Goal: Share content: Share content

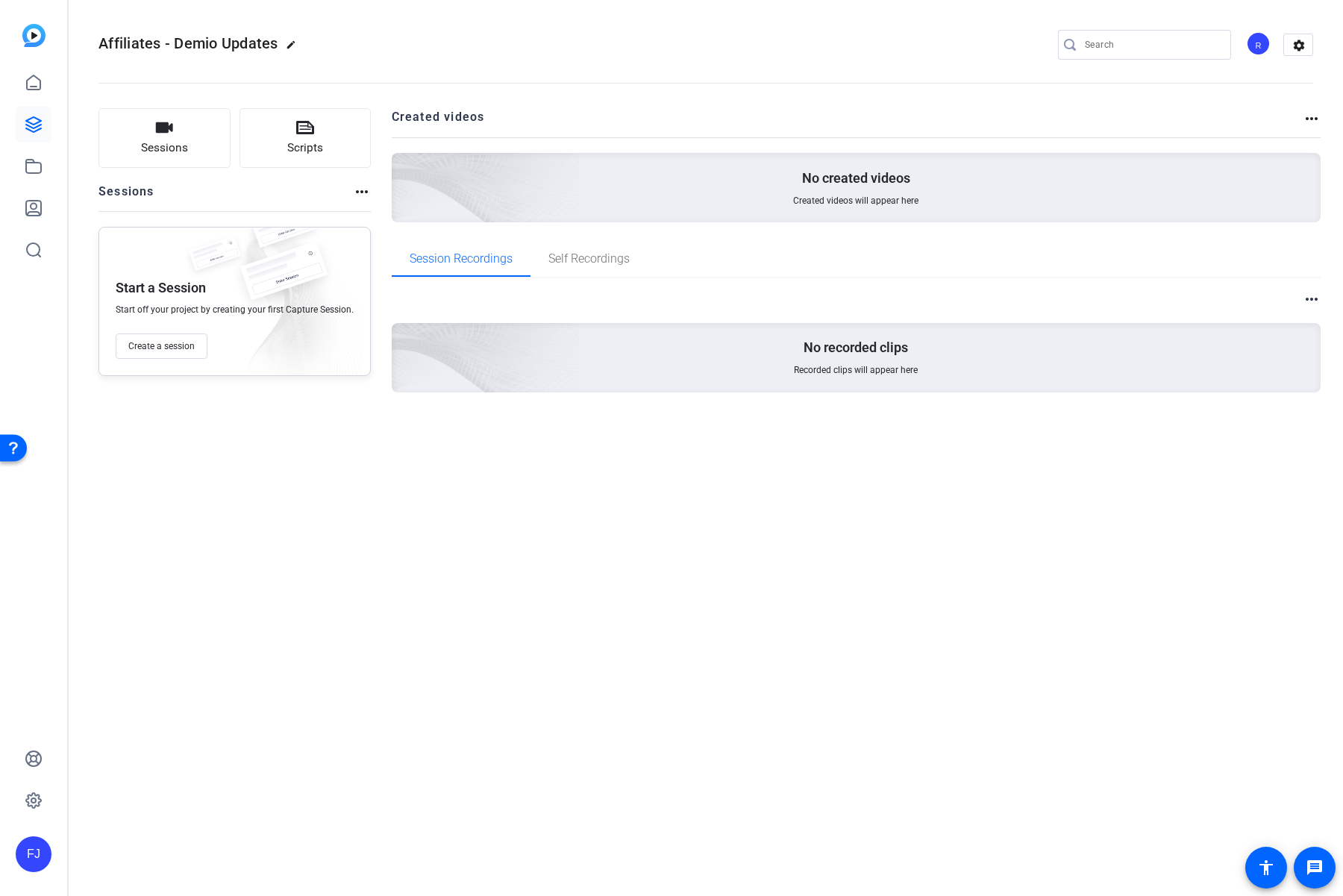
click at [1305, 58] on openreel-divider-bar at bounding box center [705, 78] width 1215 height 46
click at [1295, 36] on mat-icon "settings" at bounding box center [1298, 46] width 30 height 22
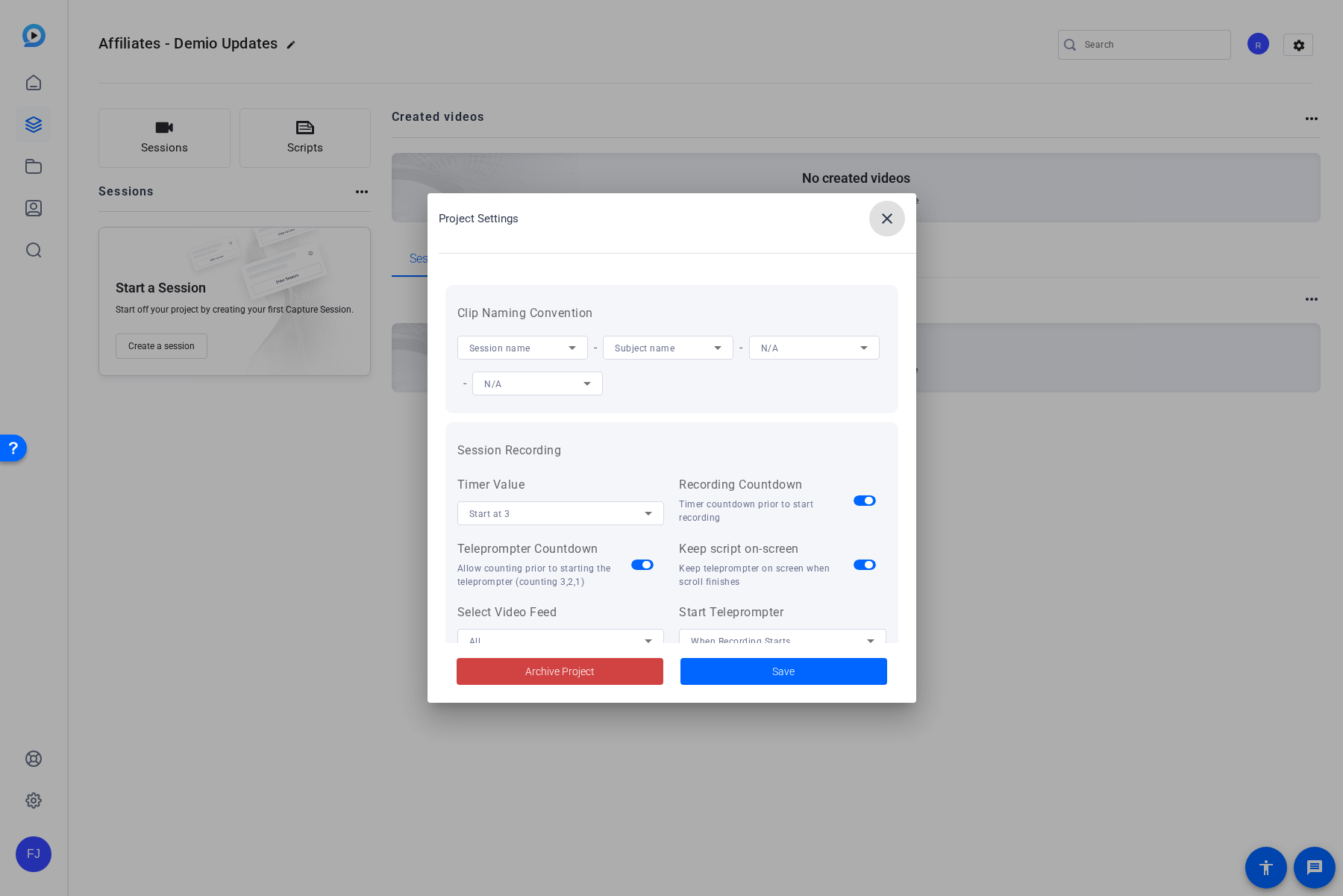
click at [882, 216] on mat-icon "close" at bounding box center [887, 218] width 18 height 18
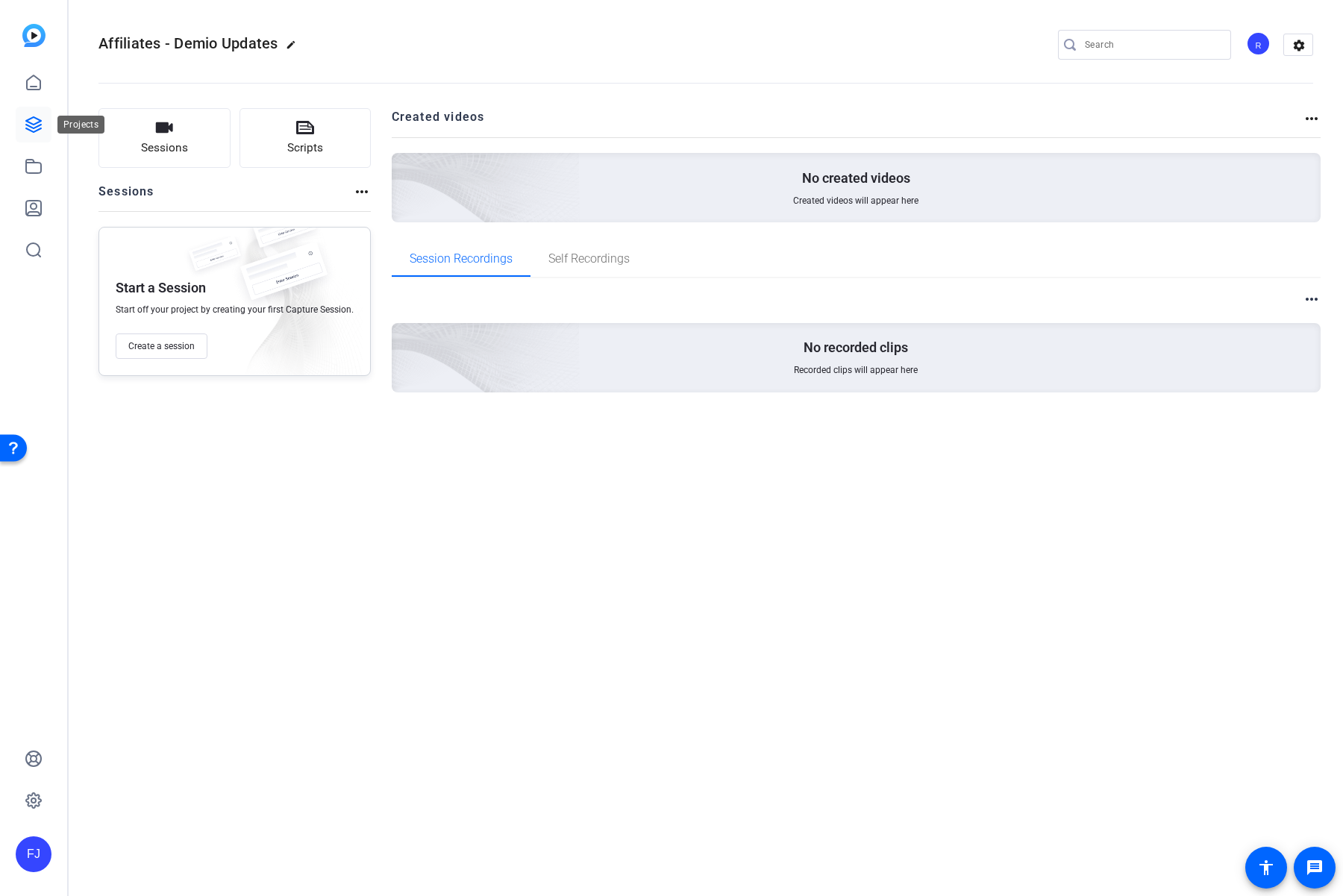
click at [31, 124] on icon at bounding box center [34, 124] width 18 height 18
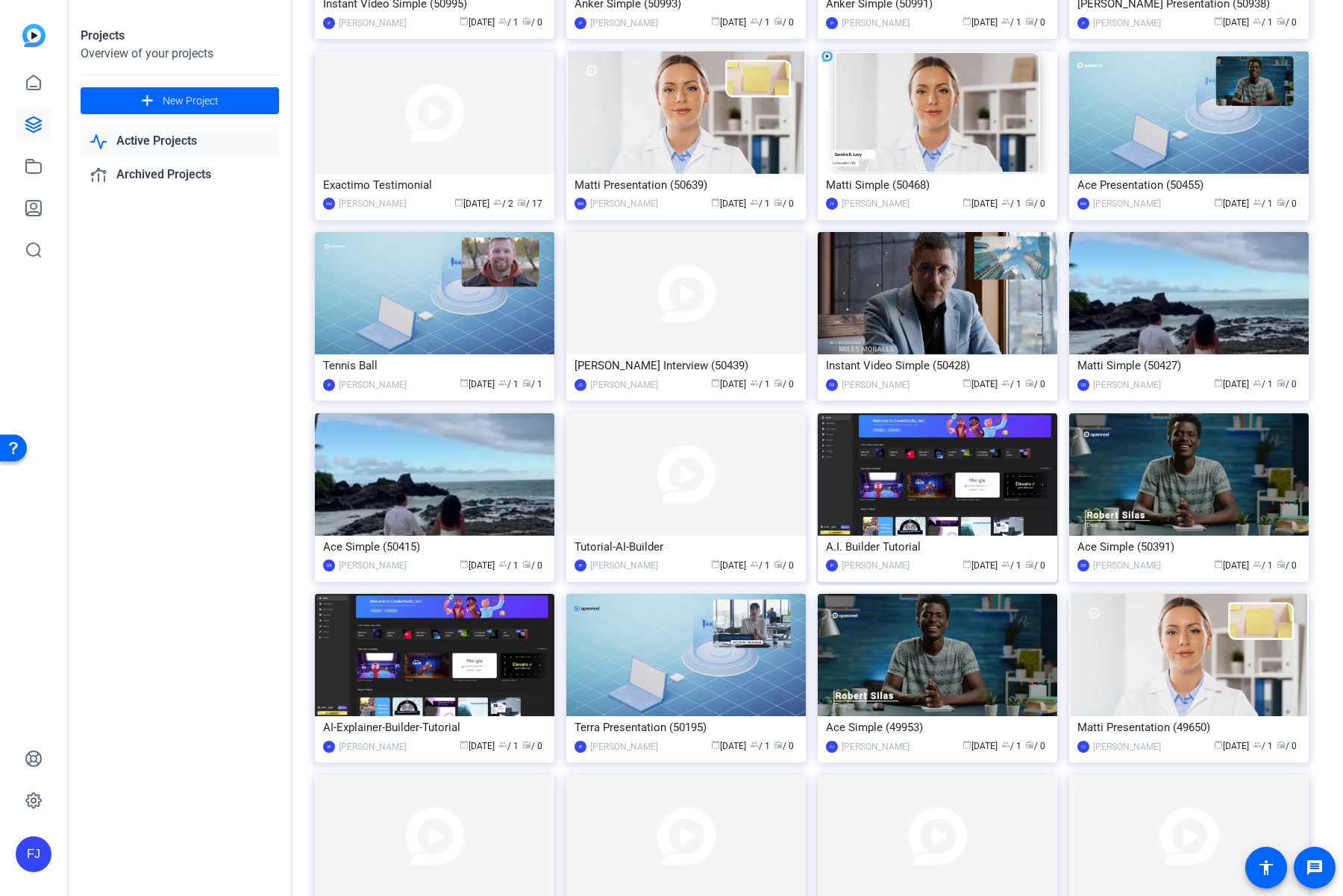
scroll to position [624, 0]
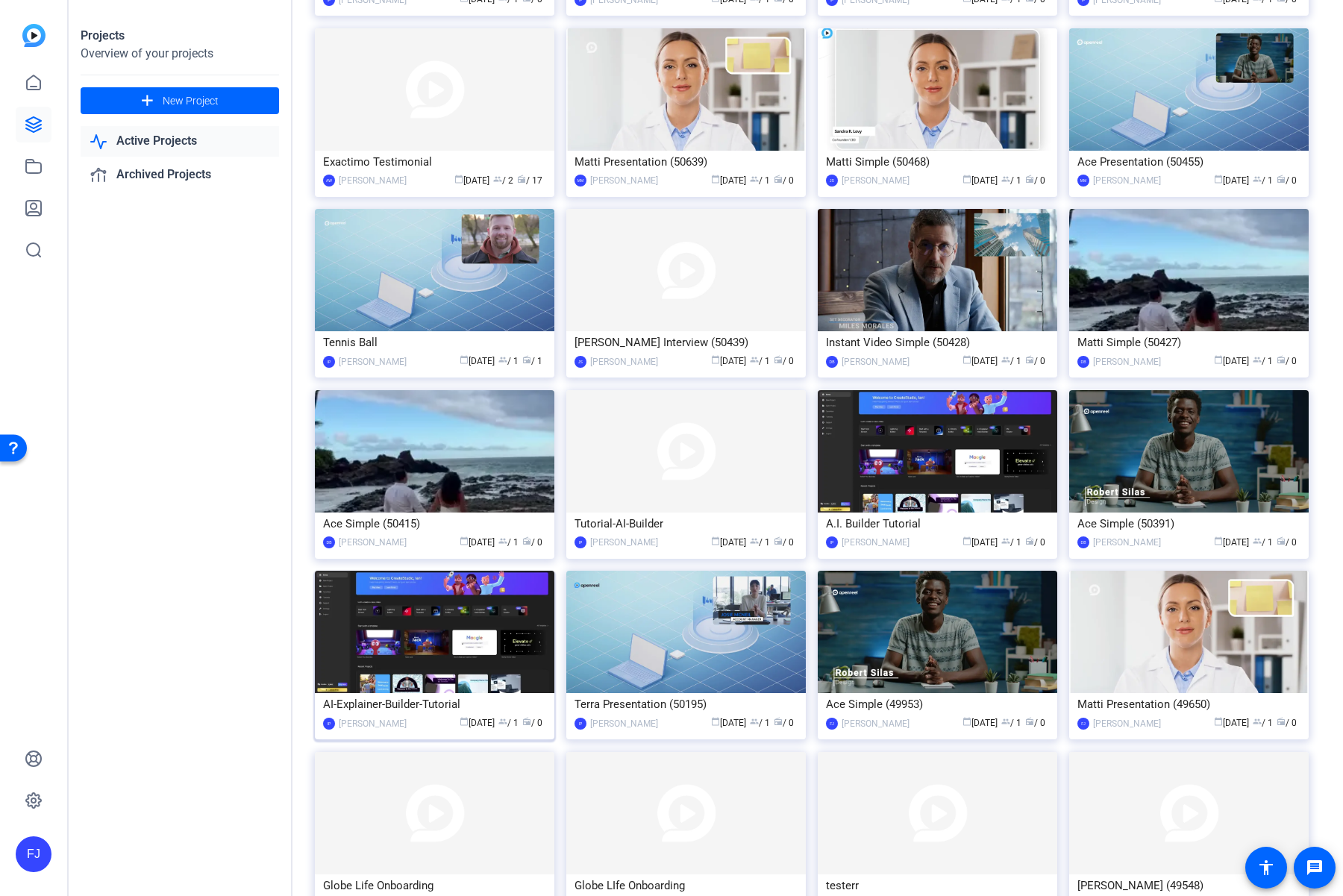
click at [458, 631] on img at bounding box center [435, 632] width 239 height 122
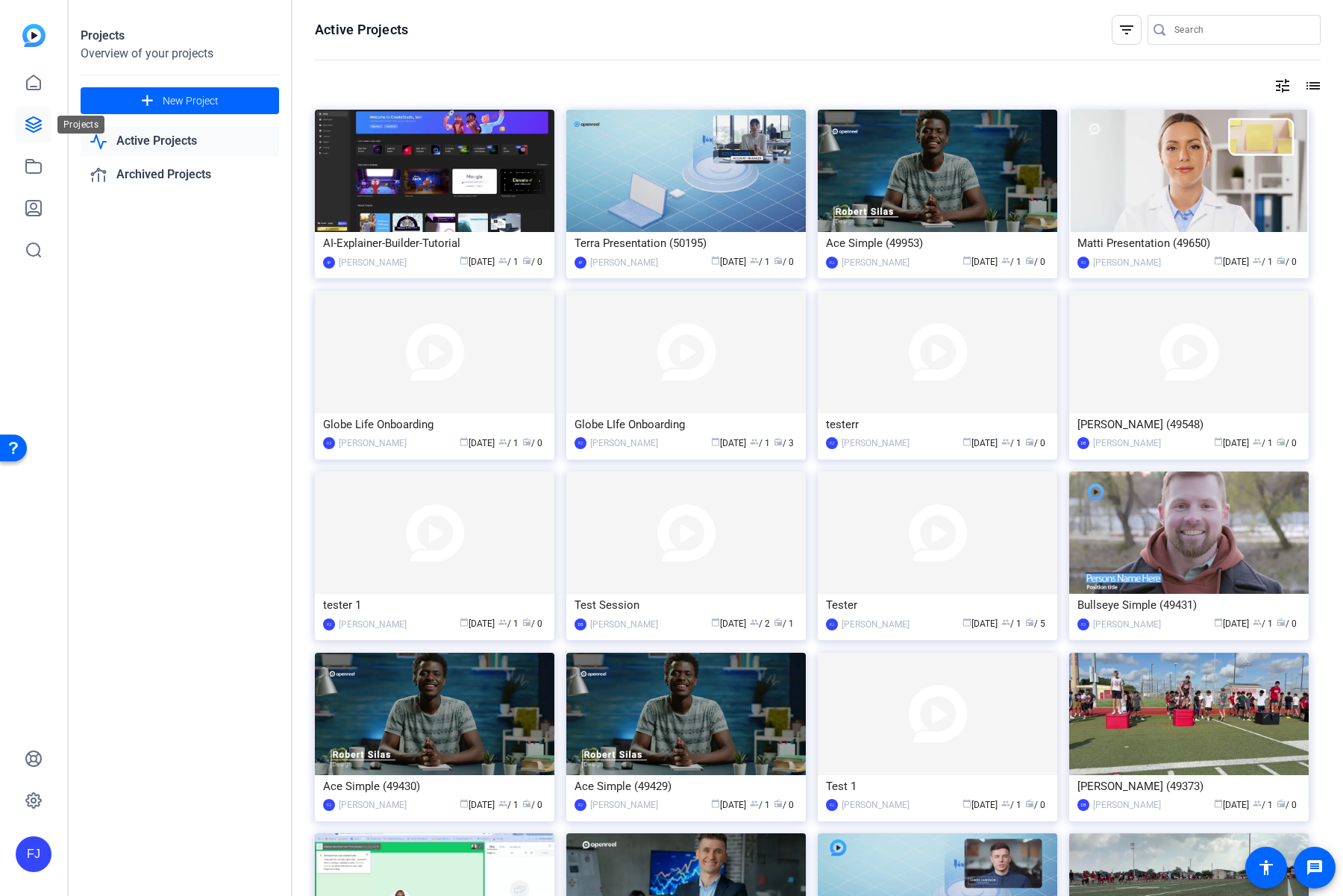
click at [36, 130] on icon at bounding box center [33, 124] width 15 height 15
click at [1205, 174] on img at bounding box center [1189, 170] width 239 height 122
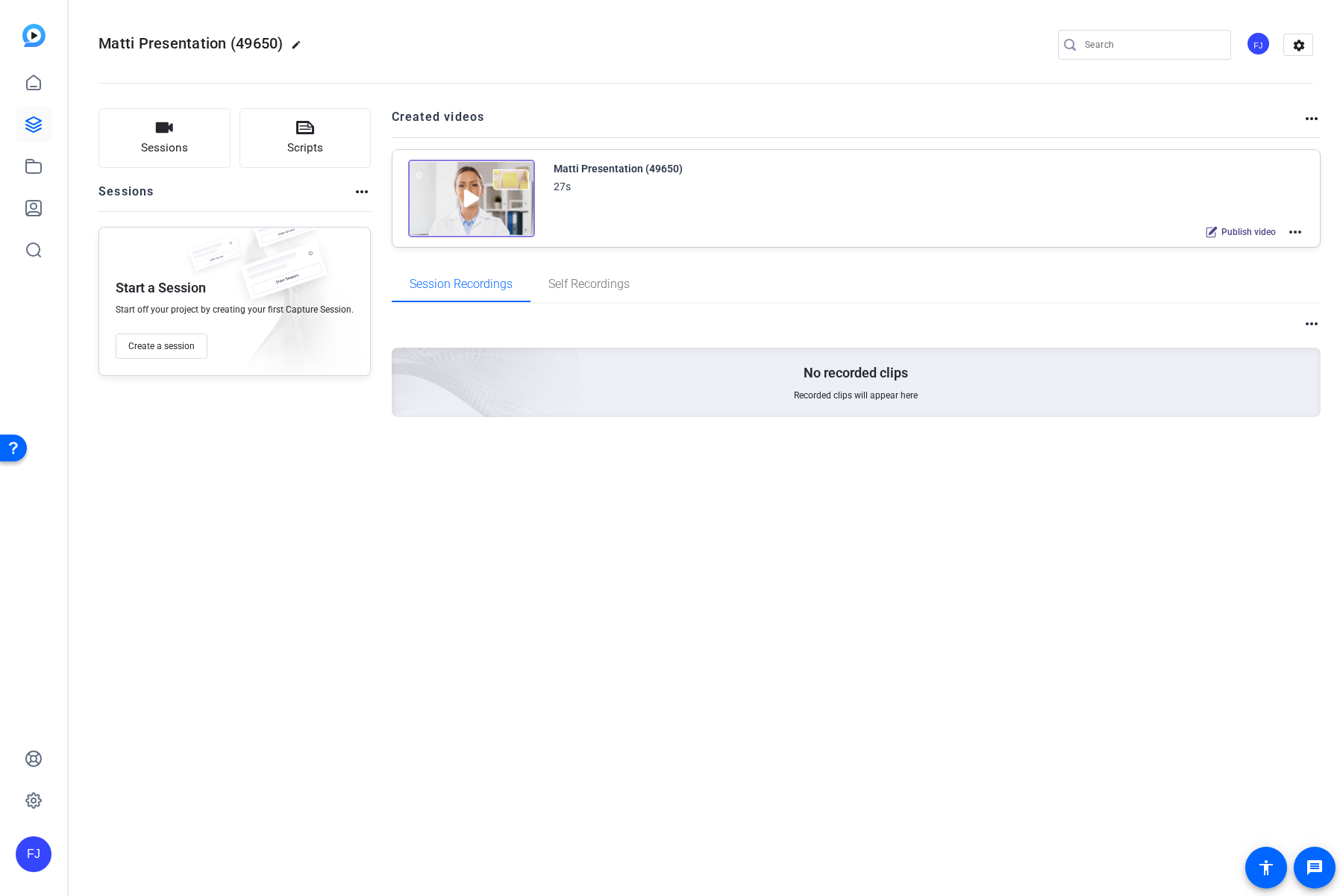
click at [1256, 228] on span "Publish video" at bounding box center [1247, 232] width 54 height 12
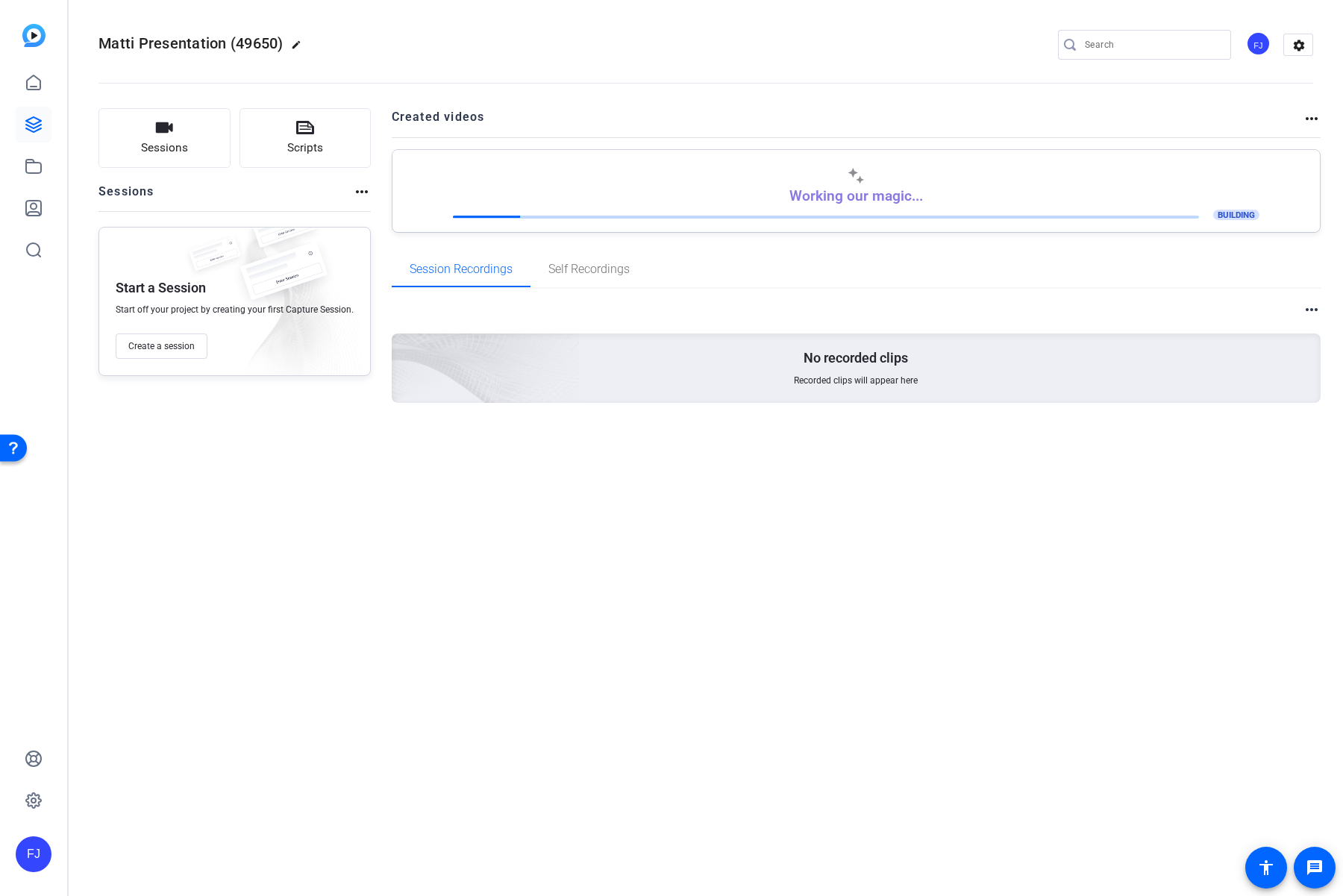
click at [1303, 120] on mat-icon "more_horiz" at bounding box center [1311, 118] width 18 height 18
click at [30, 130] on div at bounding box center [672, 448] width 1343 height 896
click at [31, 124] on icon at bounding box center [34, 124] width 18 height 18
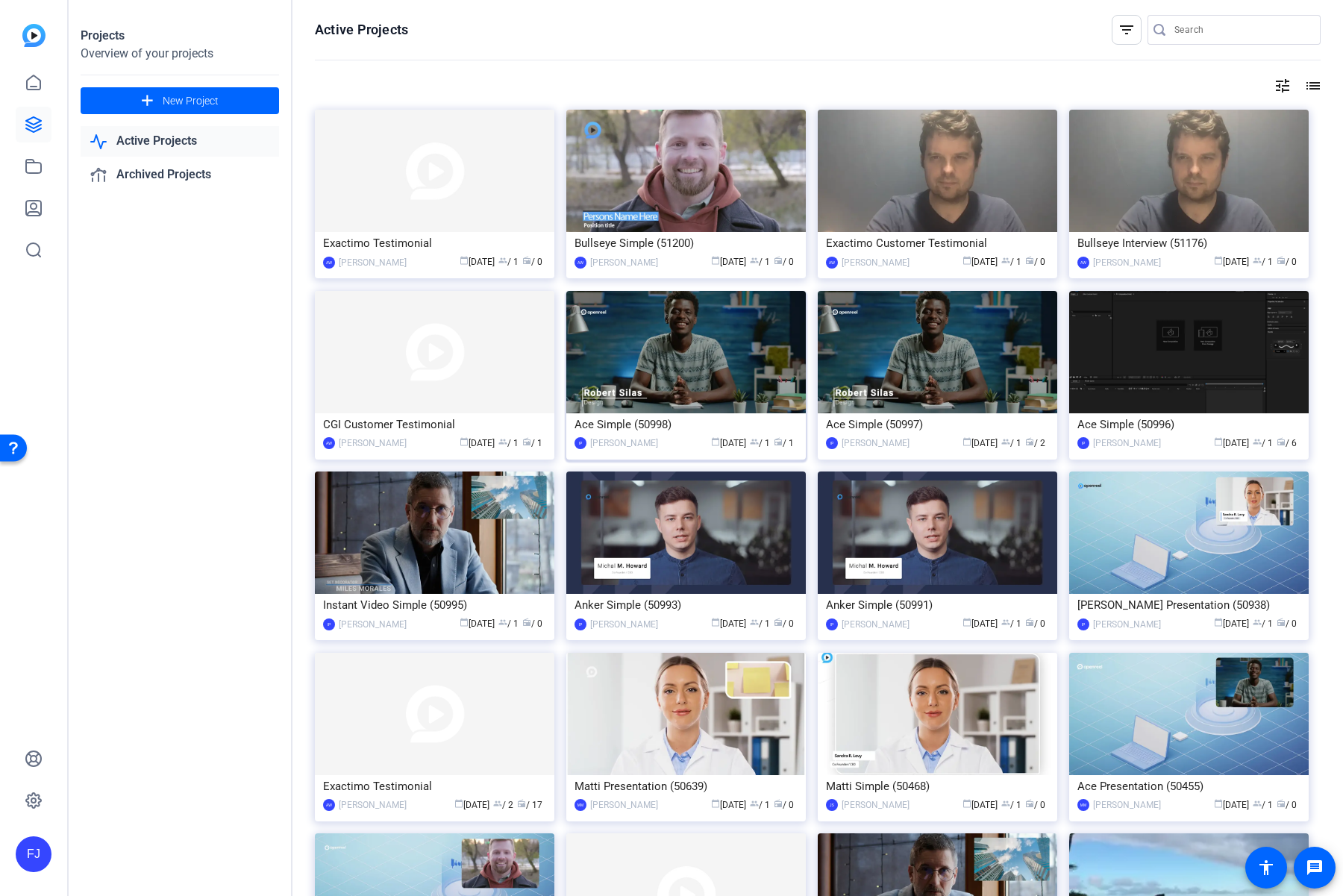
click at [696, 370] on img at bounding box center [686, 352] width 239 height 122
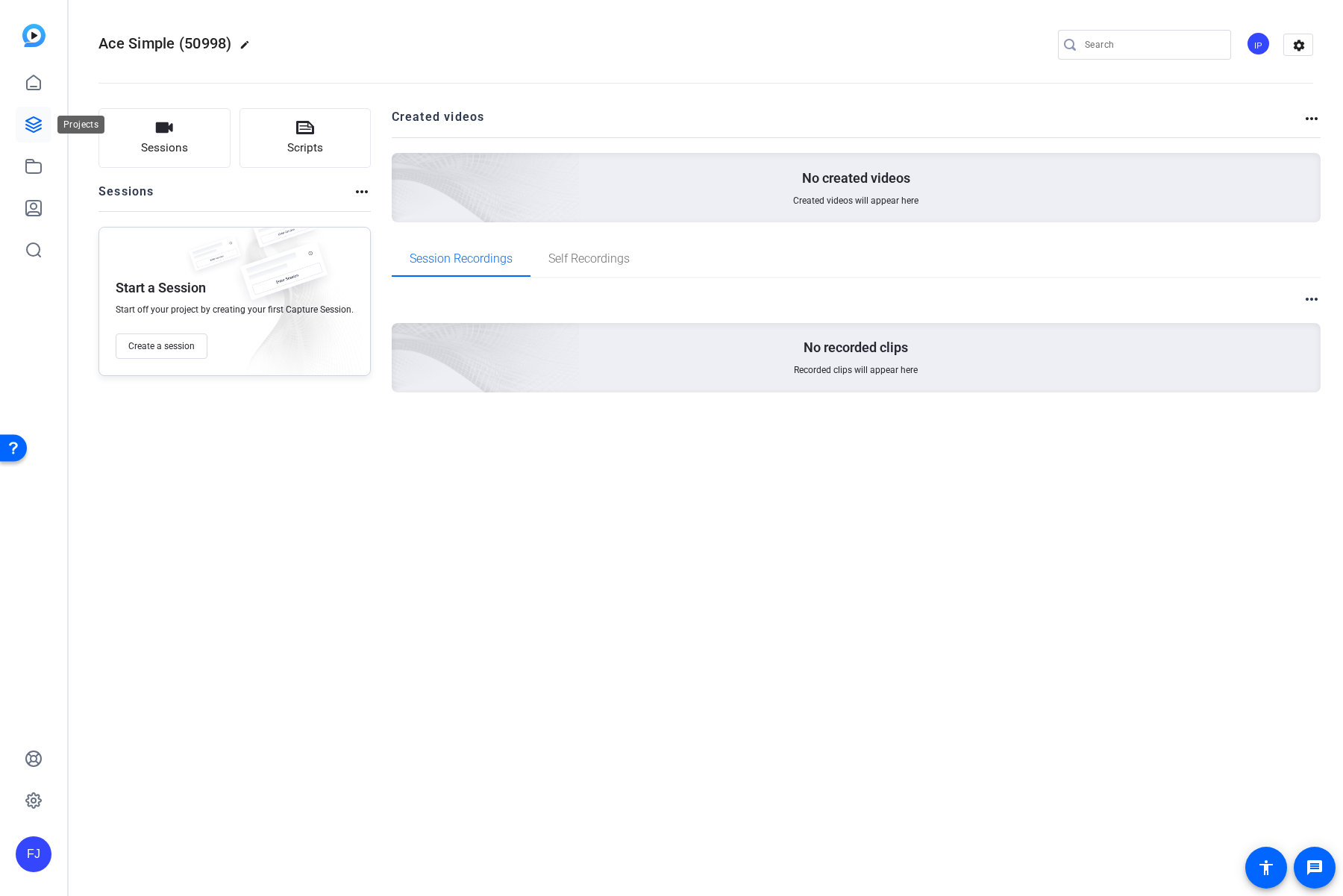
click at [40, 126] on icon at bounding box center [33, 124] width 15 height 15
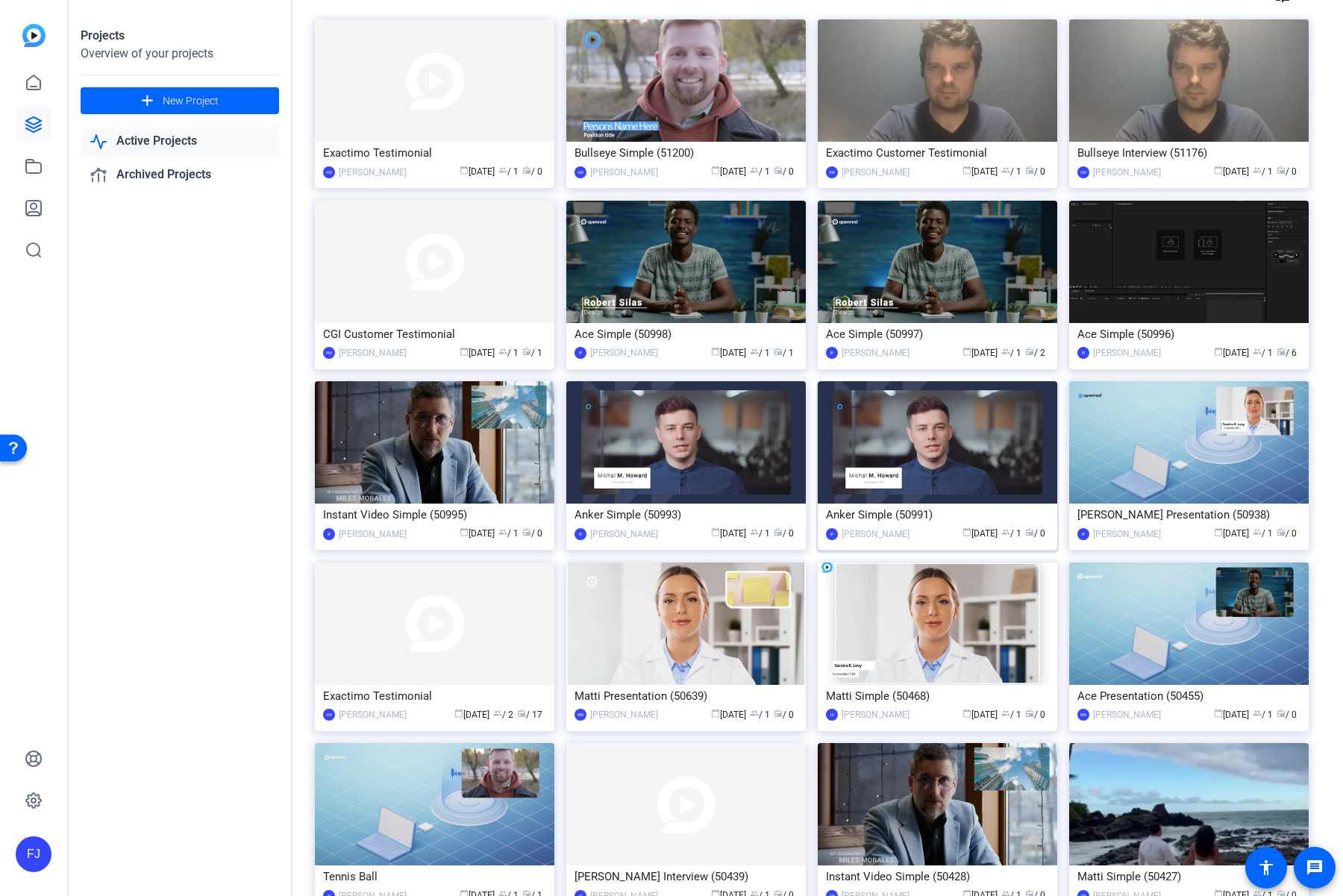
scroll to position [183, 0]
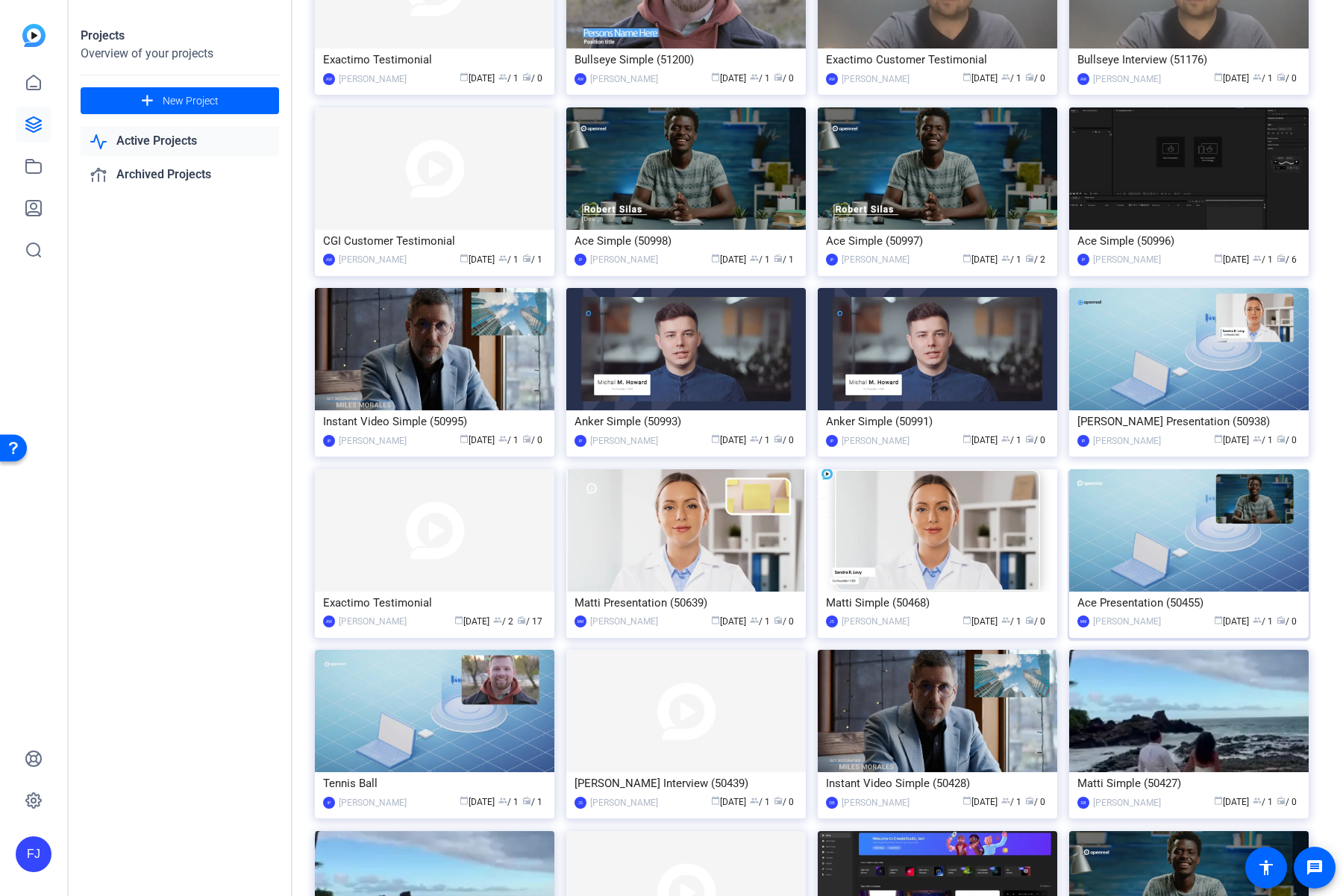
click at [1216, 545] on img at bounding box center [1189, 530] width 239 height 122
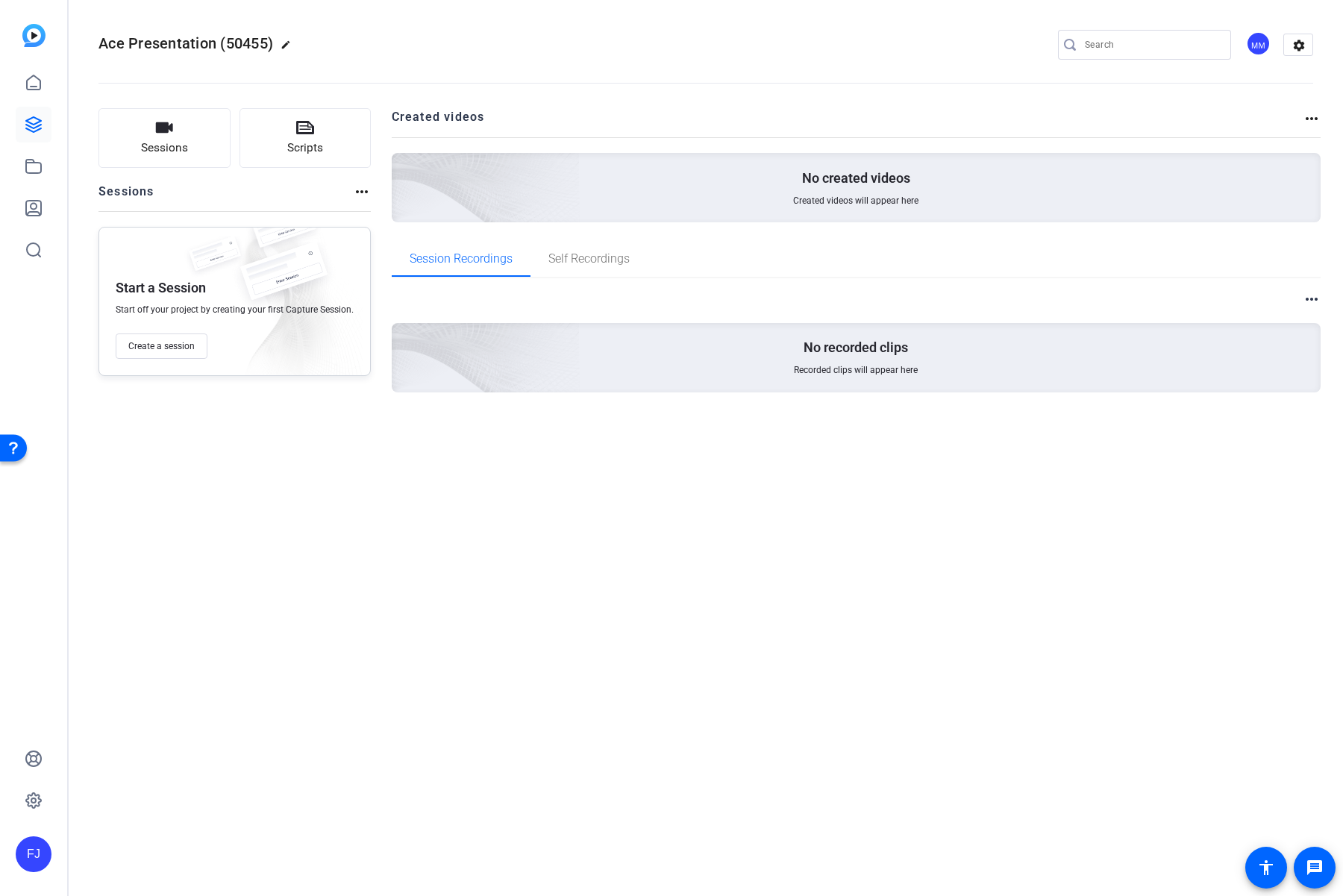
click at [1307, 111] on mat-icon "more_horiz" at bounding box center [1311, 118] width 18 height 18
click at [597, 256] on div at bounding box center [672, 448] width 1343 height 896
click at [22, 133] on link at bounding box center [34, 125] width 36 height 36
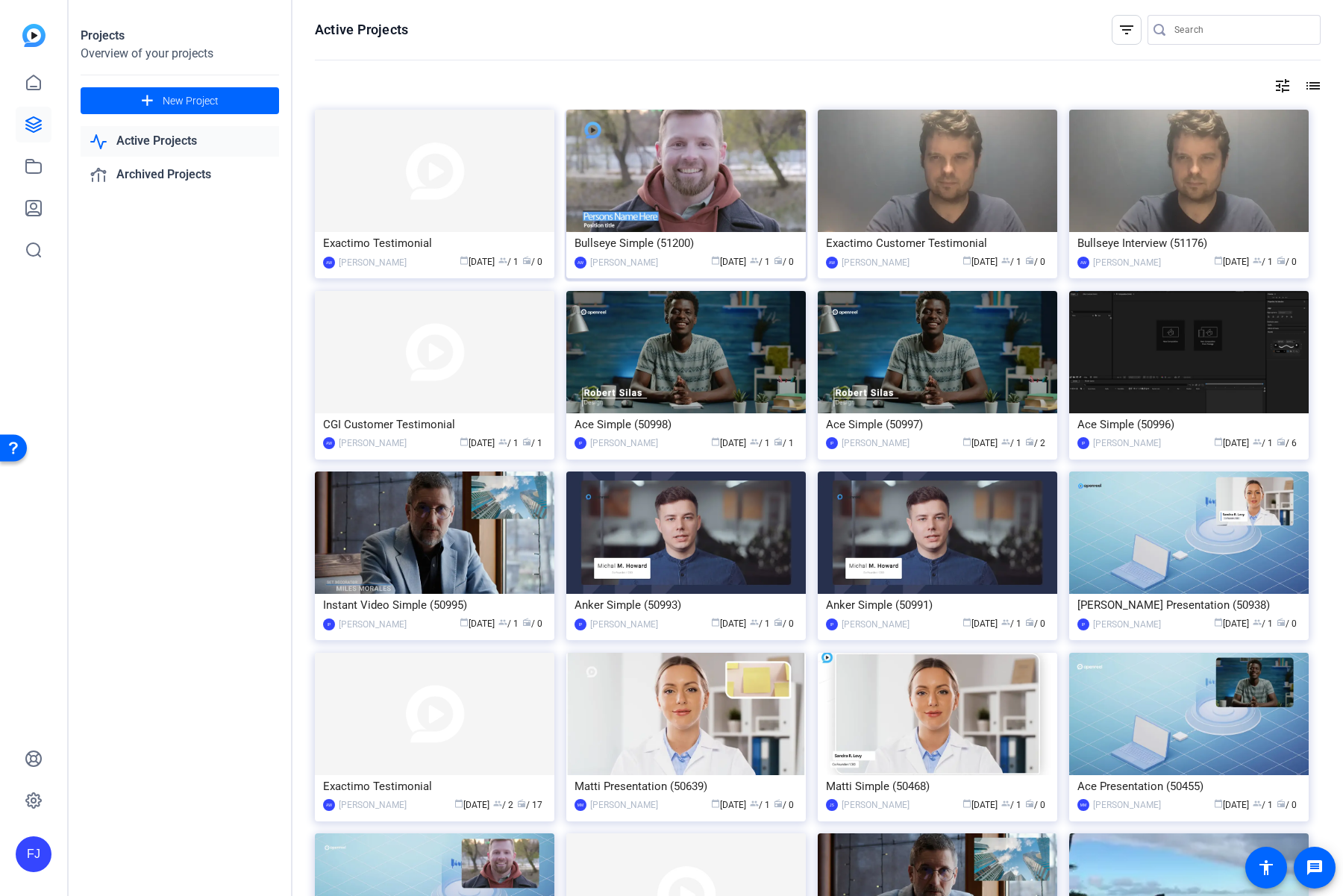
click at [729, 231] on img at bounding box center [686, 170] width 239 height 122
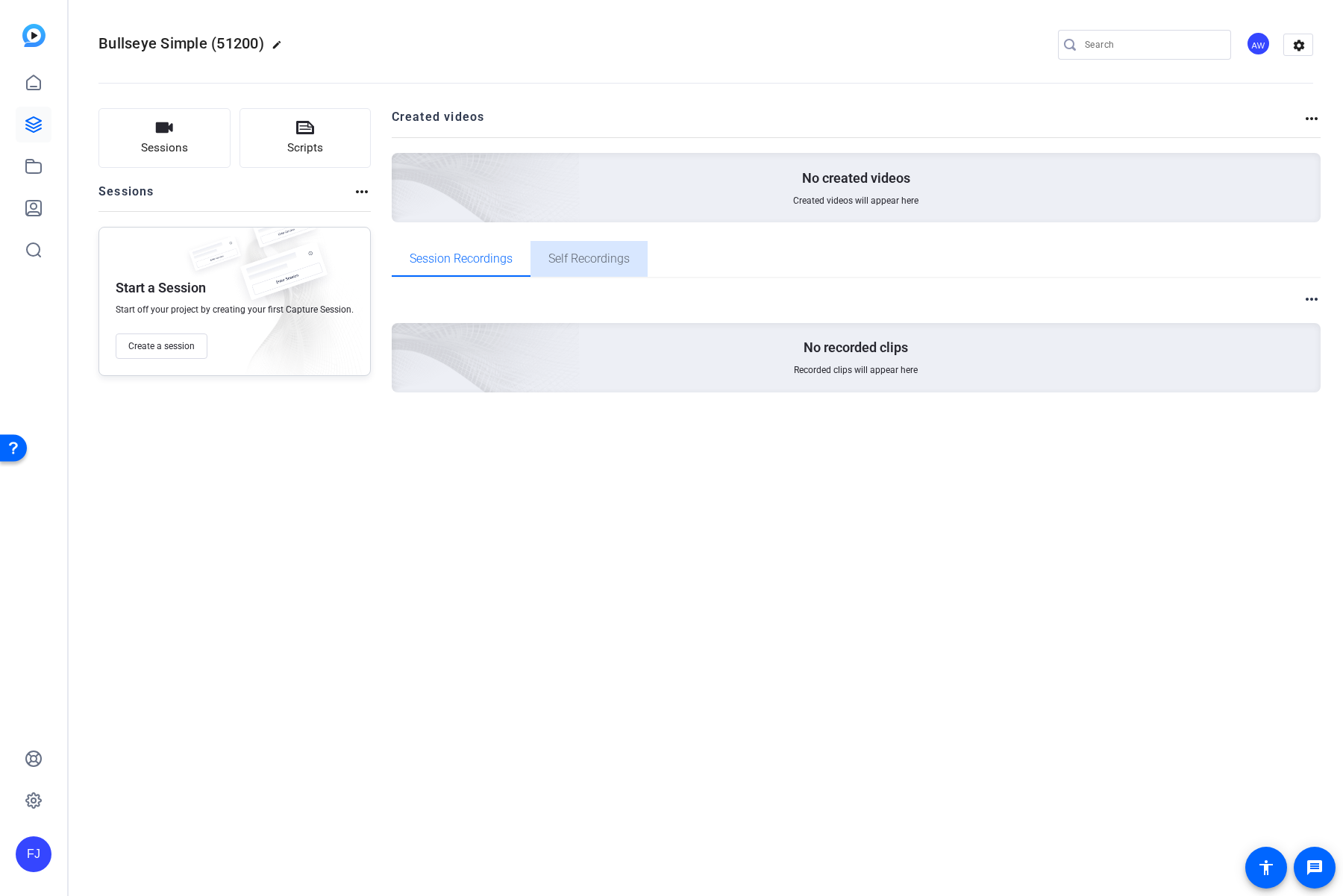
click at [612, 267] on span "Self Recordings" at bounding box center [589, 259] width 81 height 36
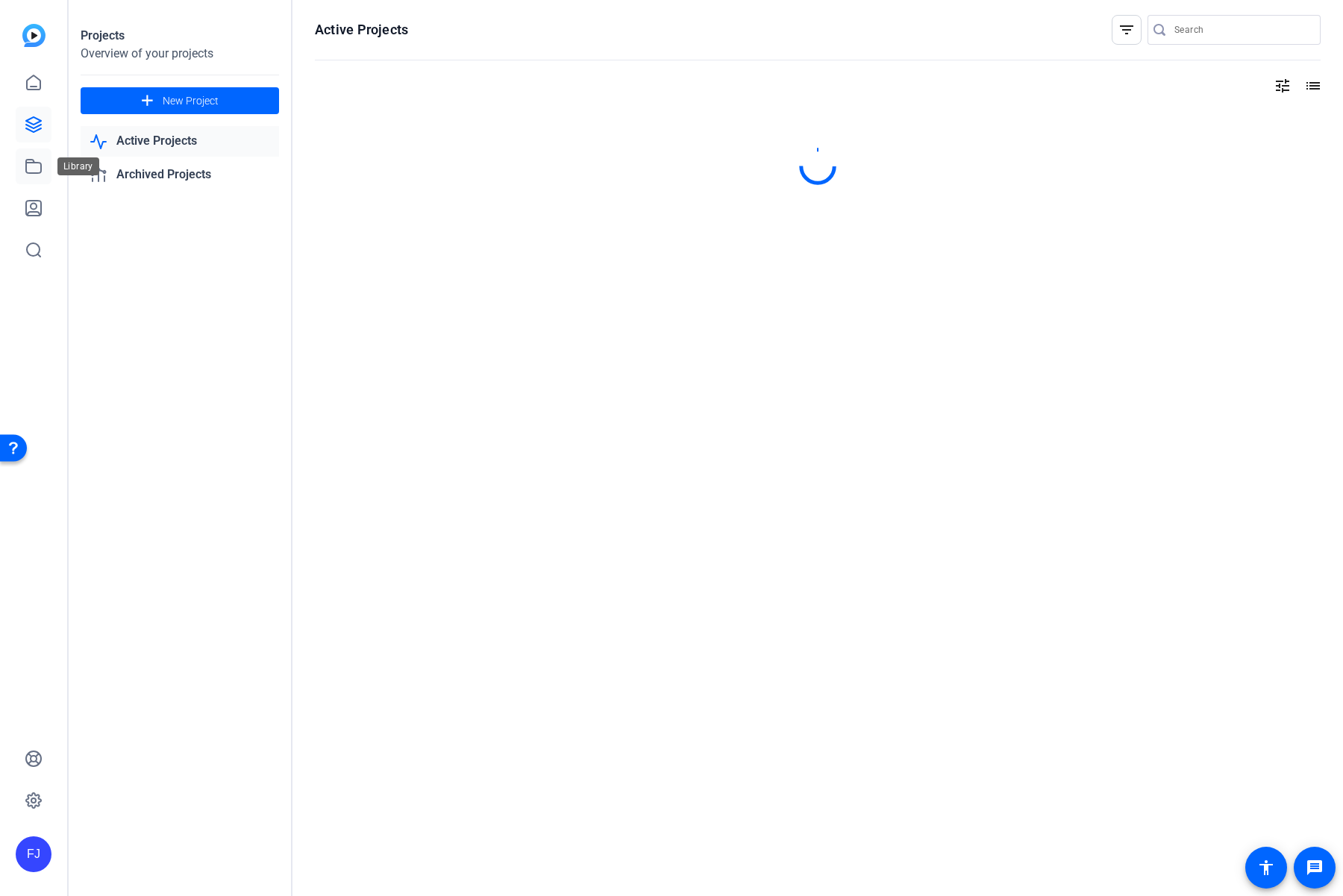
click at [30, 158] on icon at bounding box center [34, 166] width 18 height 18
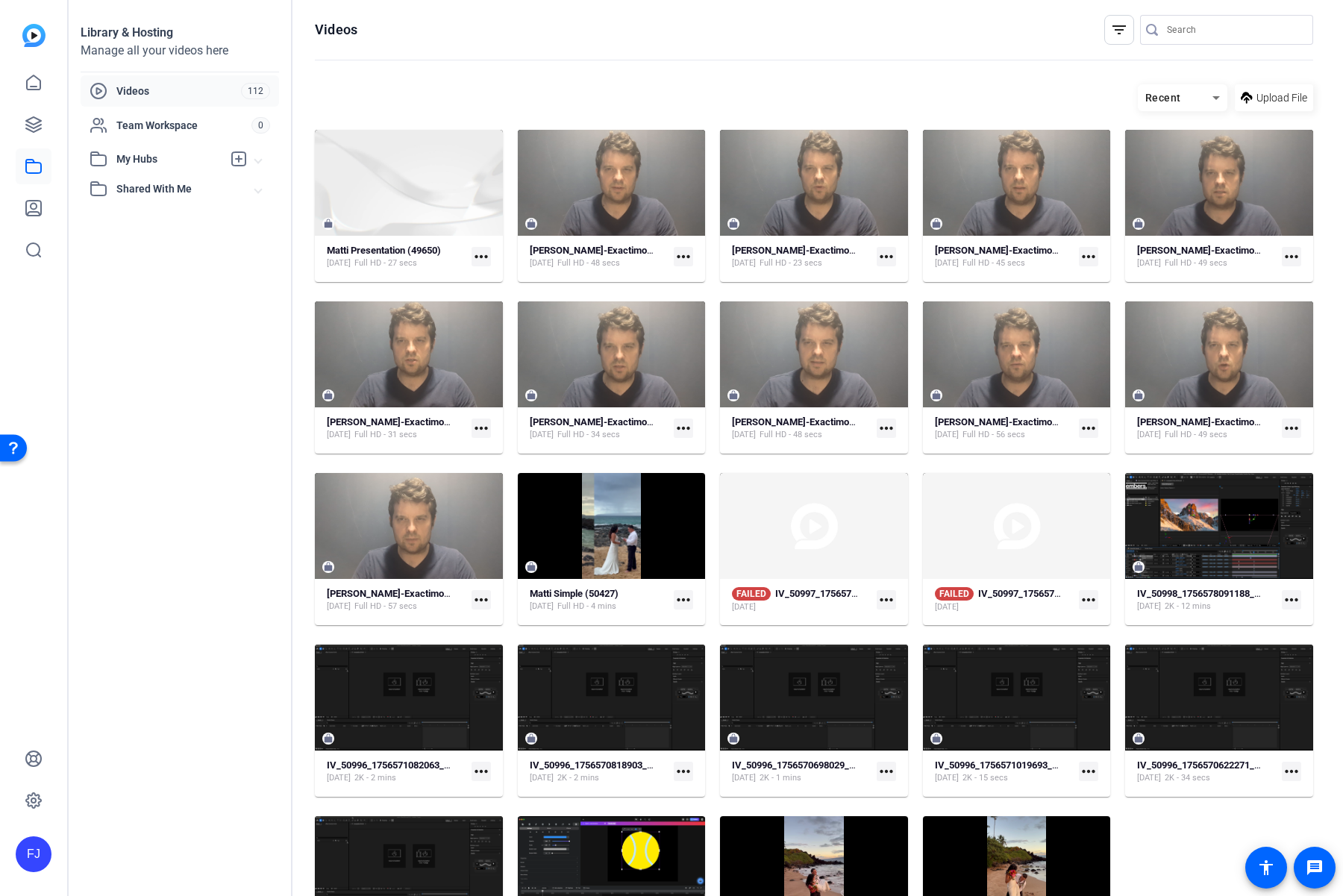
click at [1290, 252] on mat-icon "more_horiz" at bounding box center [1291, 256] width 20 height 20
click at [1254, 328] on span "Manage Hubs" at bounding box center [1256, 336] width 65 height 18
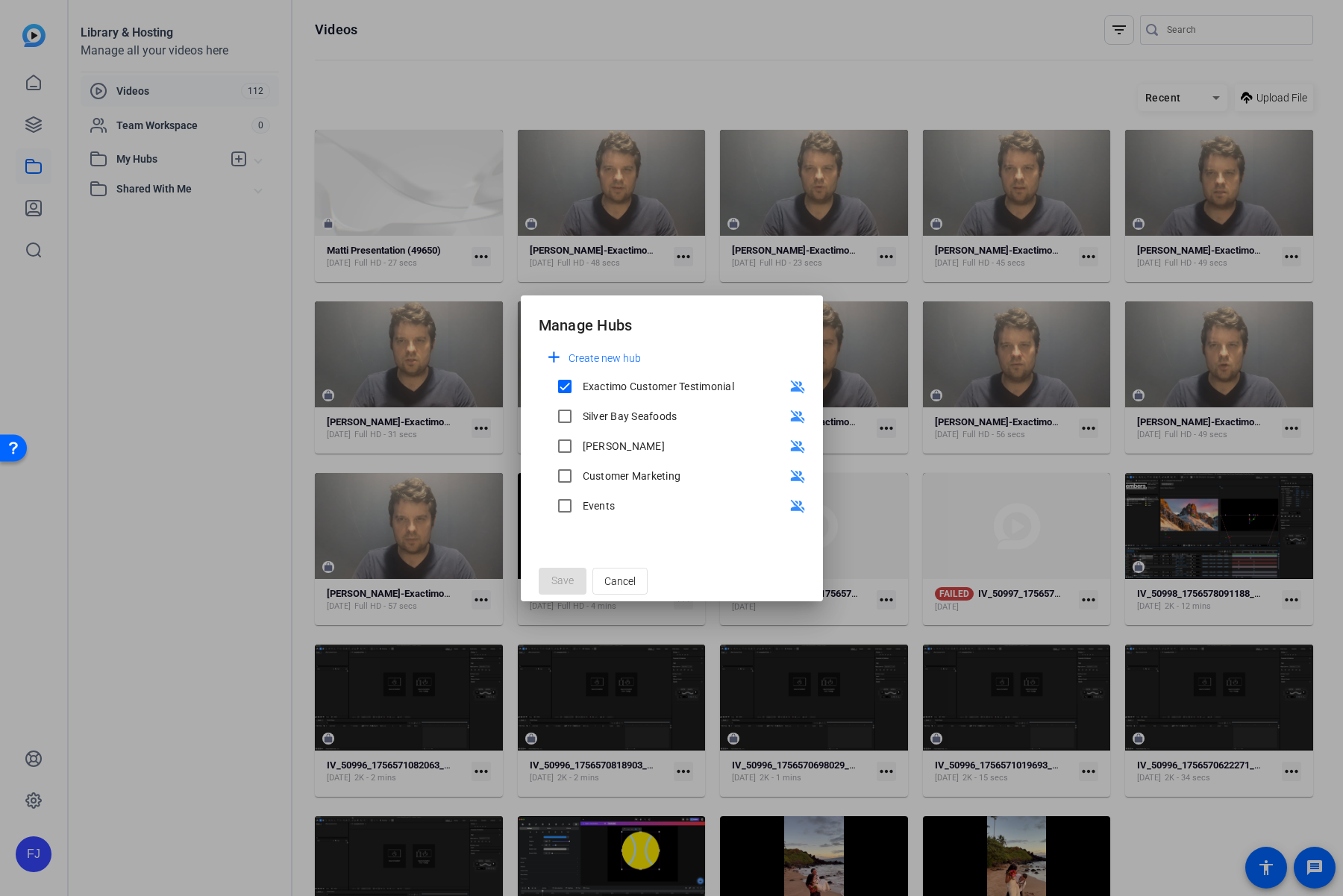
click at [622, 75] on div at bounding box center [672, 448] width 1343 height 896
click at [1183, 94] on div at bounding box center [672, 448] width 1343 height 896
click at [1210, 103] on div at bounding box center [672, 448] width 1343 height 896
click at [618, 588] on span "Cancel" at bounding box center [620, 581] width 31 height 28
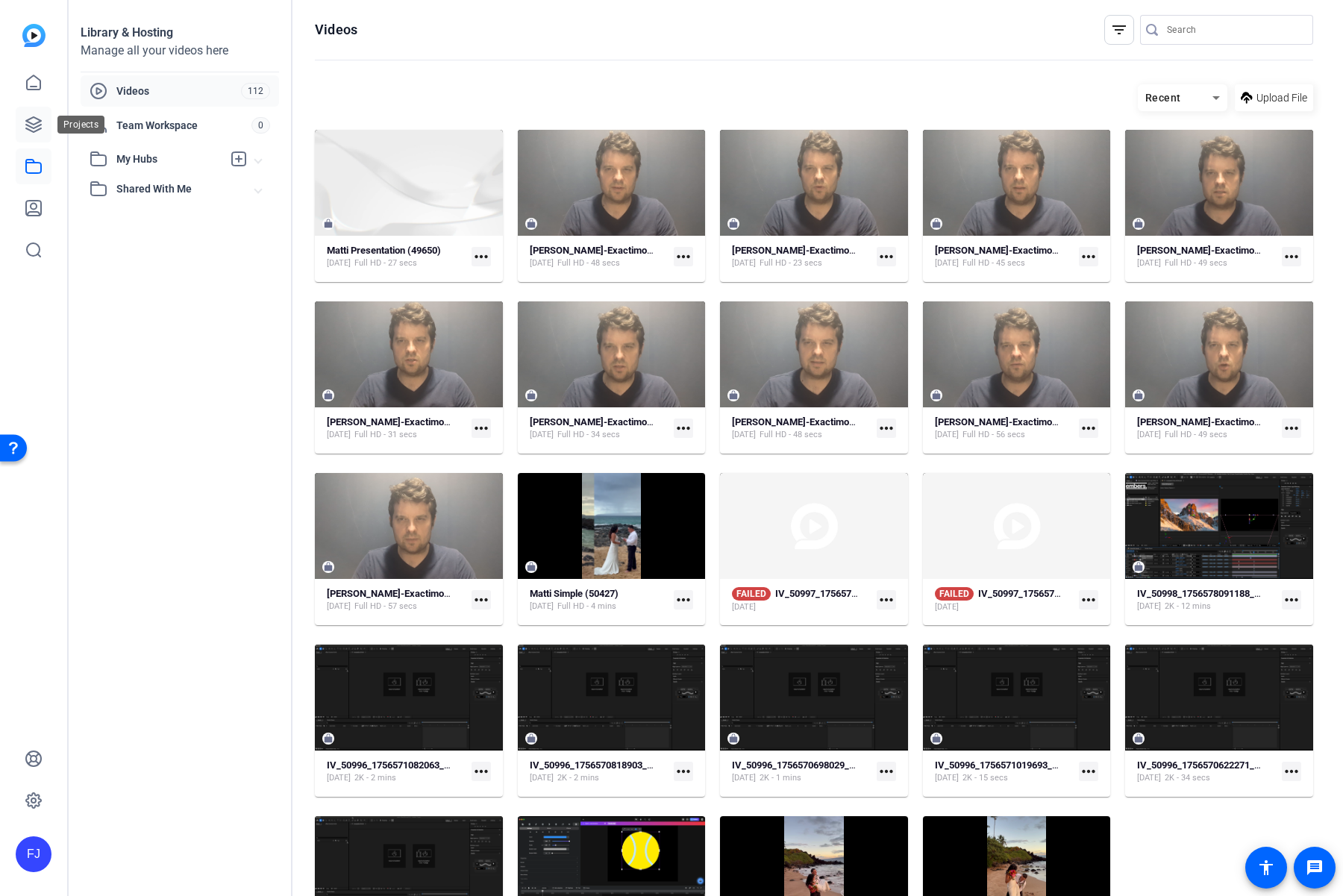
click at [22, 132] on link at bounding box center [34, 125] width 36 height 36
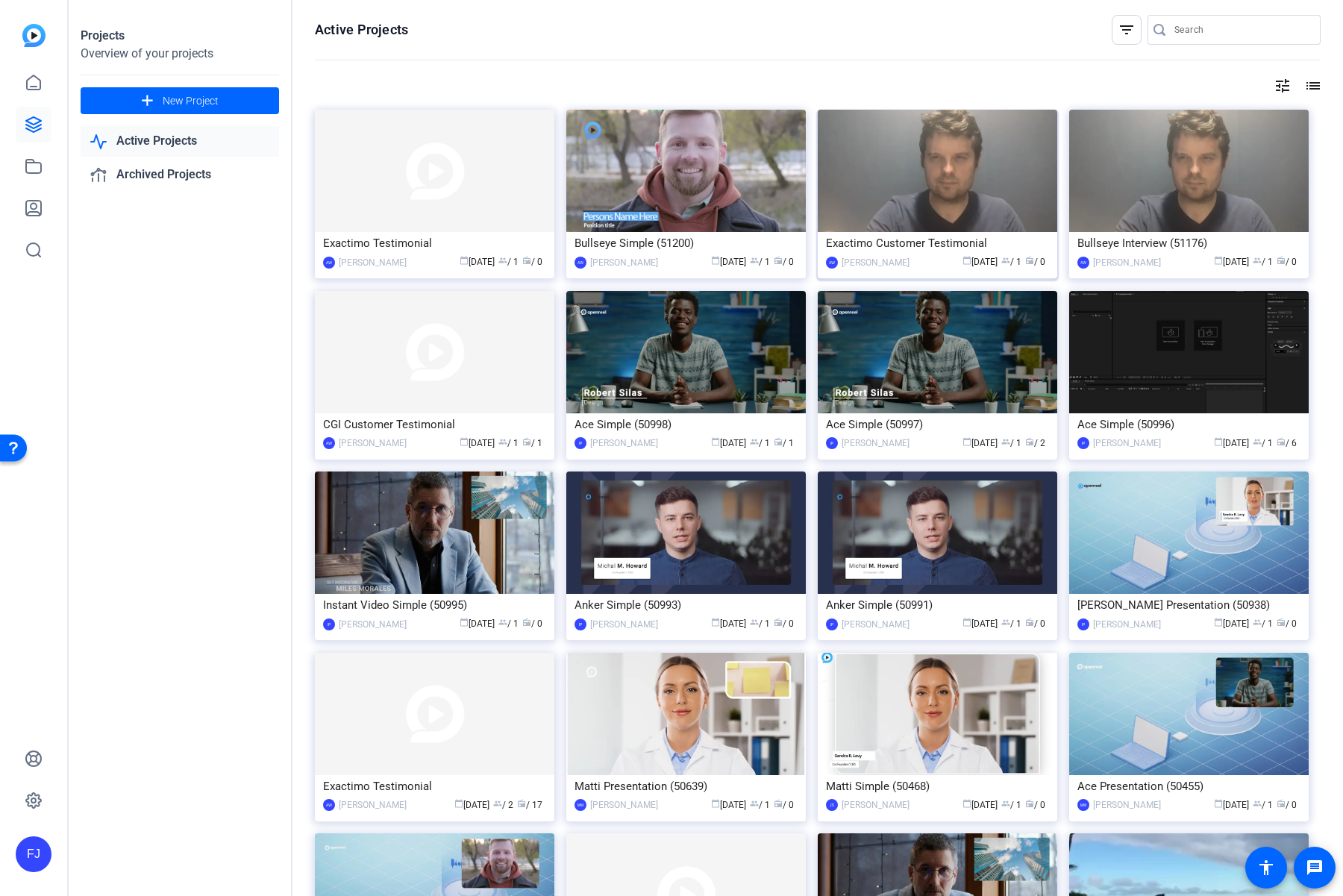
click at [905, 203] on img at bounding box center [938, 170] width 239 height 122
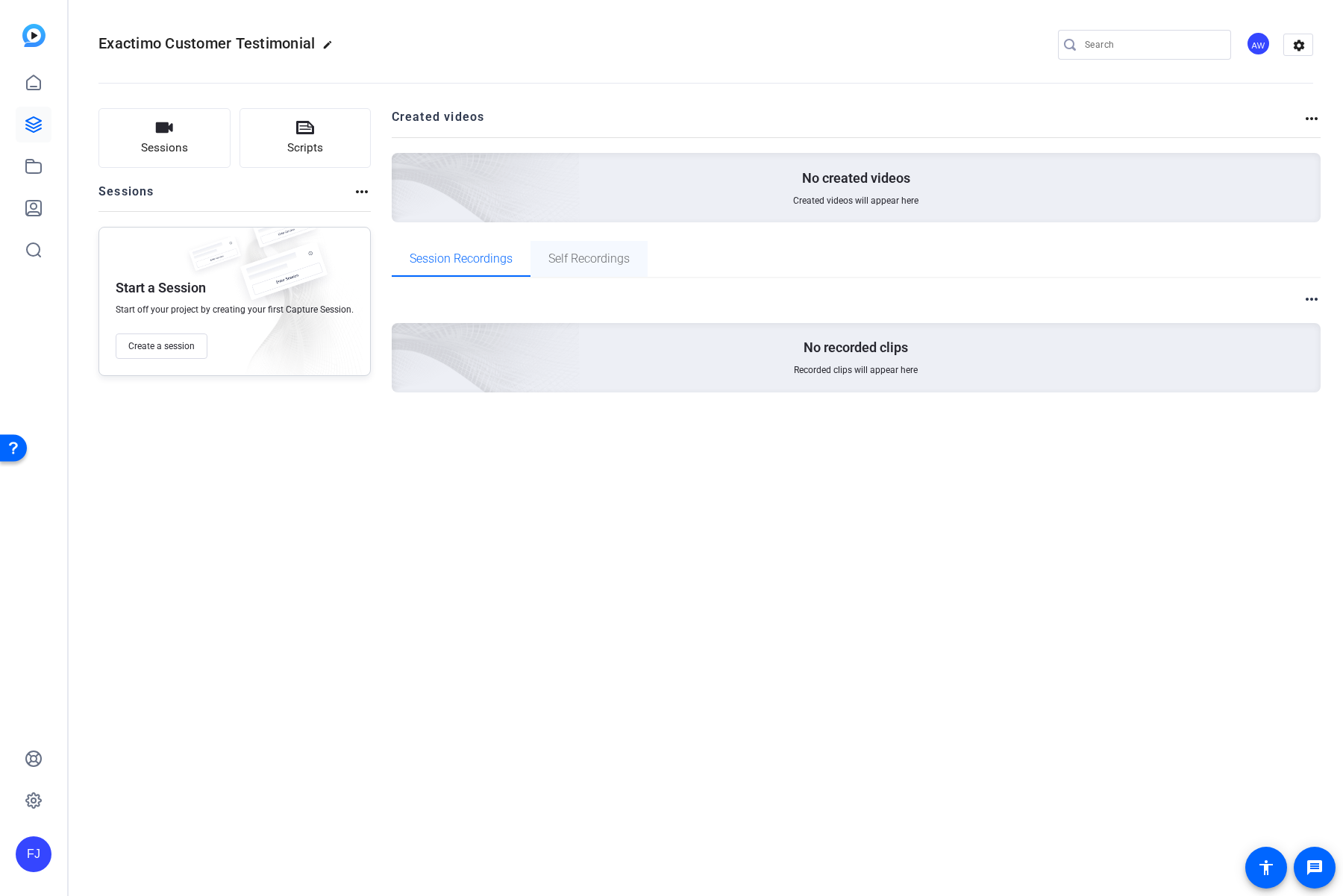
click at [550, 261] on span "Self Recordings" at bounding box center [589, 259] width 81 height 12
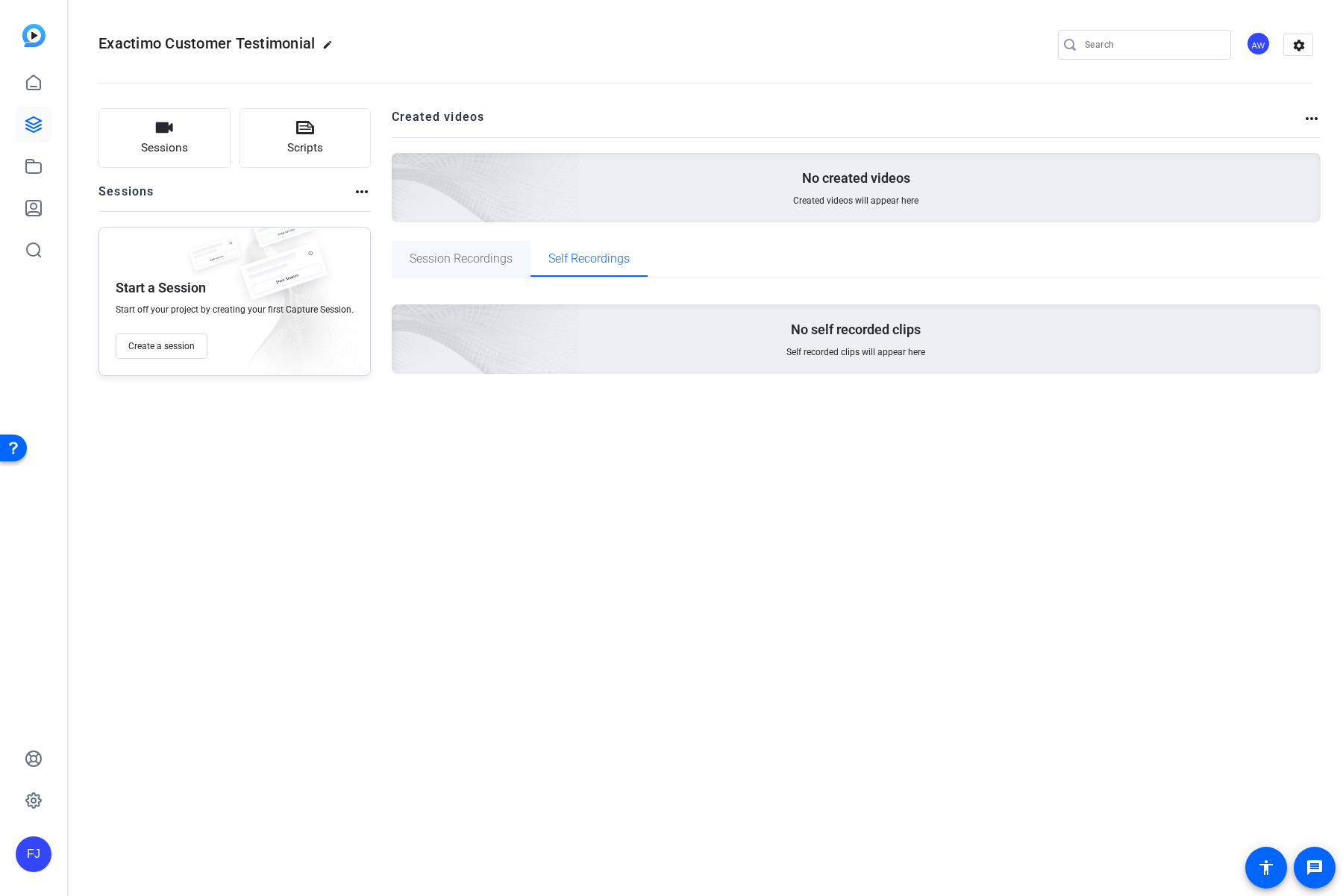
click at [457, 263] on span "Session Recordings" at bounding box center [461, 259] width 103 height 12
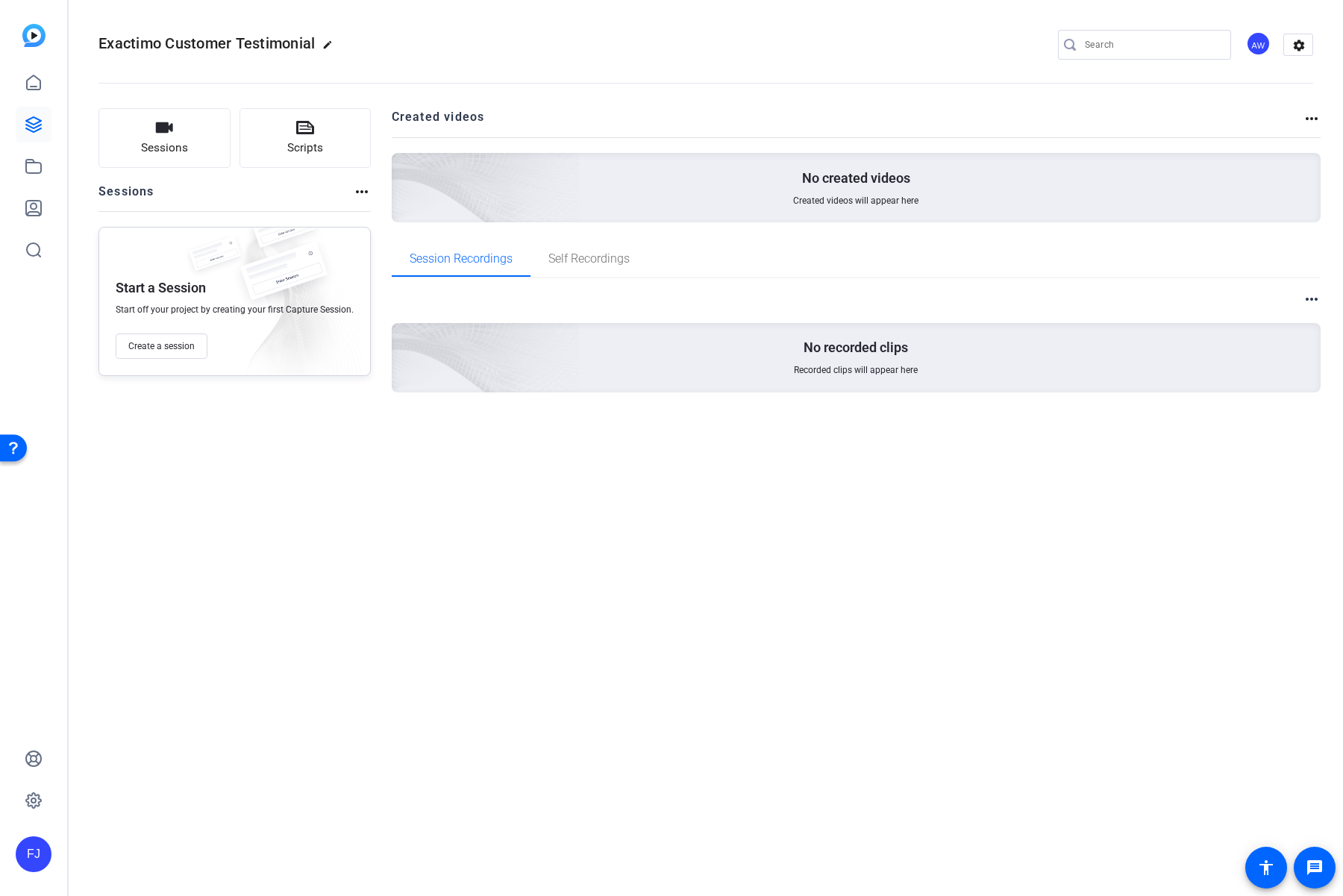
click at [353, 201] on div "more_horiz" at bounding box center [362, 196] width 18 height 28
click at [354, 192] on mat-icon "more_horiz" at bounding box center [362, 191] width 18 height 18
click at [355, 59] on div at bounding box center [672, 448] width 1343 height 896
click at [25, 120] on icon at bounding box center [34, 124] width 18 height 18
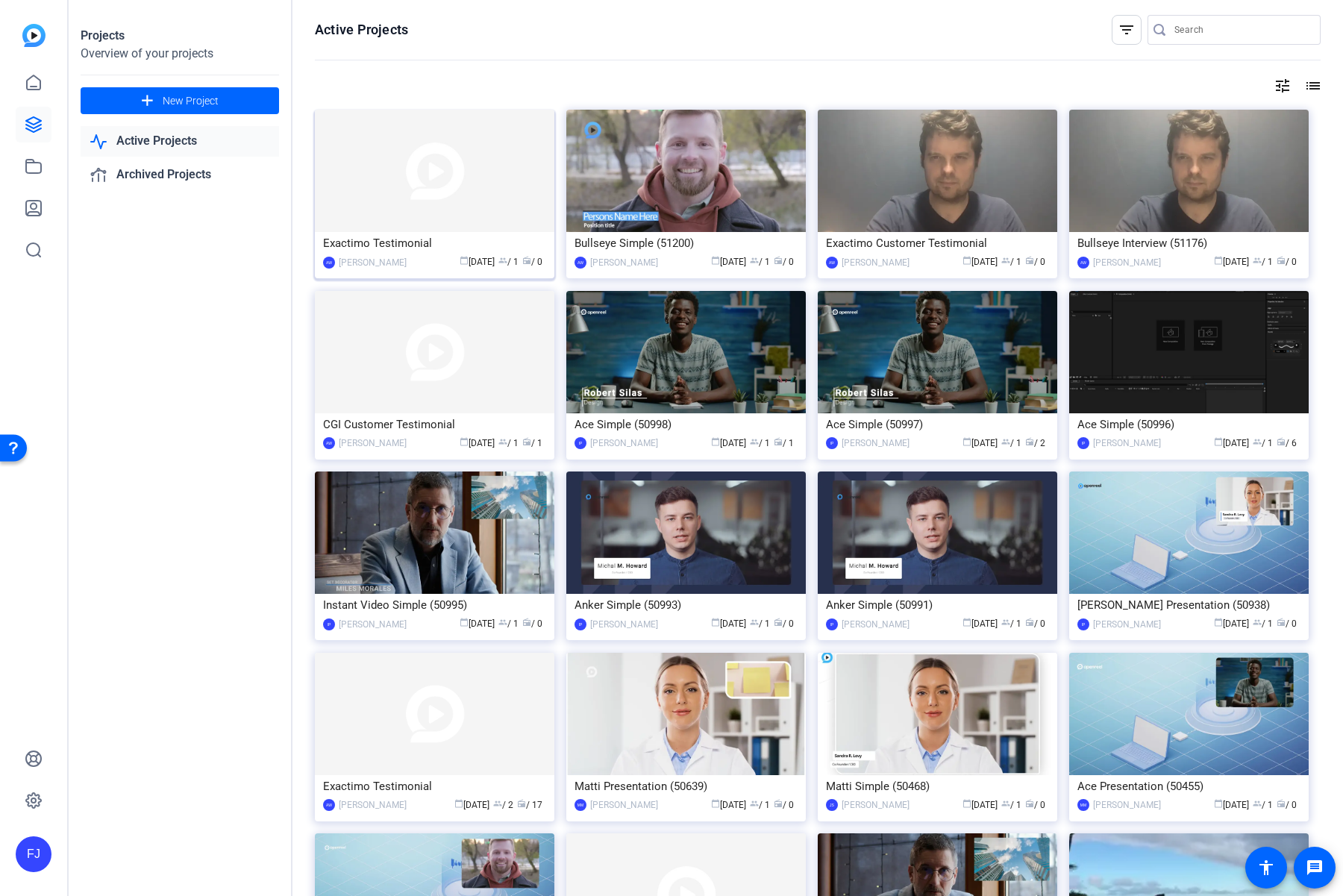
click at [475, 246] on div "Exactimo Testimonial" at bounding box center [434, 243] width 223 height 22
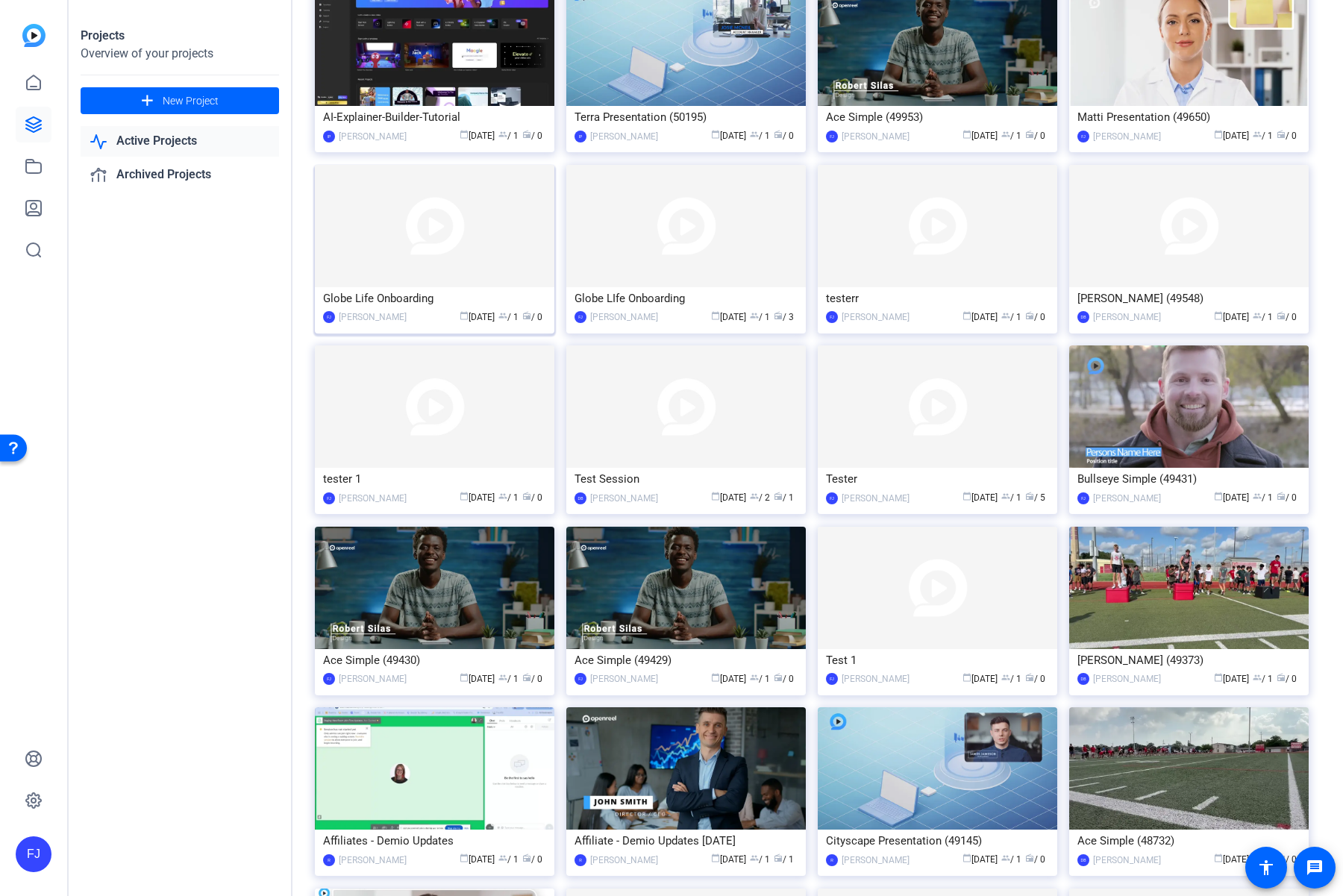
scroll to position [303, 0]
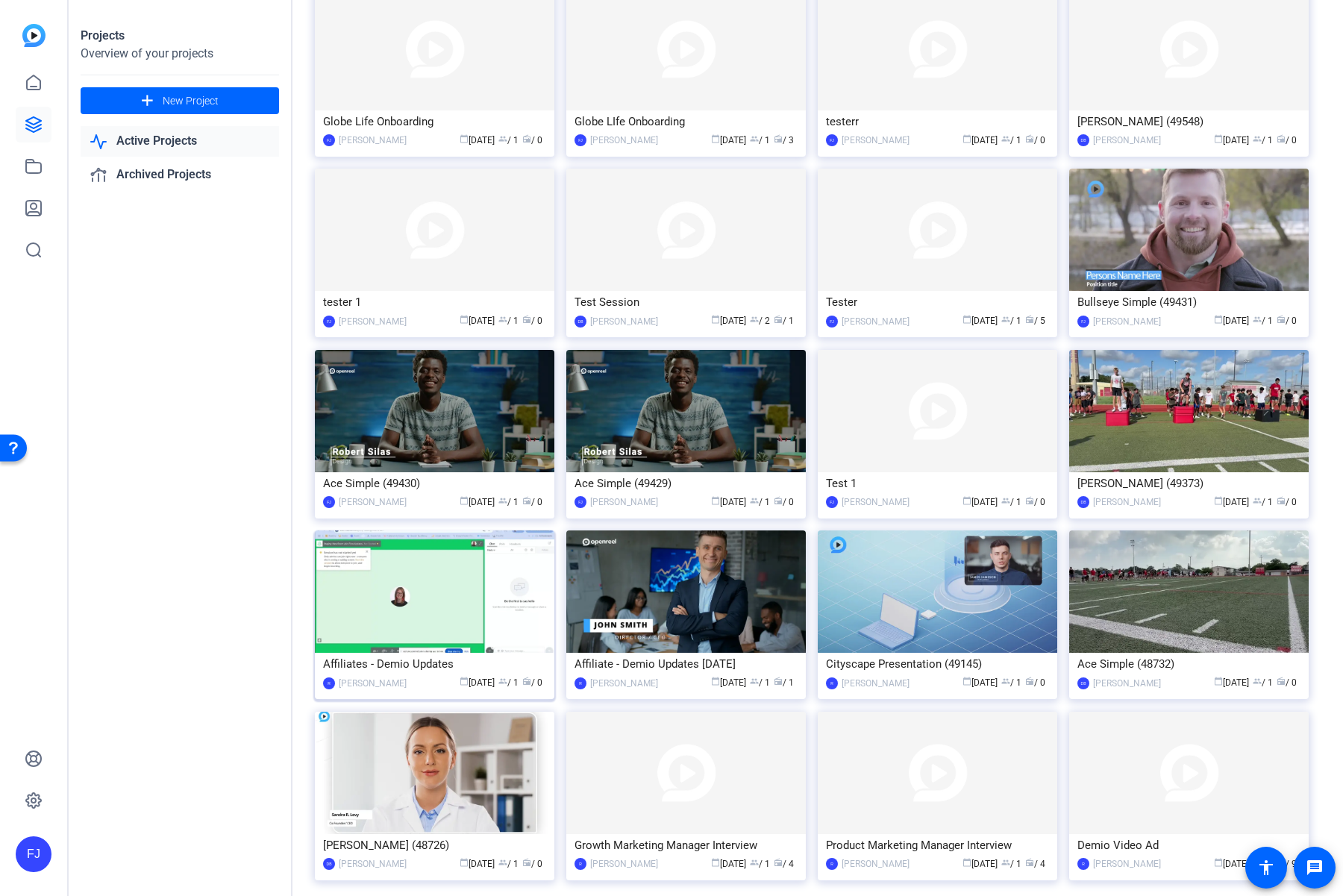
click at [407, 598] on img at bounding box center [435, 591] width 239 height 122
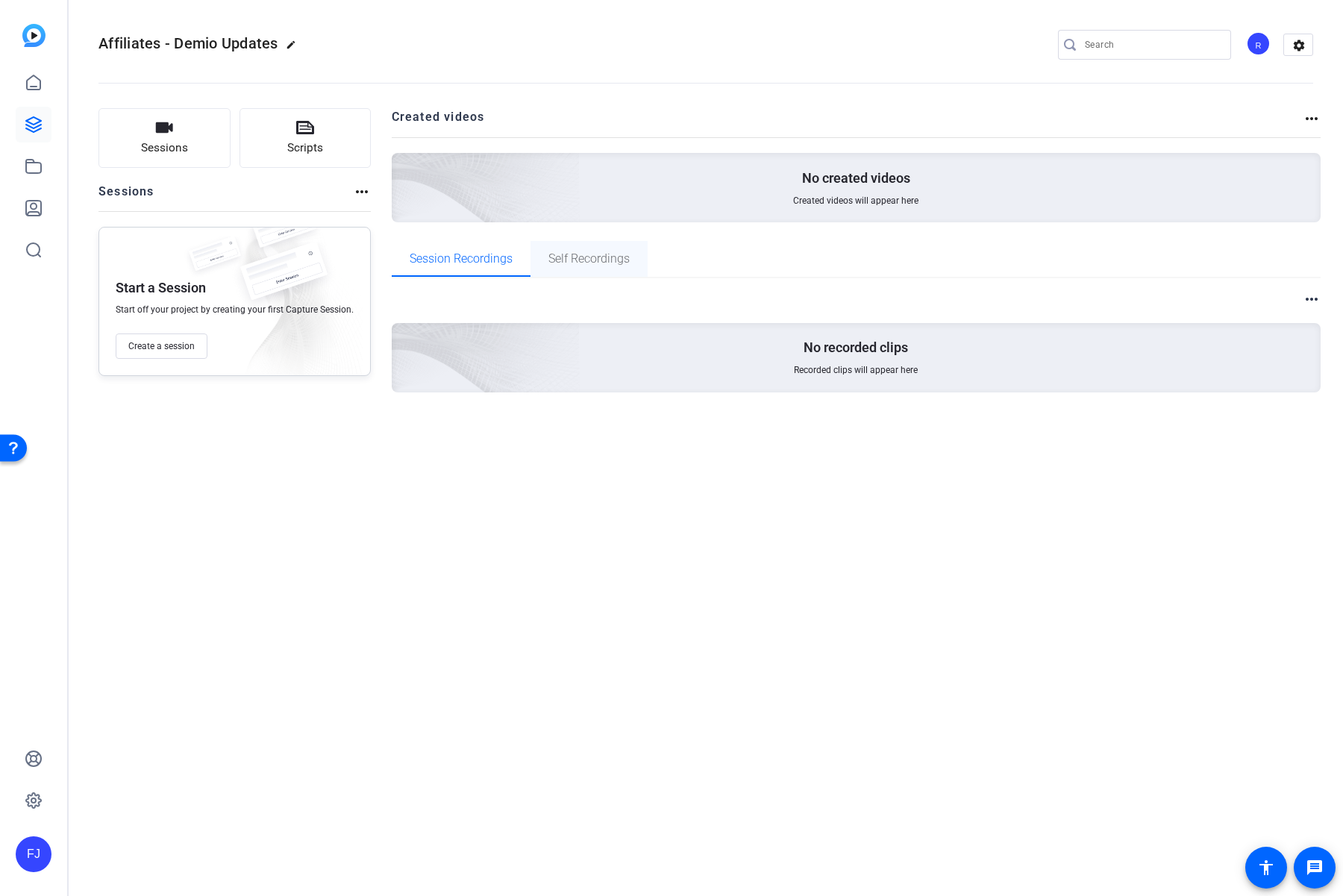
click at [550, 271] on span "Self Recordings" at bounding box center [589, 259] width 81 height 36
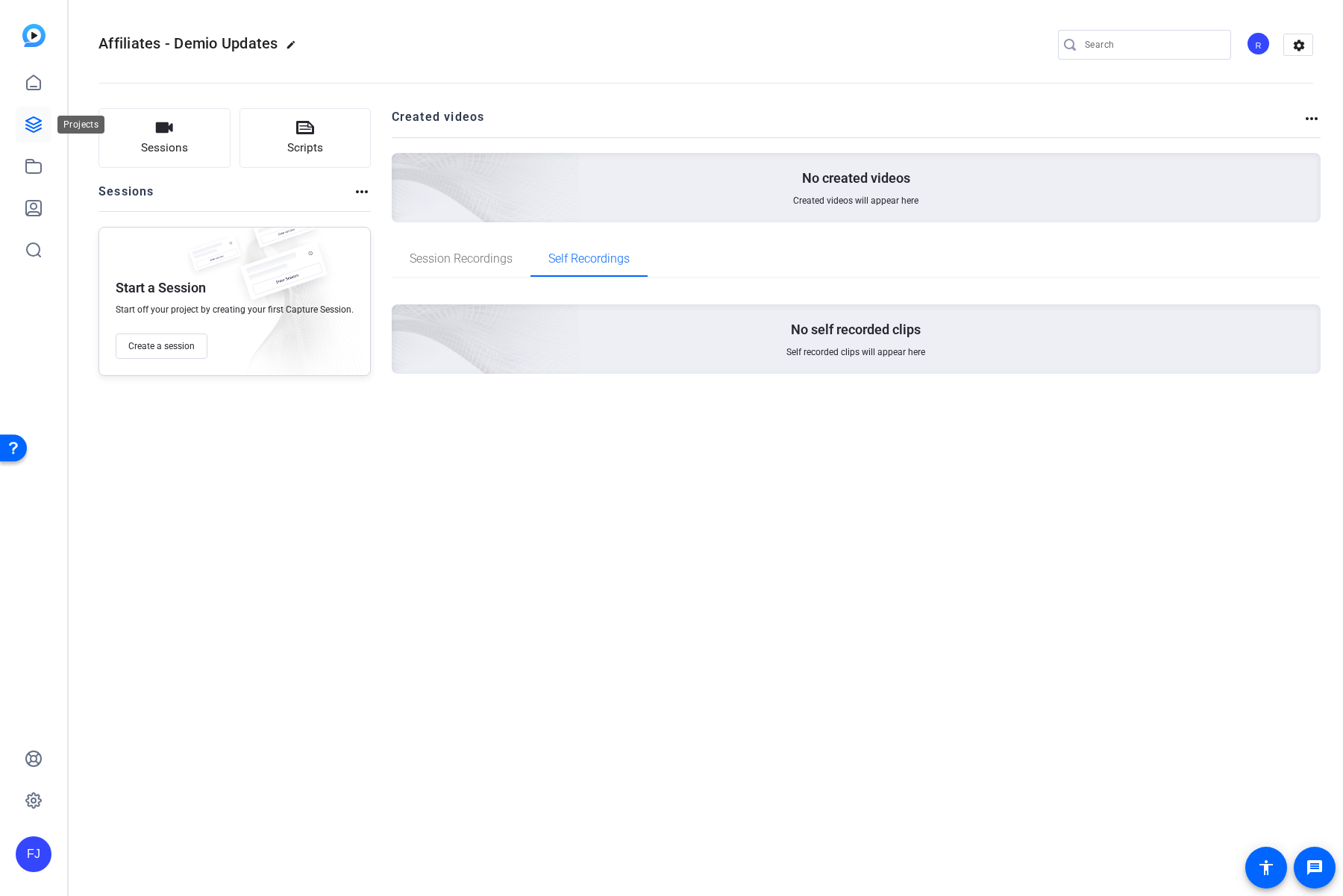
click at [40, 117] on icon at bounding box center [34, 124] width 18 height 18
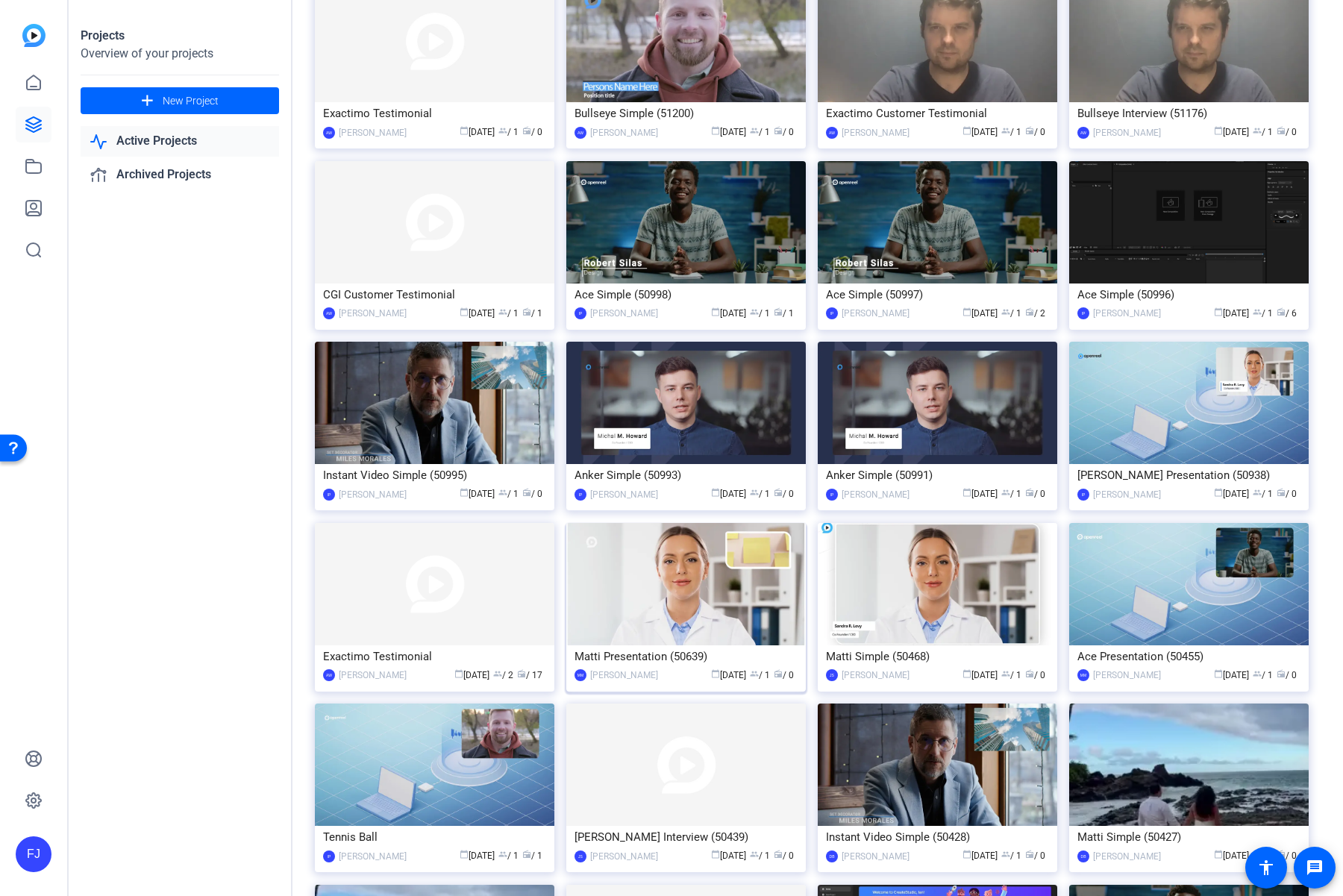
scroll to position [138, 0]
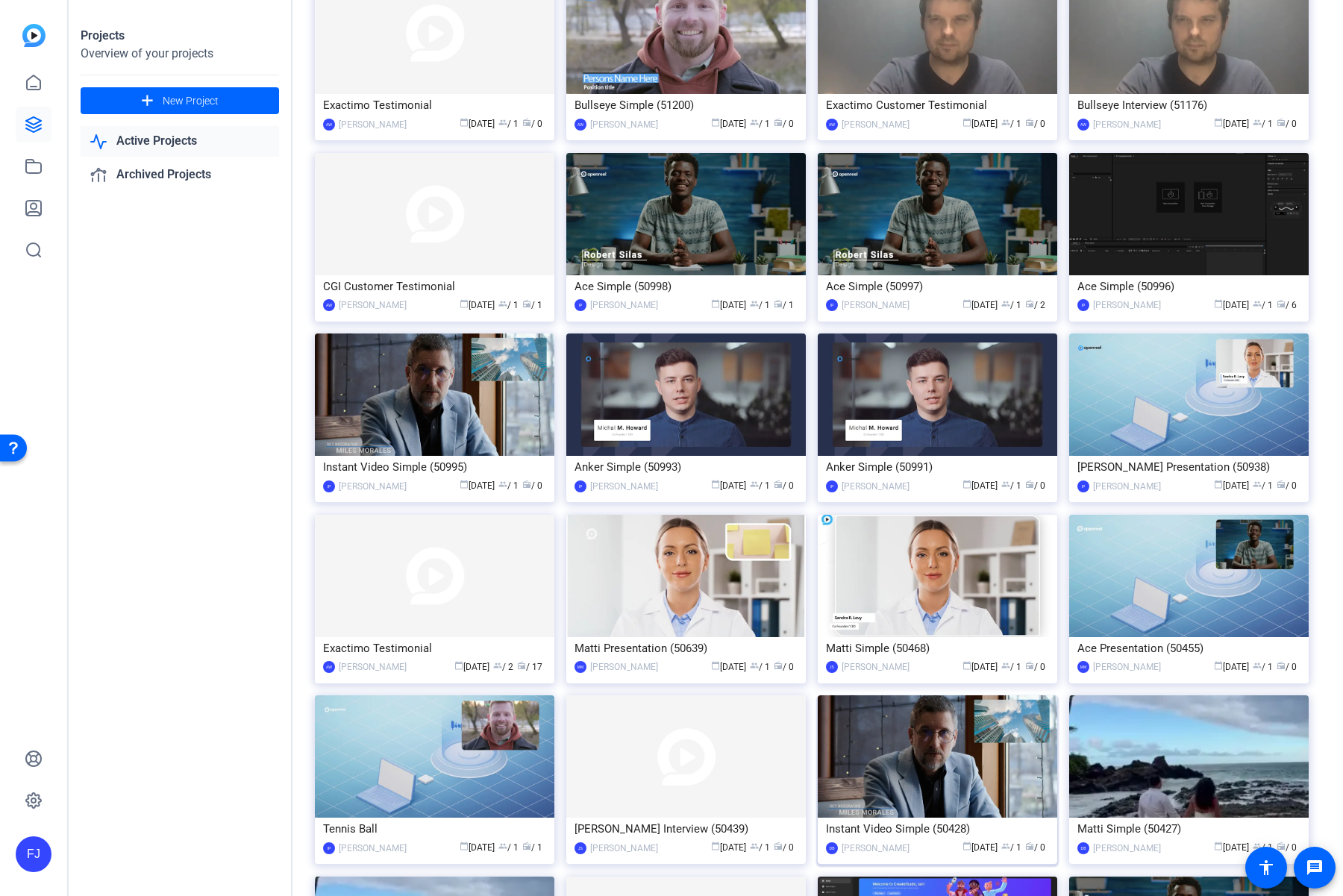
click at [873, 737] on img at bounding box center [938, 757] width 239 height 122
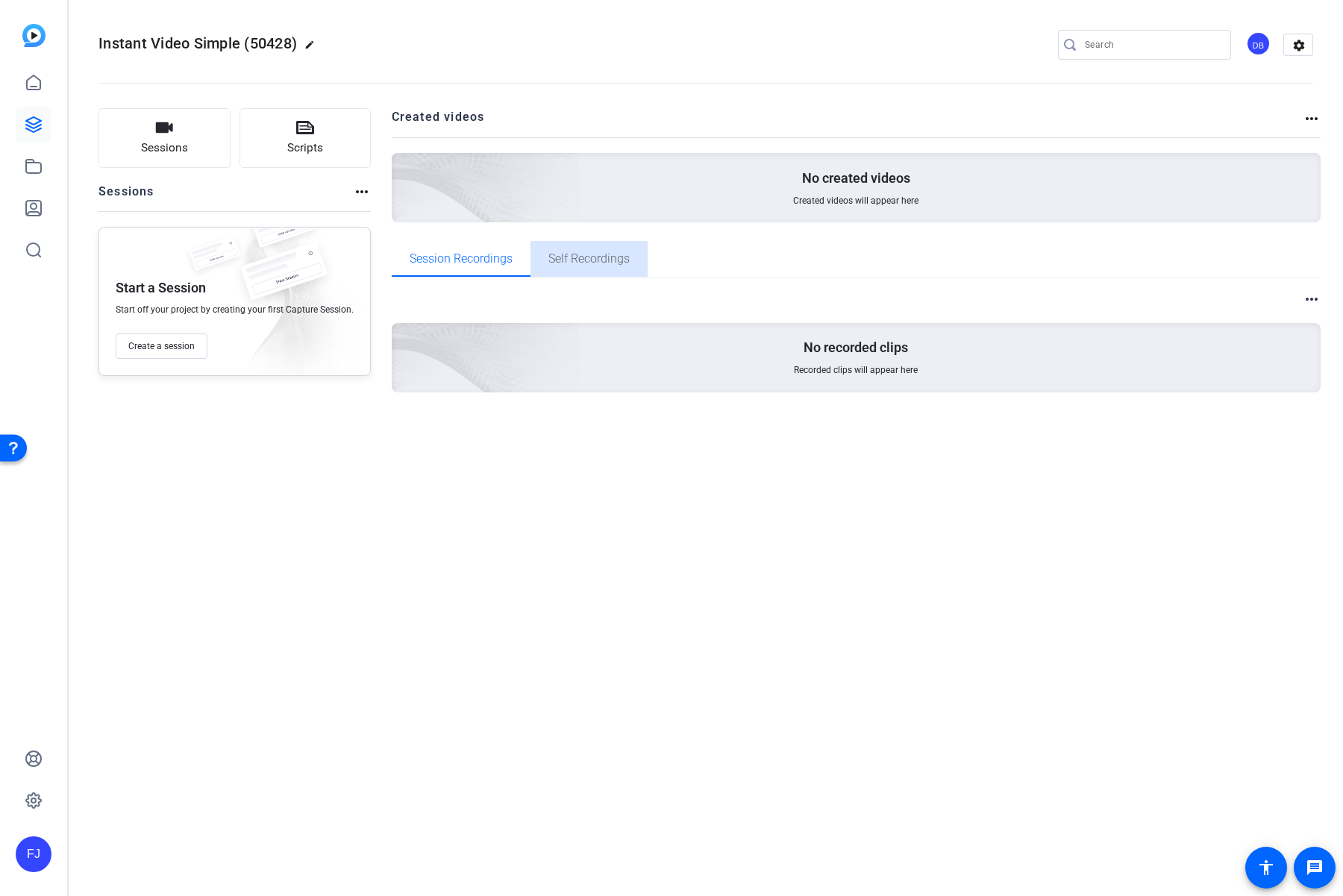
click at [606, 267] on span "Self Recordings" at bounding box center [589, 259] width 81 height 36
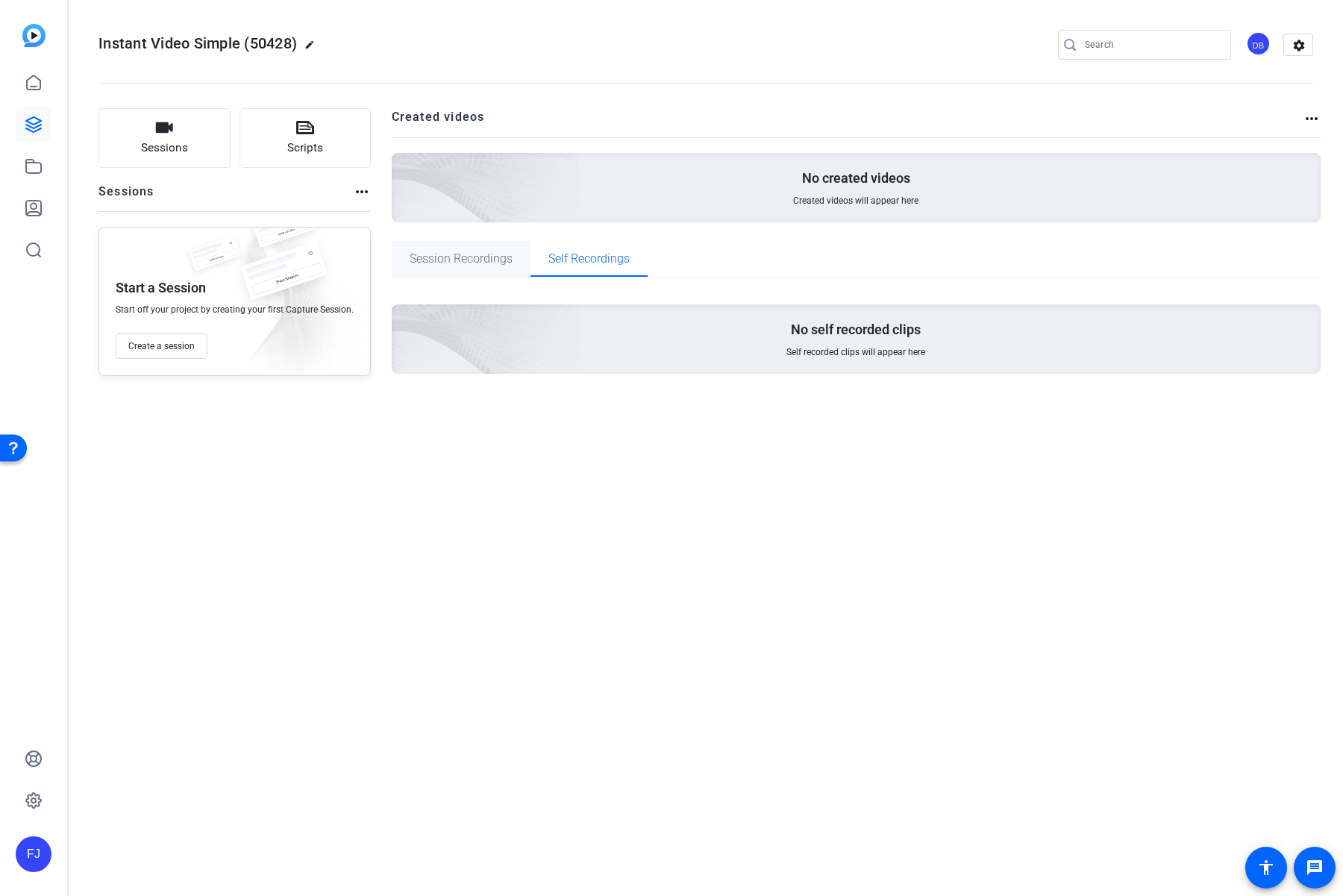
click at [451, 264] on span "Session Recordings" at bounding box center [461, 259] width 103 height 12
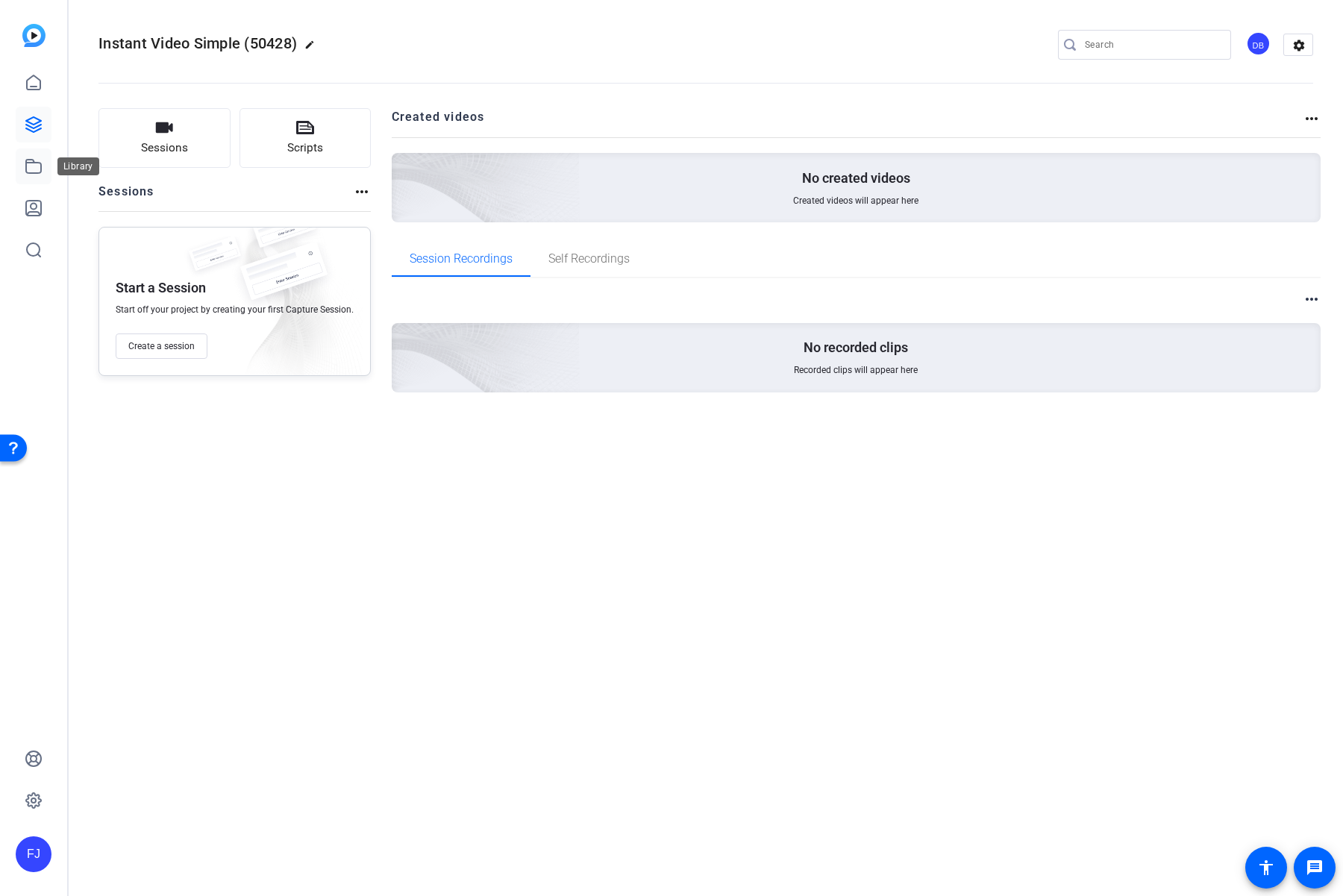
click at [30, 159] on icon at bounding box center [33, 166] width 15 height 14
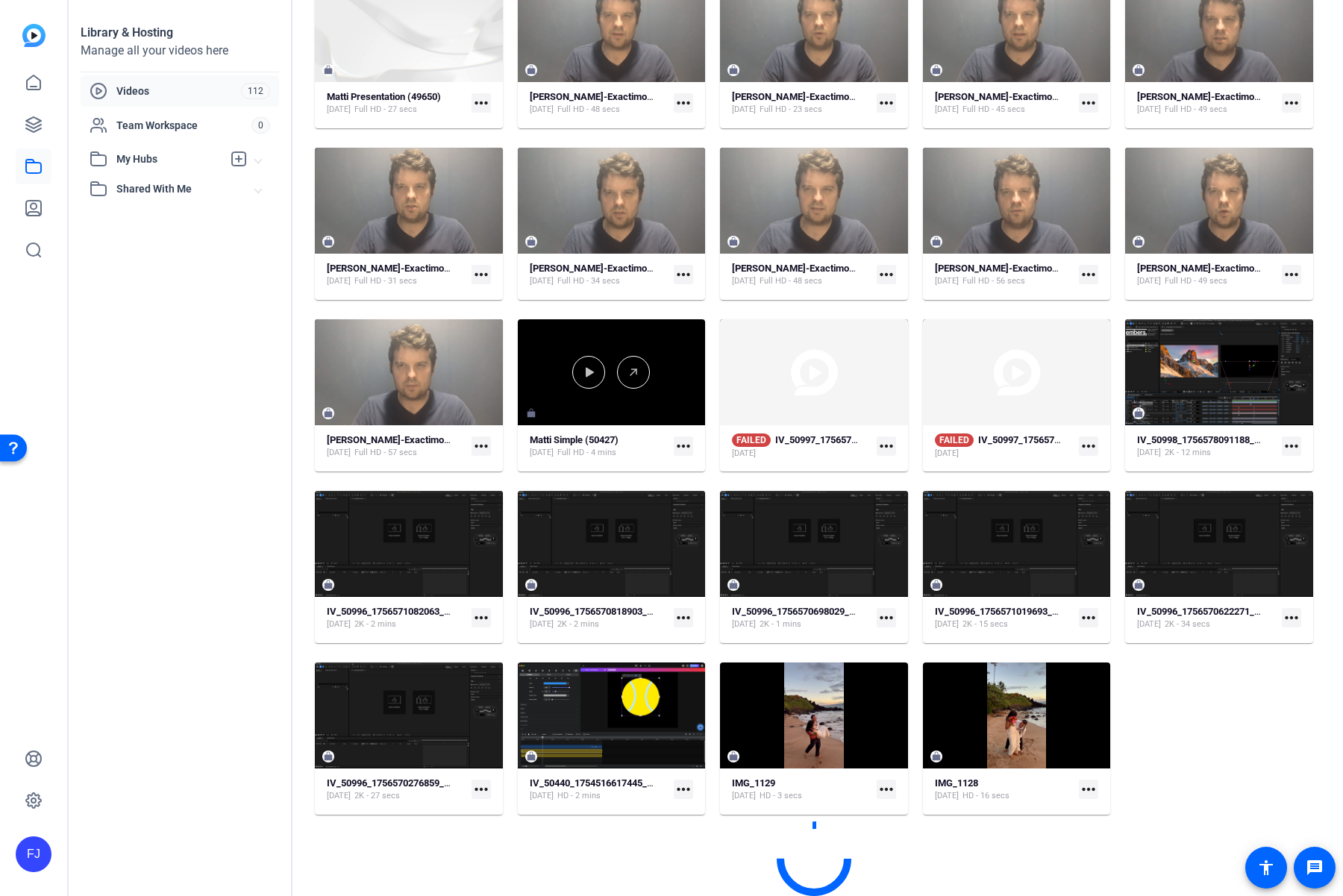
scroll to position [153, 0]
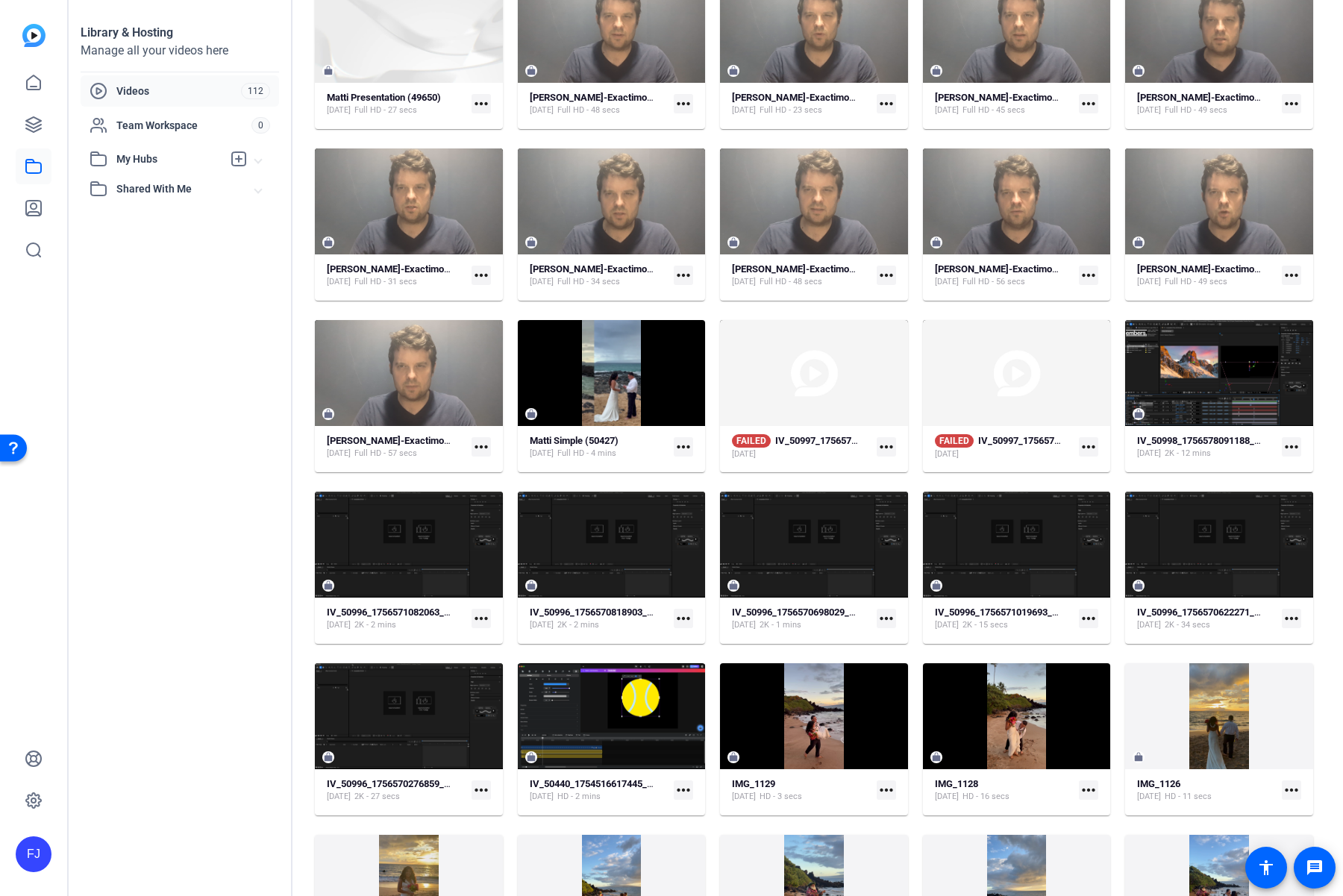
click at [684, 442] on mat-icon "more_horiz" at bounding box center [683, 447] width 20 height 20
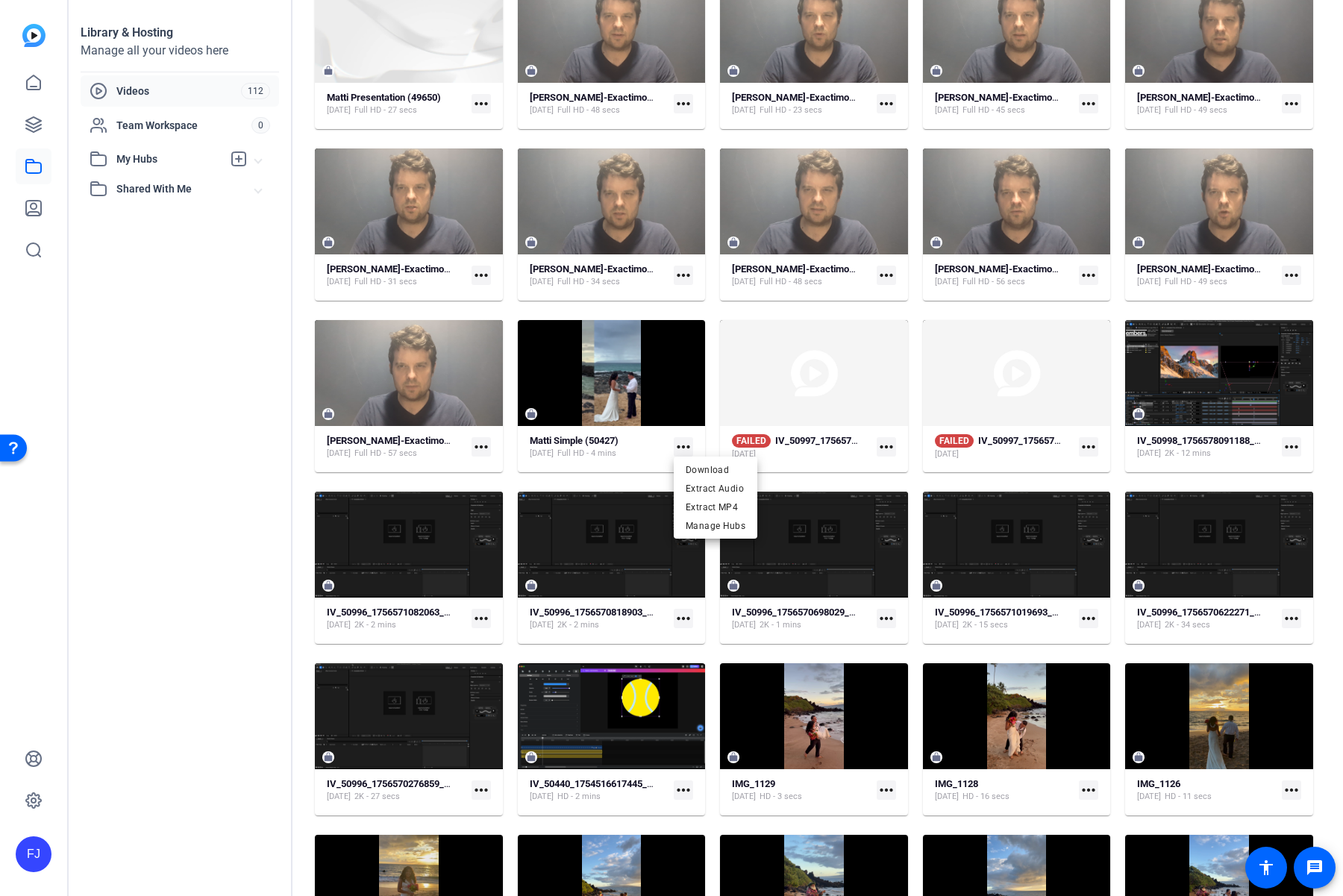
click at [207, 539] on div at bounding box center [672, 448] width 1343 height 896
click at [33, 128] on icon at bounding box center [33, 124] width 15 height 15
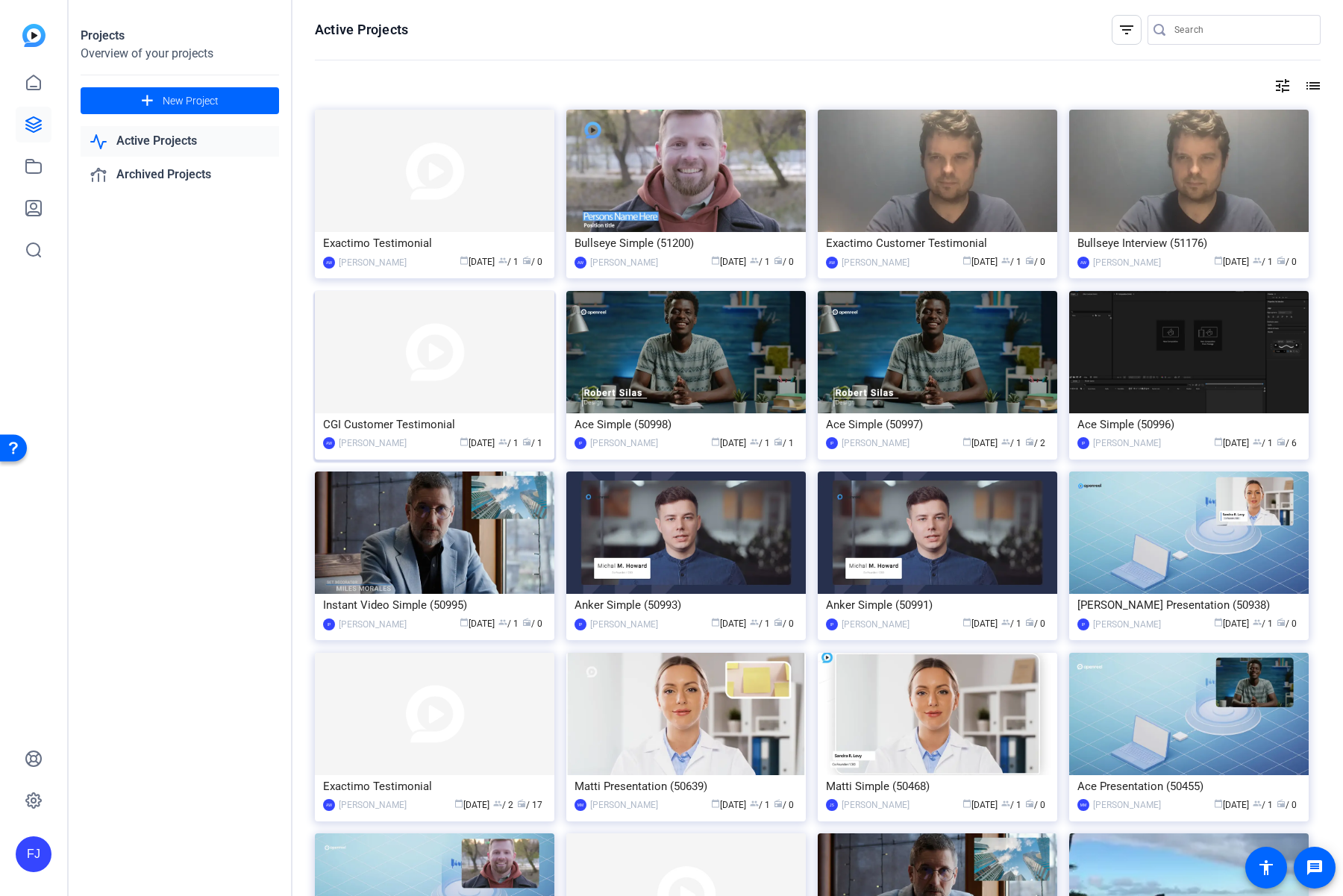
click at [443, 366] on img at bounding box center [435, 352] width 239 height 122
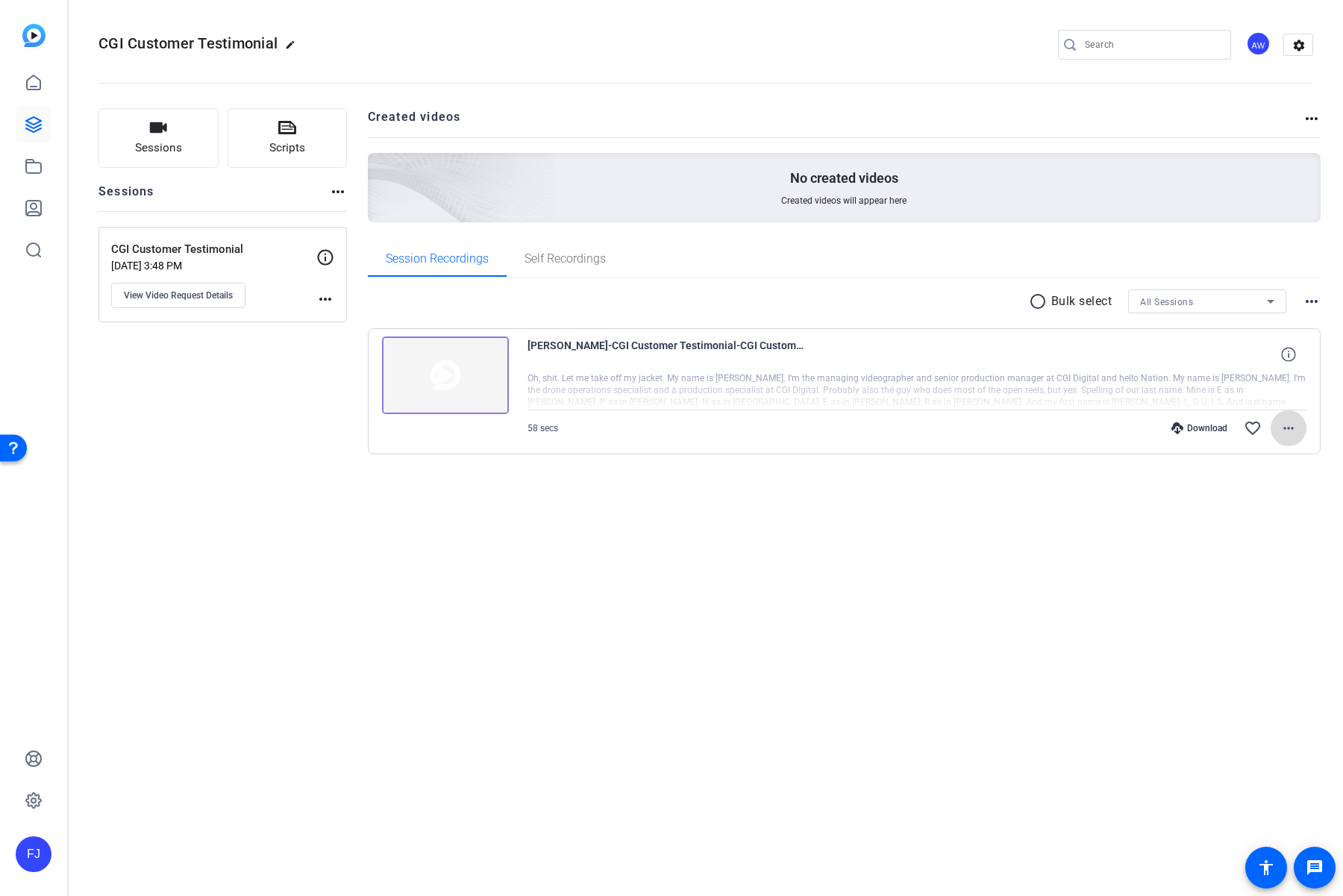
click at [1284, 428] on mat-icon "more_horiz" at bounding box center [1288, 428] width 18 height 18
click at [1259, 476] on span "Share Original" at bounding box center [1249, 479] width 90 height 18
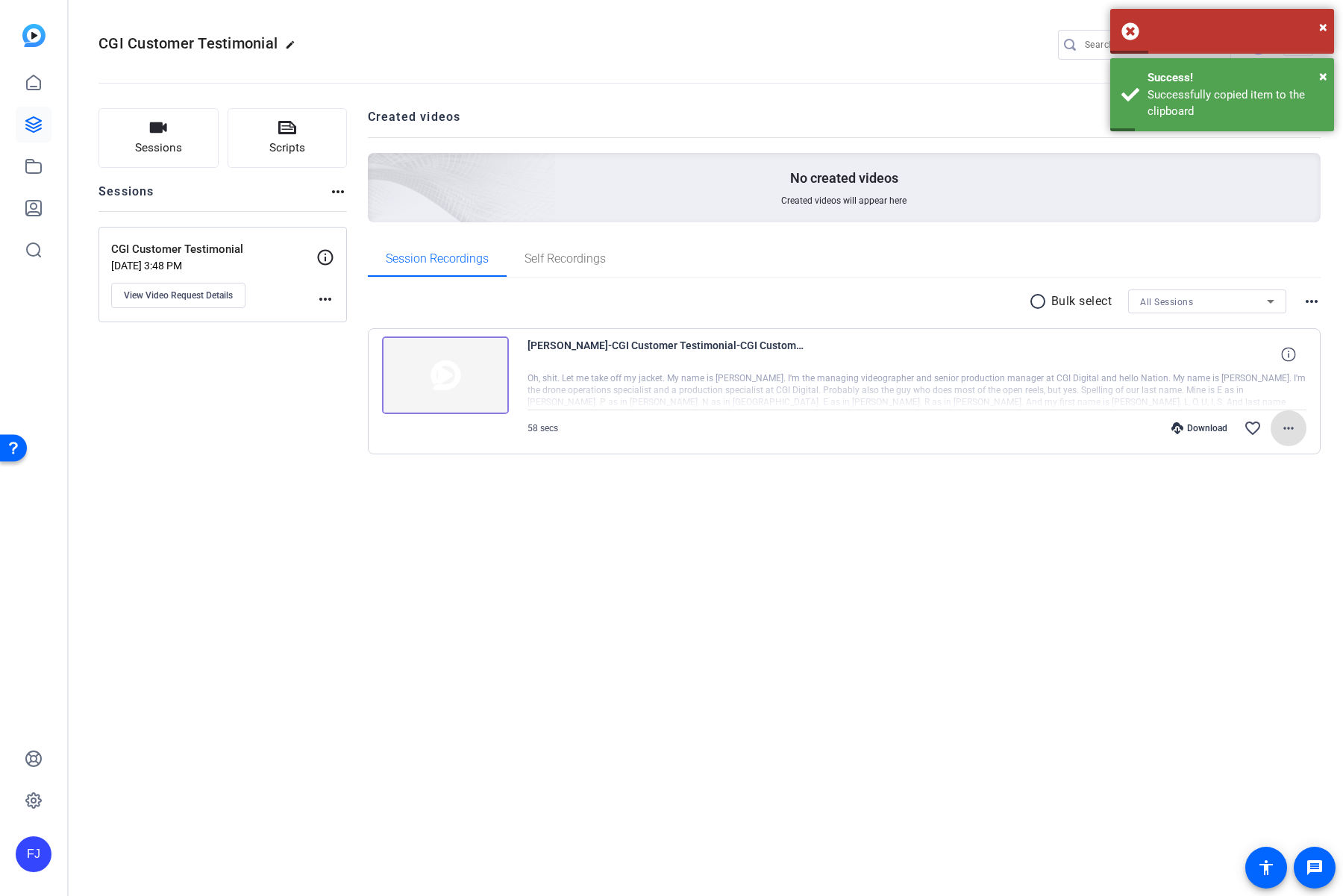
click at [311, 297] on div "CGI Customer Testimonial [DATE] 3:48 PM View Video Request Details" at bounding box center [214, 275] width 205 height 67
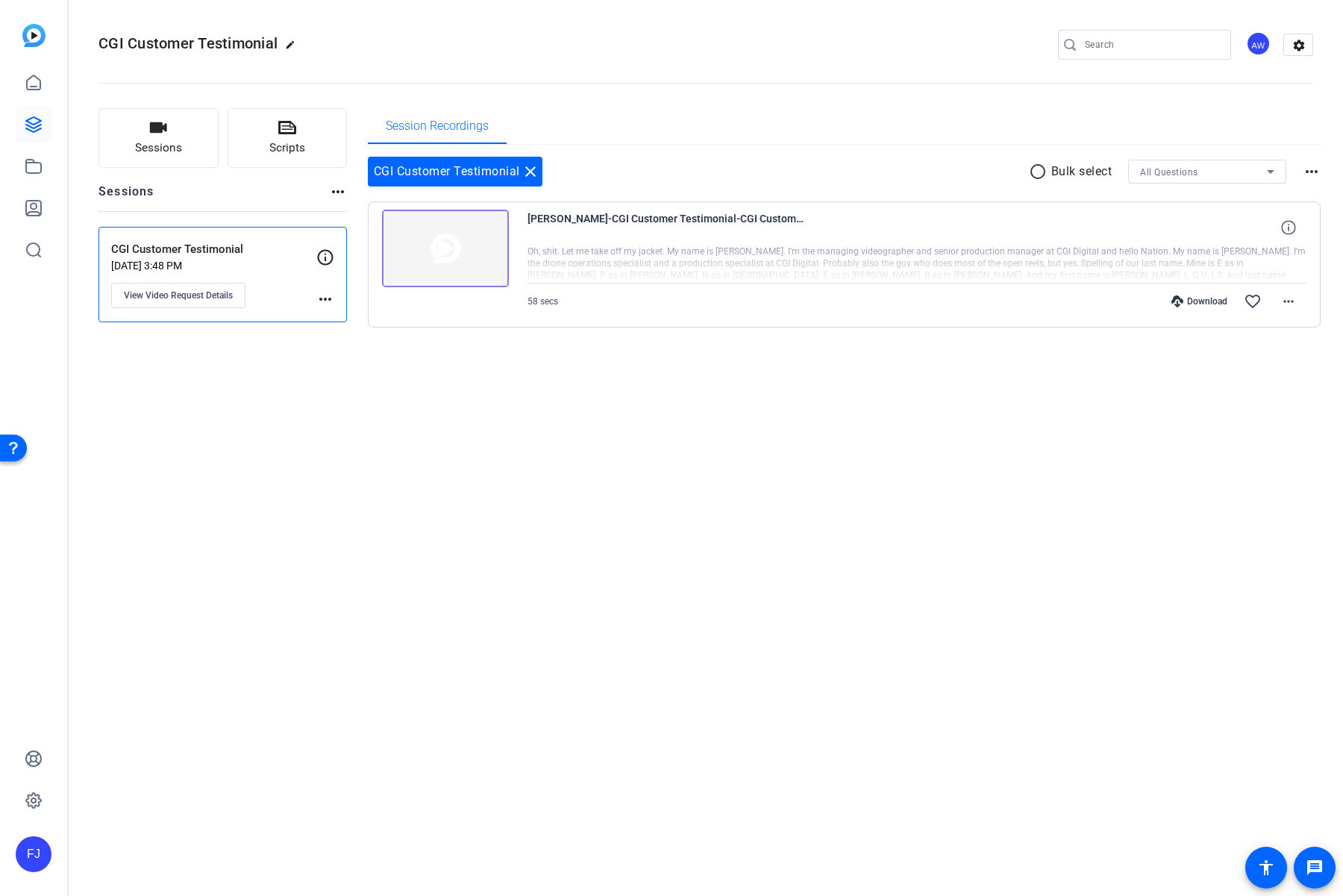
click at [324, 301] on mat-icon "more_horiz" at bounding box center [325, 299] width 18 height 18
click at [1227, 349] on div at bounding box center [672, 448] width 1343 height 896
click at [1290, 305] on mat-icon "more_horiz" at bounding box center [1288, 301] width 18 height 18
click at [845, 126] on div at bounding box center [672, 448] width 1343 height 896
click at [1293, 300] on mat-icon "more_horiz" at bounding box center [1288, 301] width 18 height 18
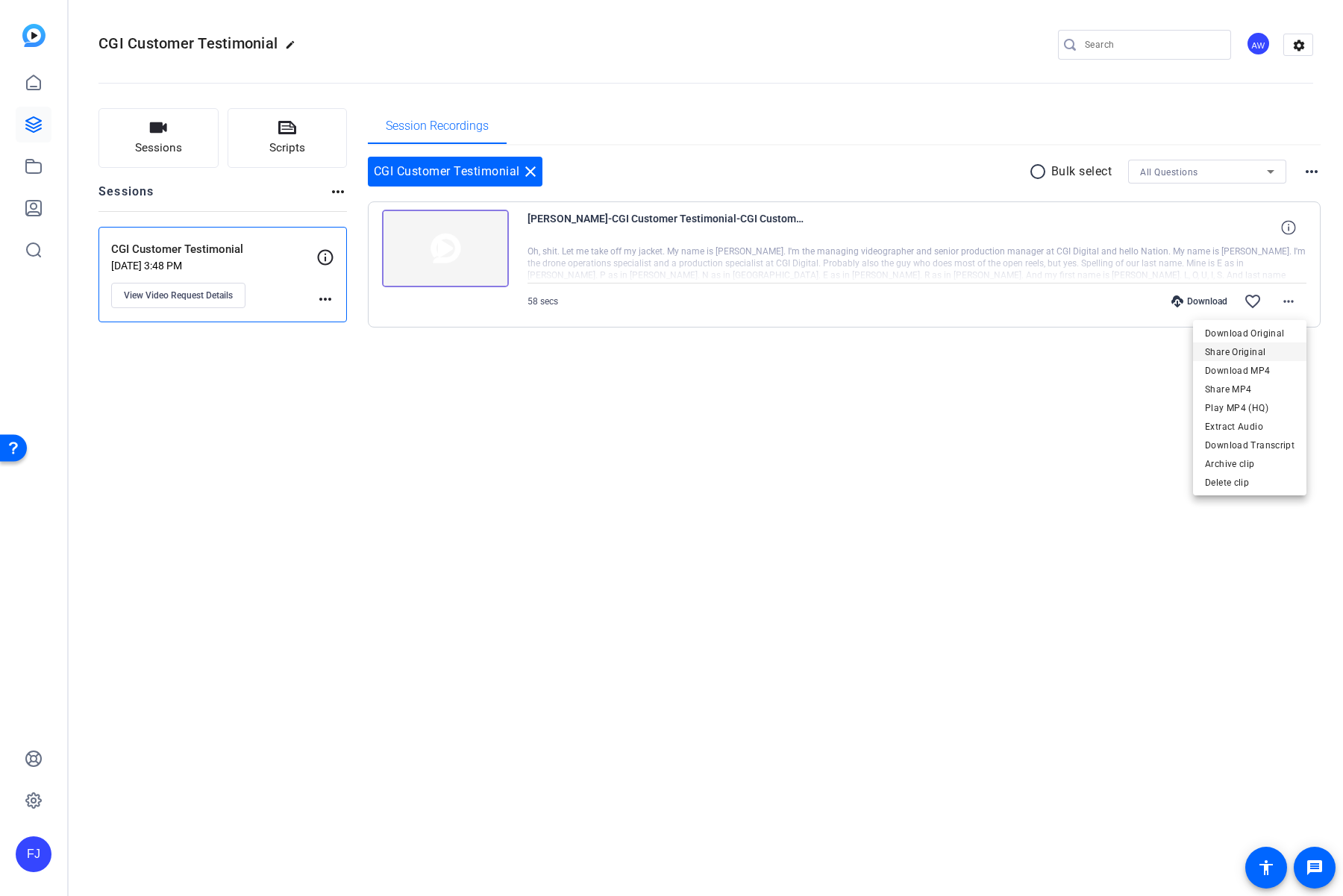
click at [1239, 355] on span "Share Original" at bounding box center [1249, 351] width 90 height 18
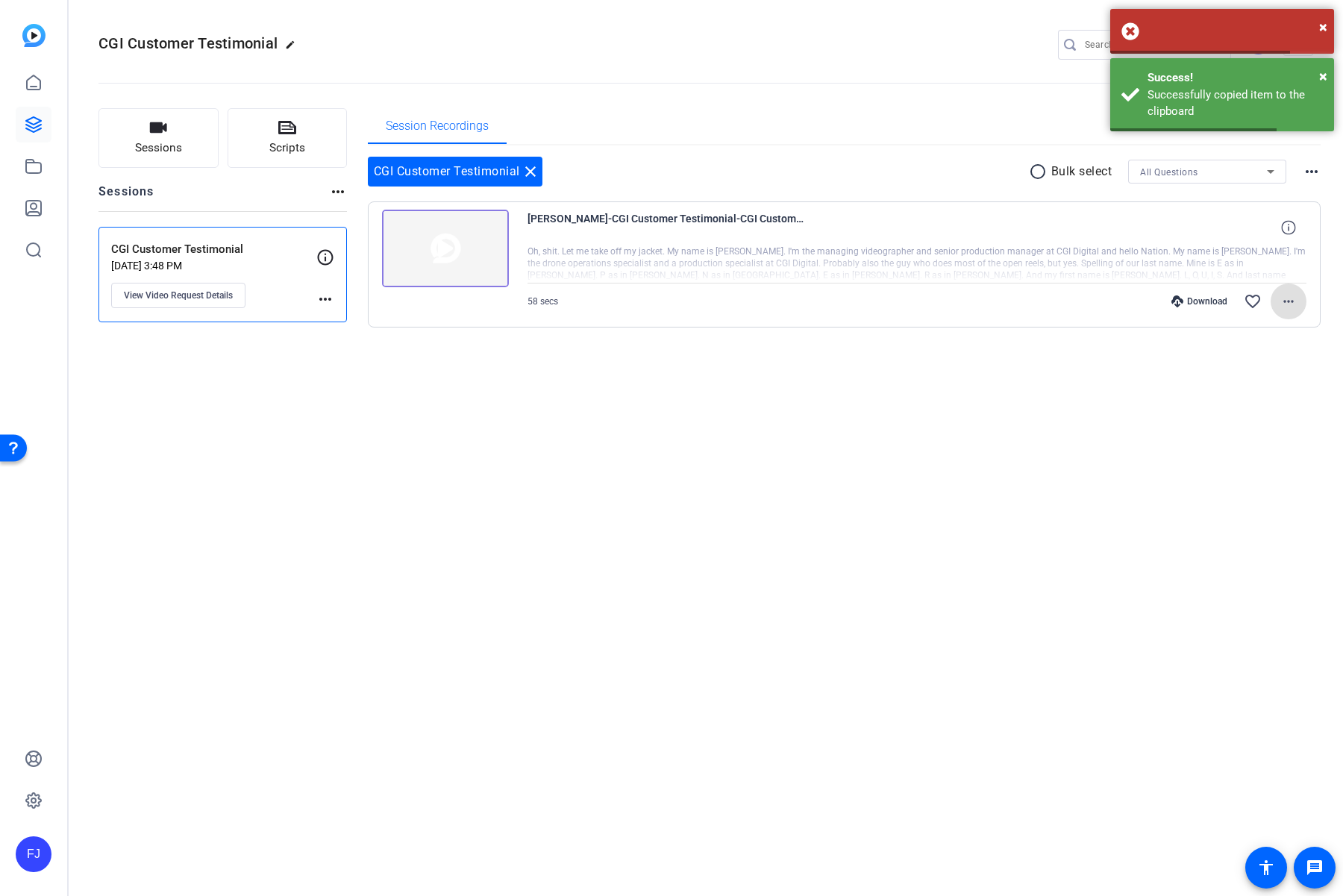
click at [1283, 302] on mat-icon "more_horiz" at bounding box center [1288, 301] width 18 height 18
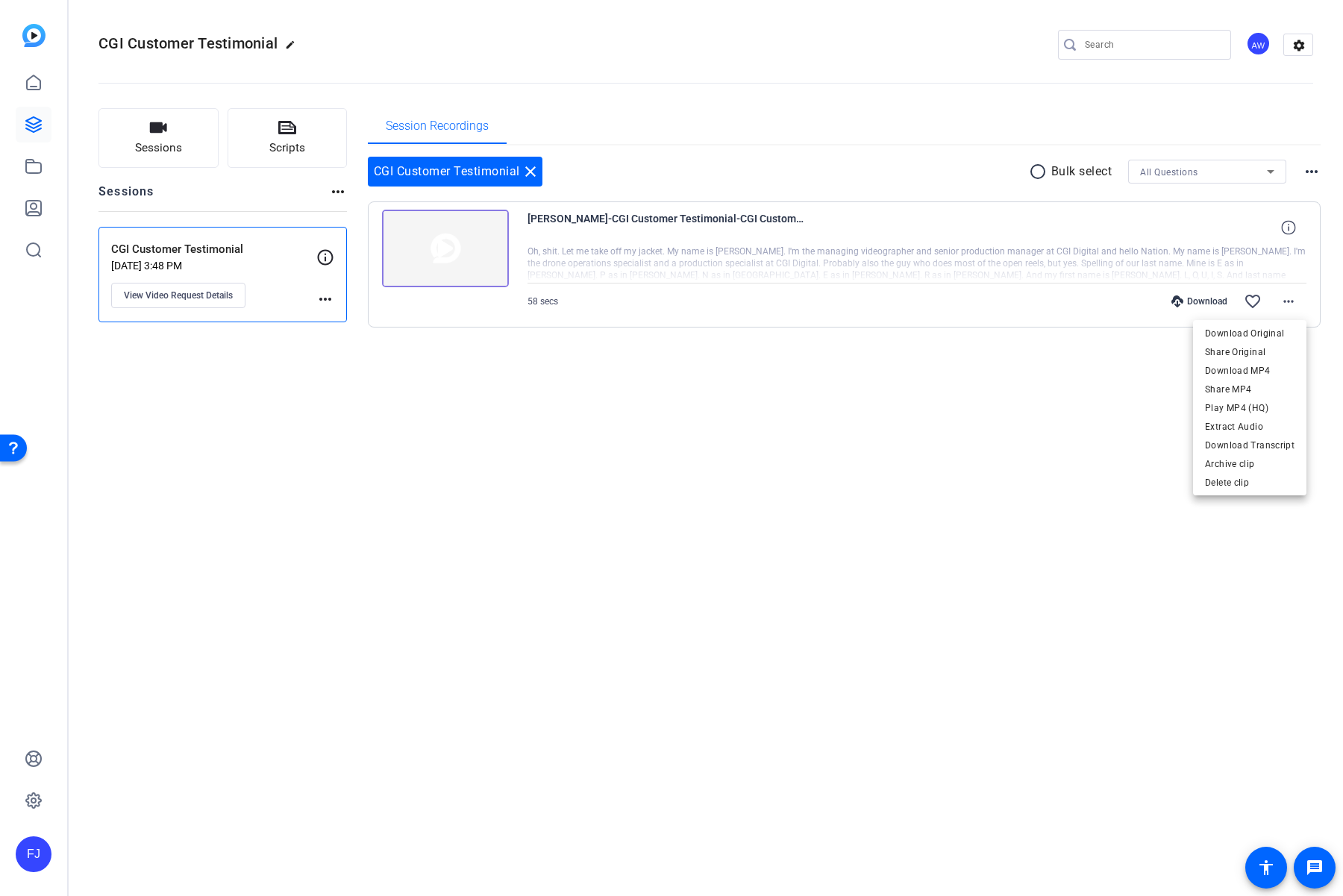
click at [1183, 130] on div at bounding box center [672, 448] width 1343 height 896
click at [1288, 226] on icon at bounding box center [1288, 227] width 14 height 14
click at [1314, 167] on mat-icon "more_horiz" at bounding box center [1311, 171] width 18 height 18
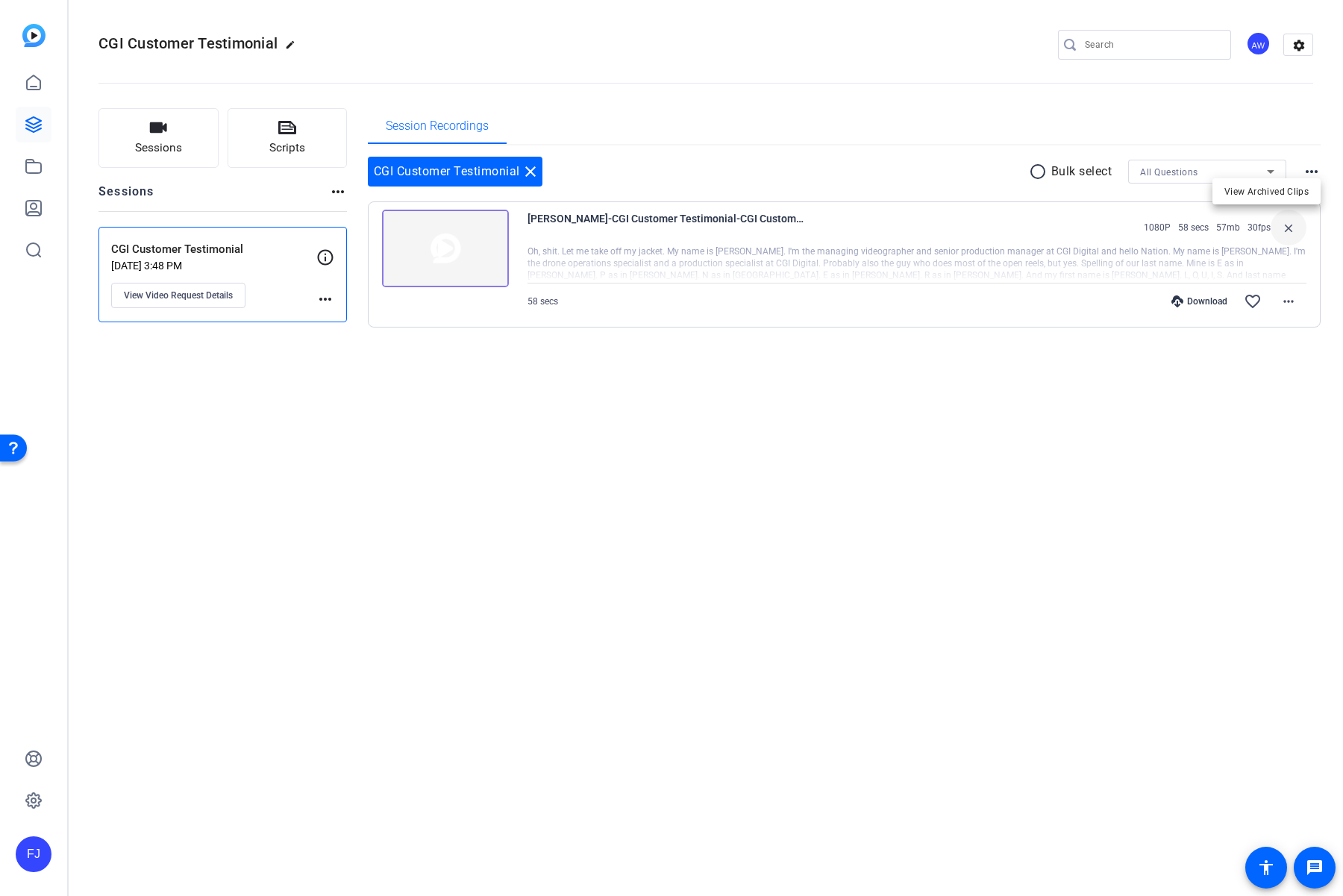
click at [1296, 151] on div at bounding box center [672, 448] width 1343 height 896
click at [1303, 165] on mat-icon "more_horiz" at bounding box center [1311, 171] width 18 height 18
click at [1296, 42] on div at bounding box center [672, 448] width 1343 height 896
click at [1296, 42] on mat-icon "settings" at bounding box center [1298, 46] width 30 height 22
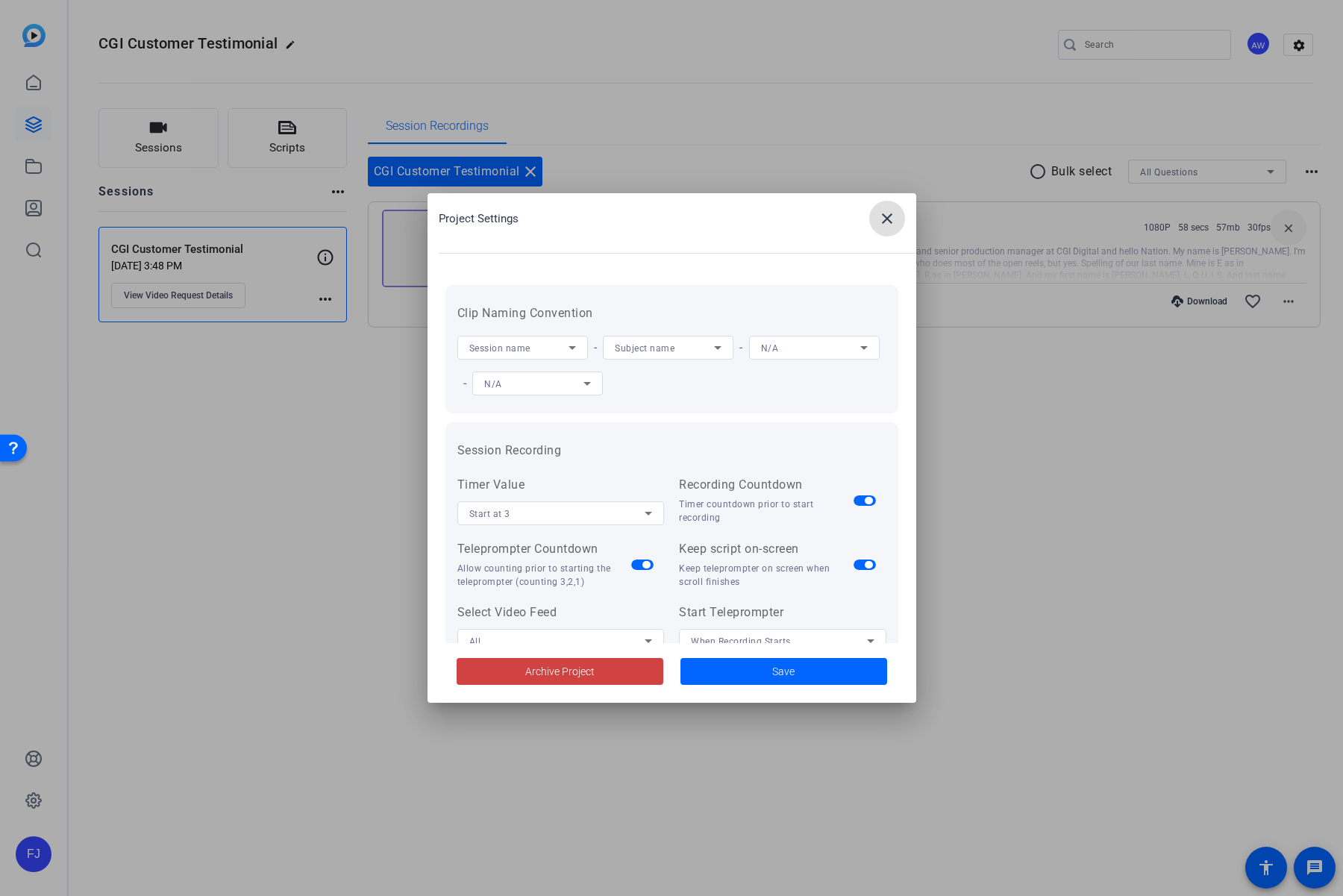
click at [882, 219] on mat-icon "close" at bounding box center [887, 218] width 18 height 18
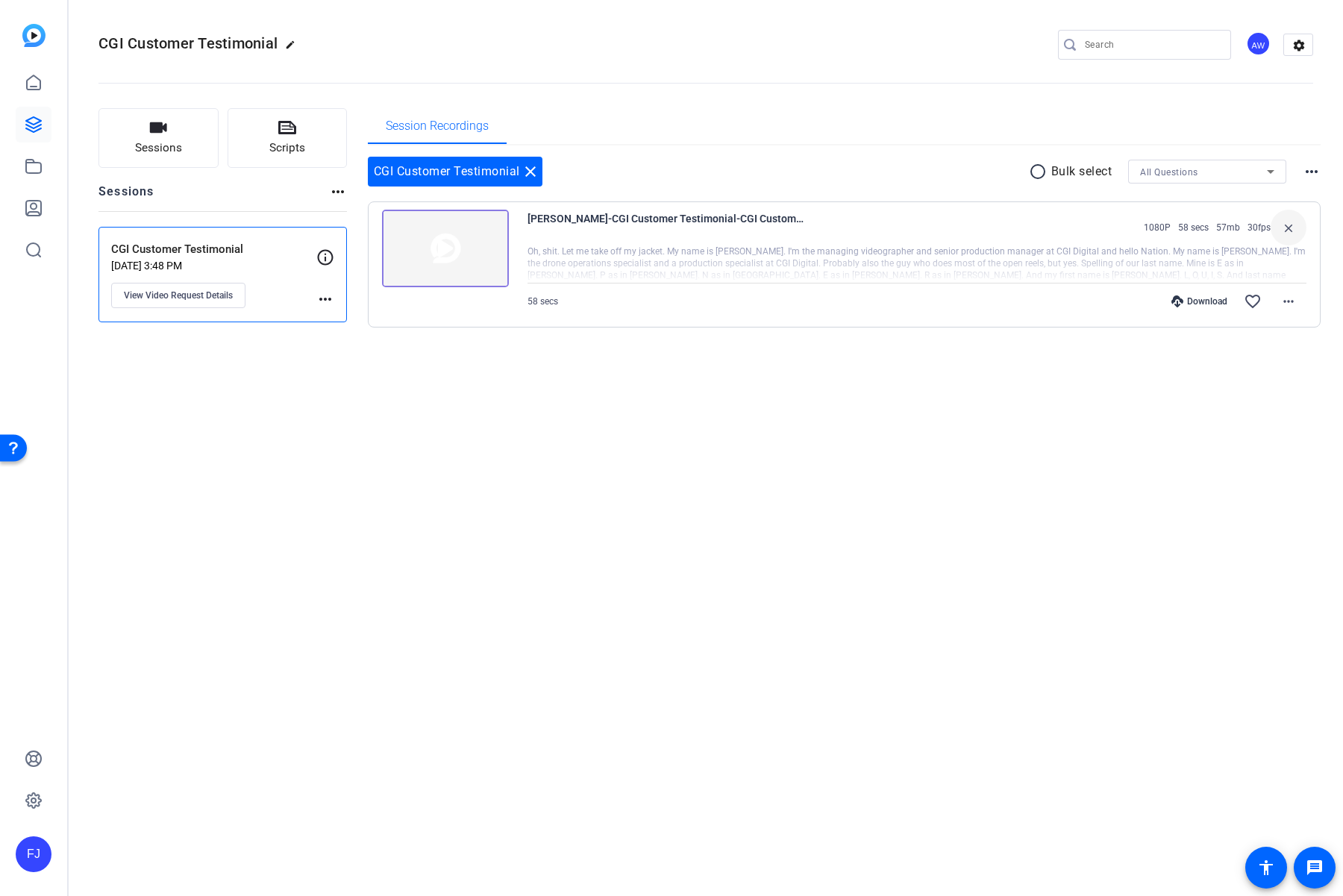
click at [783, 255] on div at bounding box center [917, 263] width 779 height 37
click at [714, 215] on span "[PERSON_NAME]-CGI Customer Testimonial-CGI Customer Testimonial-1757508427087-w…" at bounding box center [665, 227] width 276 height 36
click at [1290, 302] on mat-icon "more_horiz" at bounding box center [1288, 301] width 18 height 18
click at [1240, 386] on span "Share MP4" at bounding box center [1249, 388] width 90 height 18
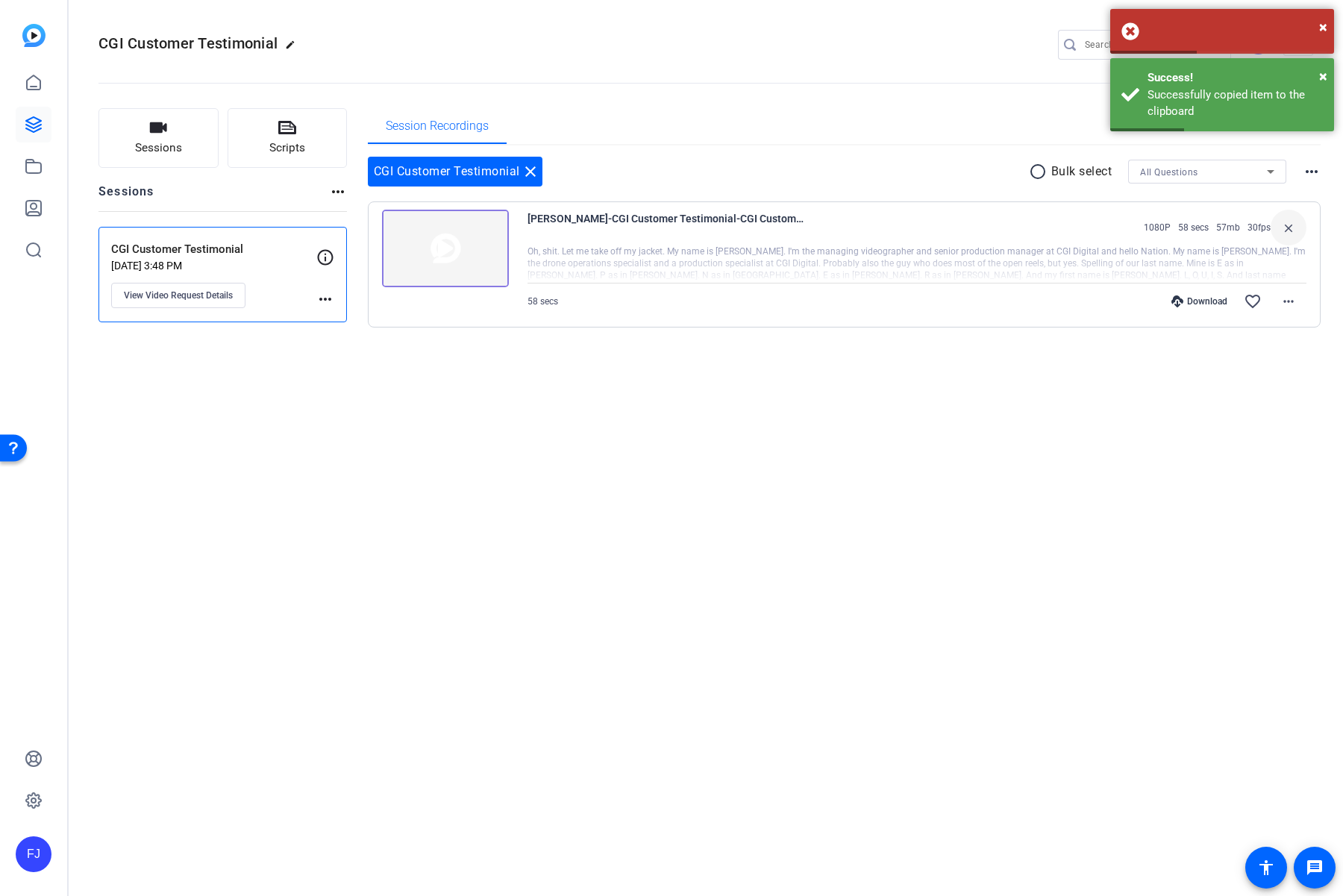
click at [1304, 176] on mat-icon "more_horiz" at bounding box center [1311, 171] width 18 height 18
click at [869, 233] on div at bounding box center [672, 448] width 1343 height 896
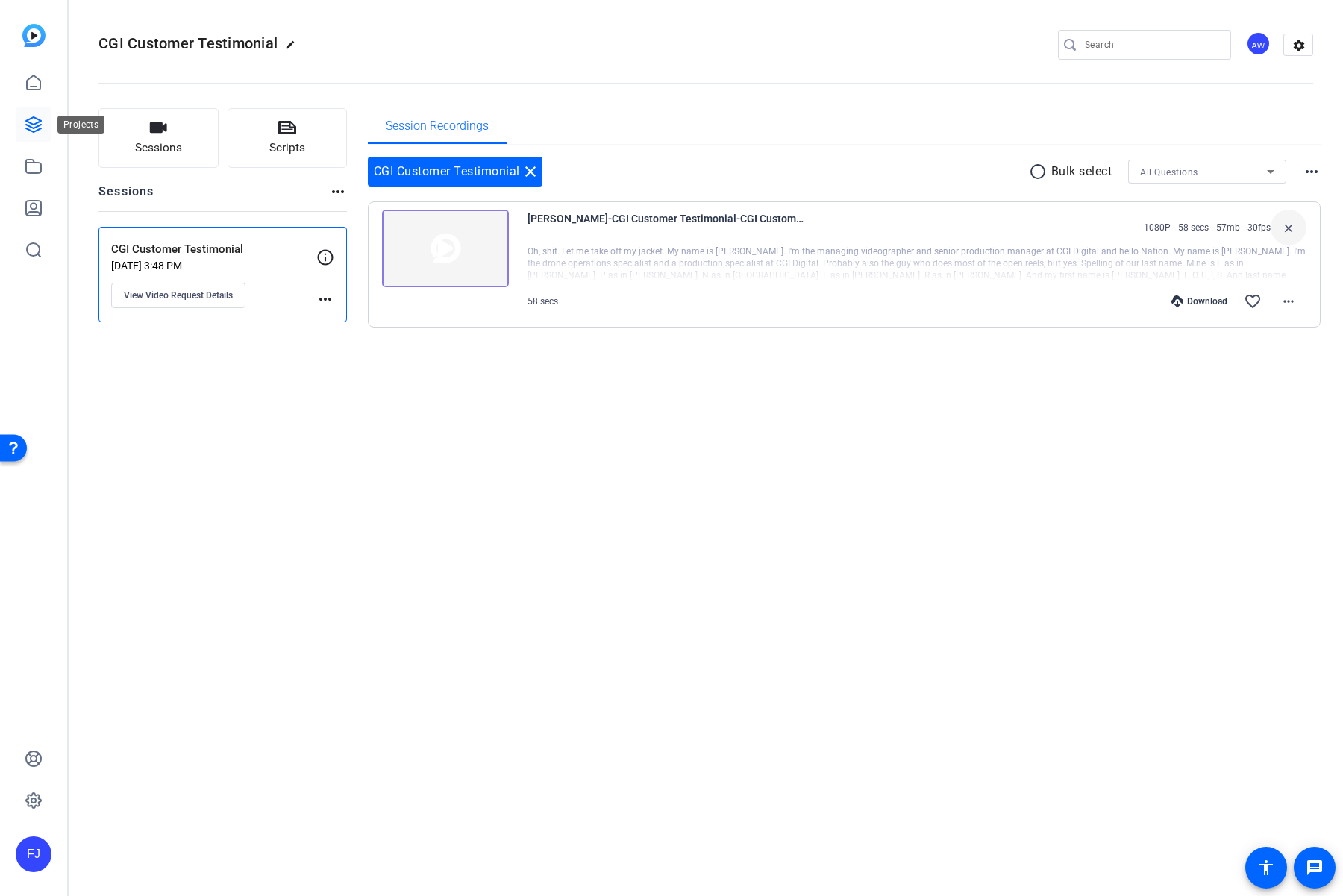
click at [34, 124] on icon at bounding box center [33, 124] width 15 height 15
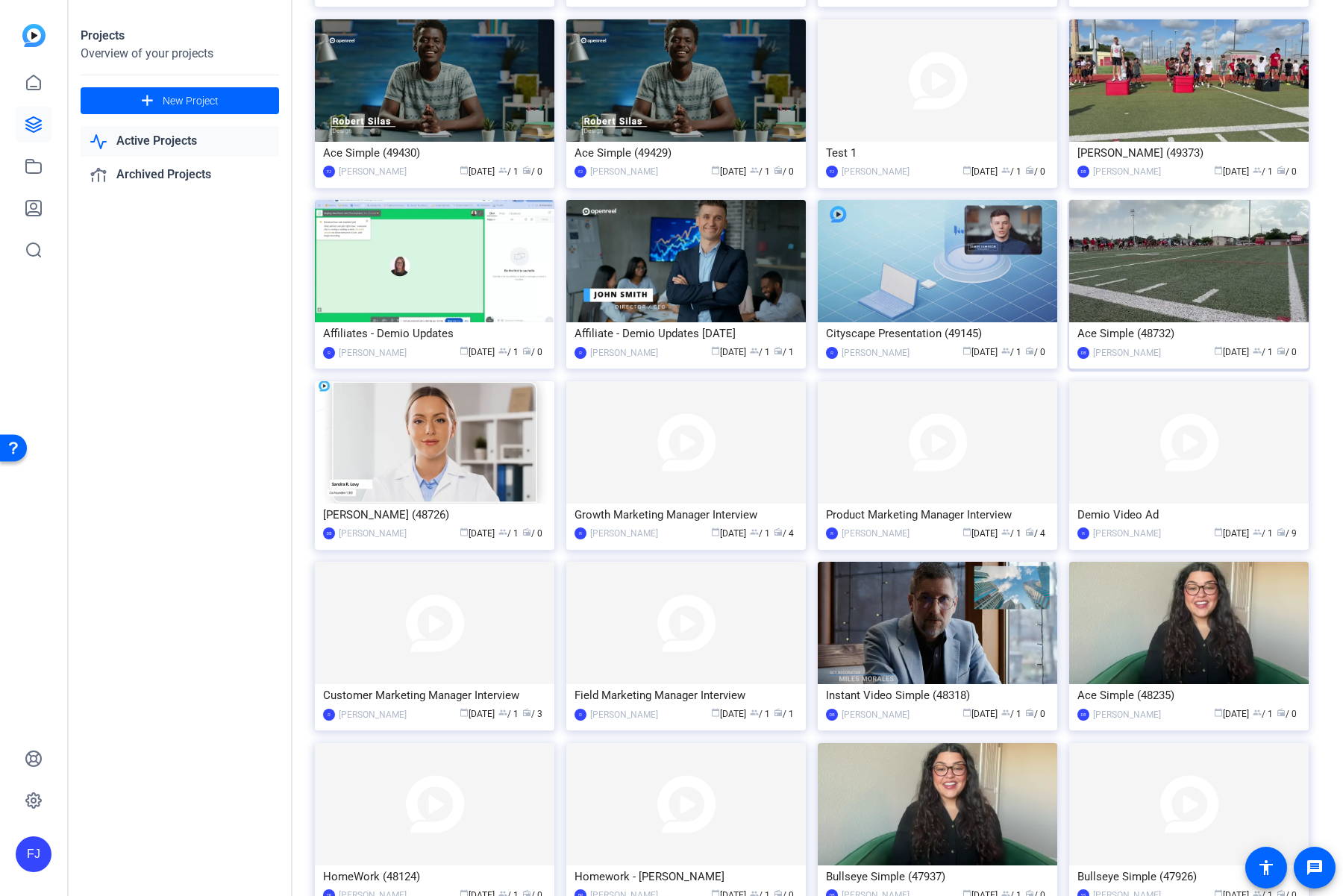
scroll to position [1719, 0]
click at [1148, 602] on img at bounding box center [1189, 622] width 239 height 122
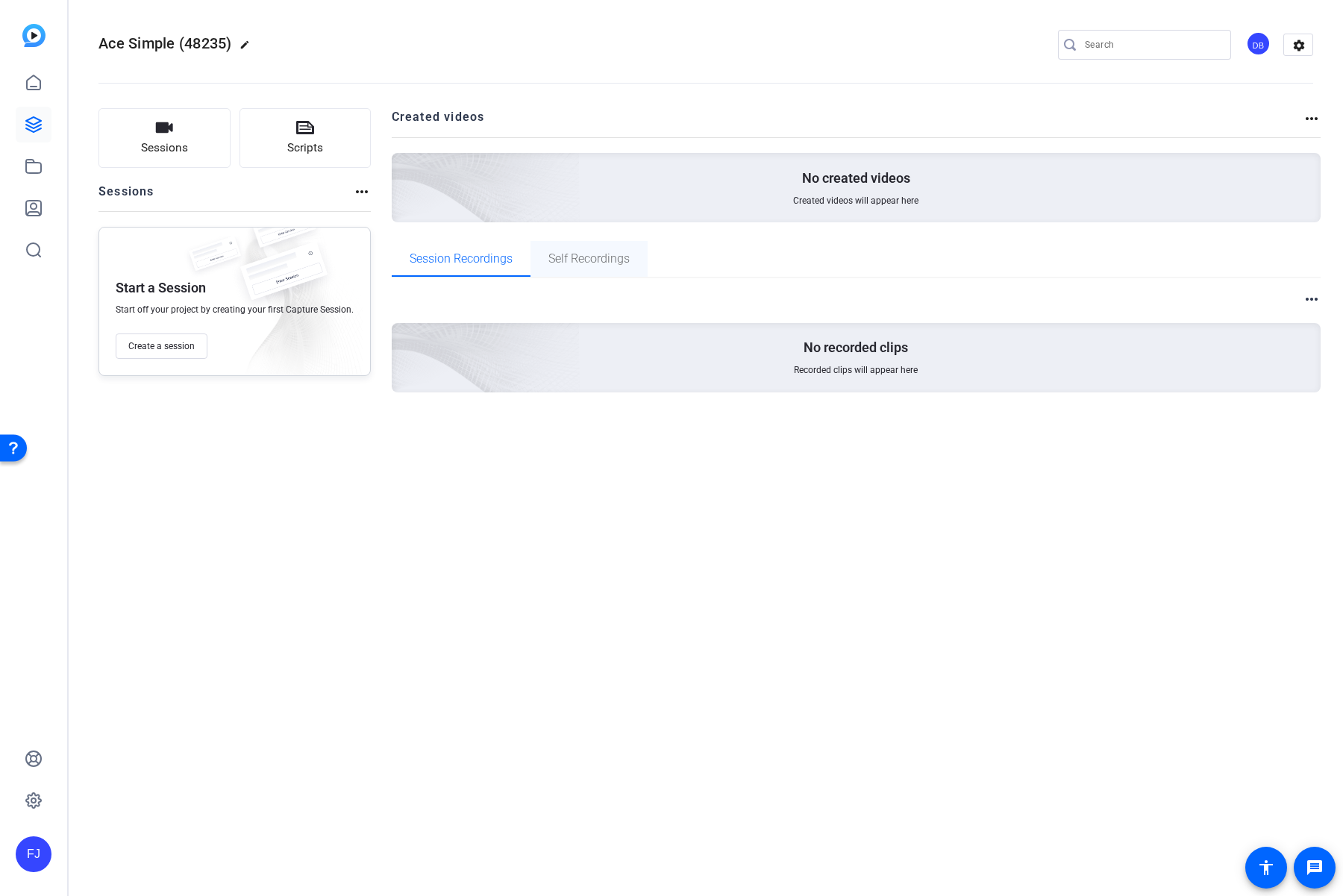
click at [572, 269] on span "Self Recordings" at bounding box center [589, 259] width 81 height 36
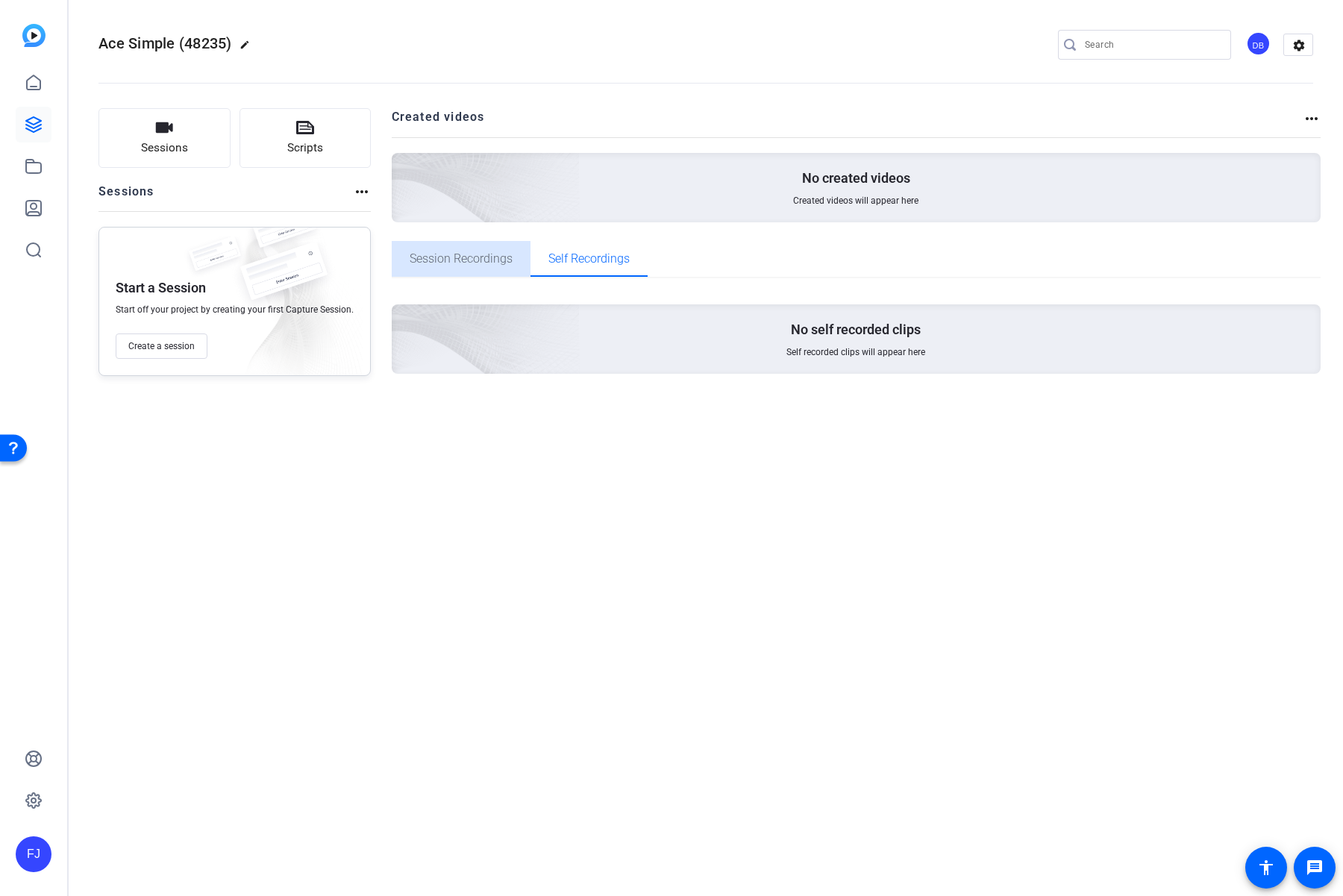
click at [454, 255] on span "Session Recordings" at bounding box center [461, 259] width 103 height 12
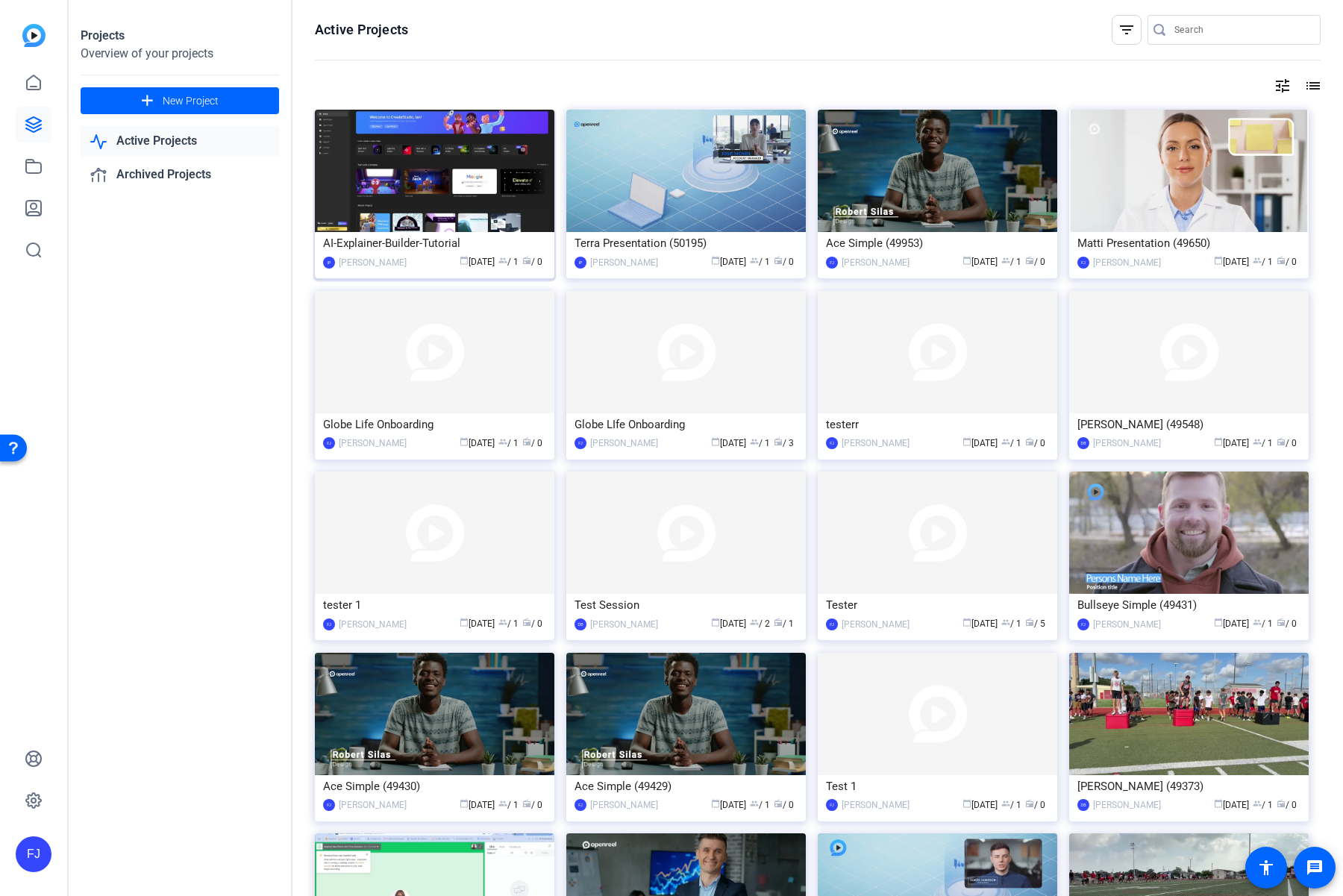
click at [467, 216] on img at bounding box center [435, 170] width 239 height 122
click at [1174, 550] on img at bounding box center [1189, 533] width 239 height 122
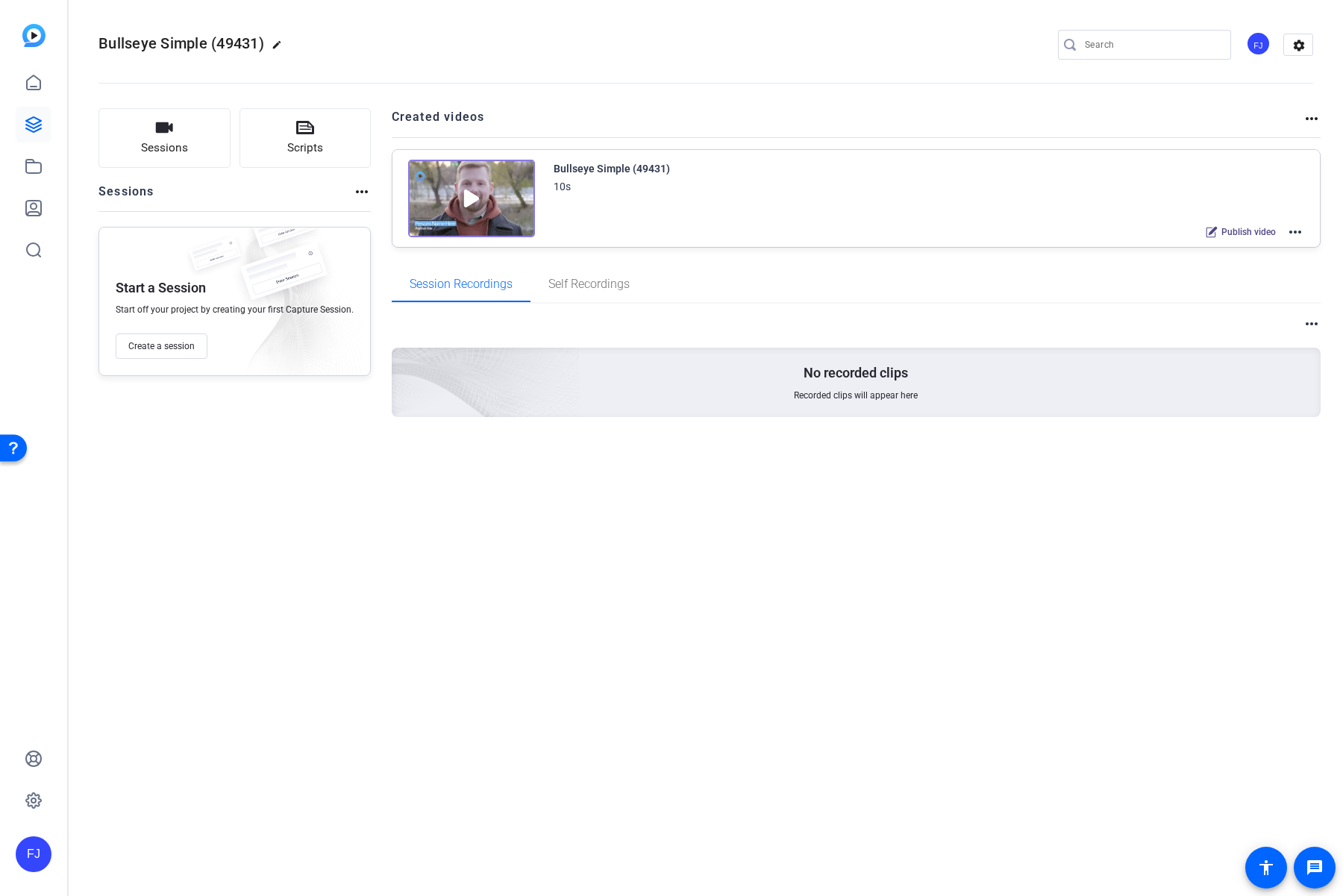
click at [1293, 230] on mat-icon "more_horiz" at bounding box center [1295, 232] width 18 height 18
click at [1222, 193] on div at bounding box center [672, 448] width 1343 height 896
click at [1234, 232] on span "Publish video" at bounding box center [1247, 232] width 54 height 12
click at [1266, 232] on span "Share" at bounding box center [1265, 232] width 22 height 12
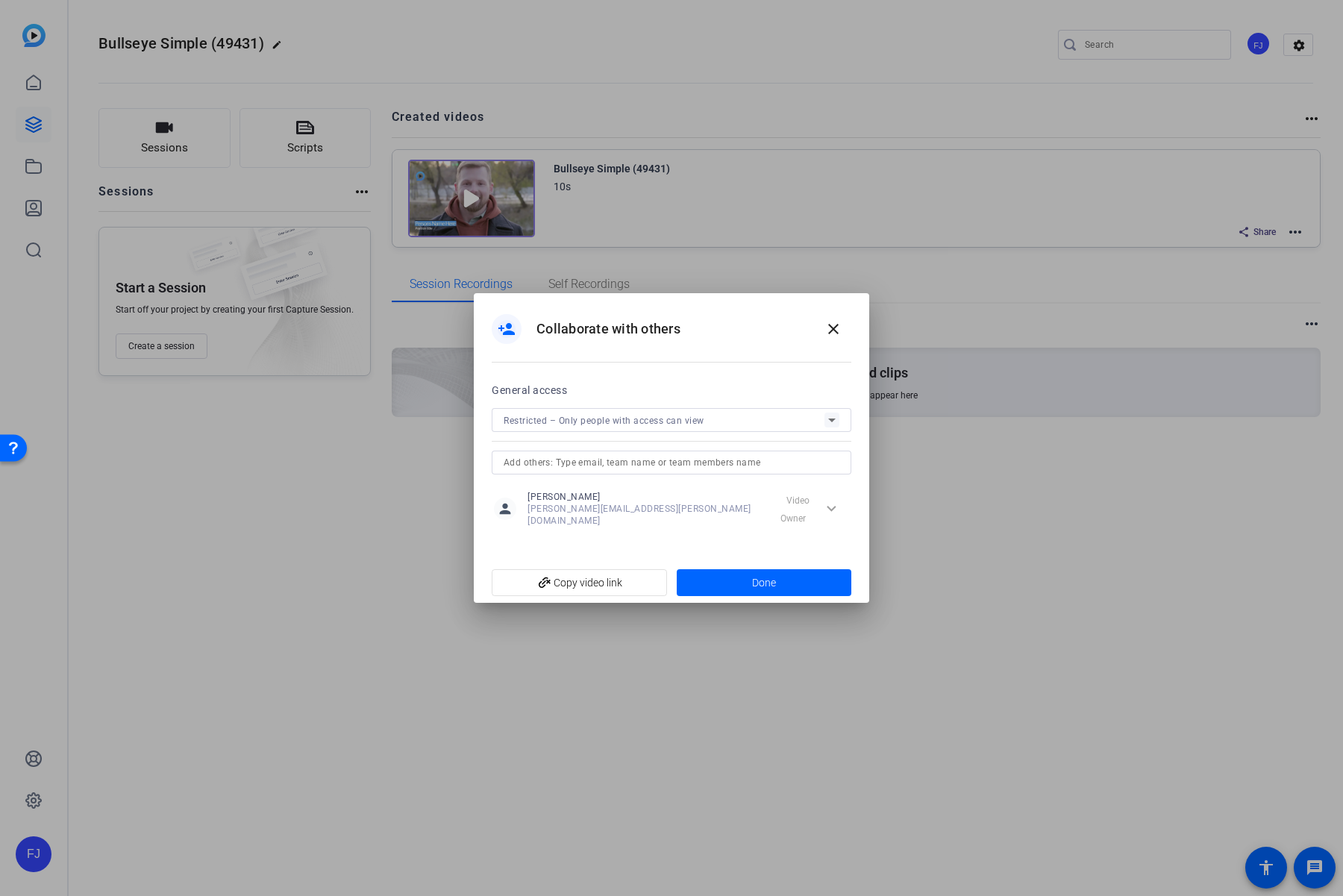
click at [700, 411] on div "General access Restricted – Only people with access can view" at bounding box center [672, 428] width 360 height 93
click at [688, 425] on span "Restricted – Only people with access can view" at bounding box center [603, 421] width 201 height 10
click at [711, 417] on div at bounding box center [672, 448] width 1343 height 896
click at [672, 464] on input "text" at bounding box center [672, 462] width 336 height 18
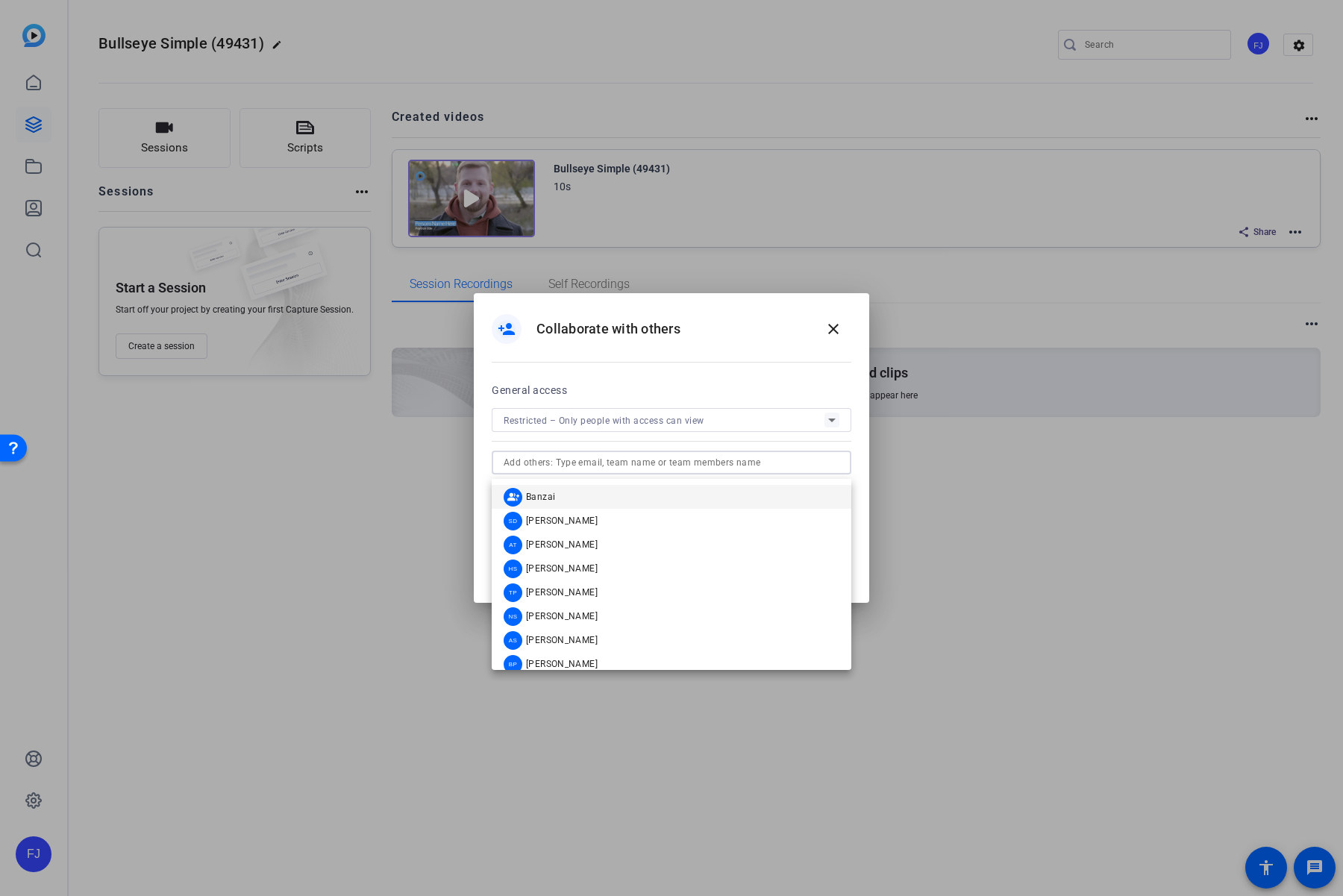
click at [0, 0] on openreel-share "person_add Collaborate with others close General access Restricted – Only peopl…" at bounding box center [0, 0] width 0 height 0
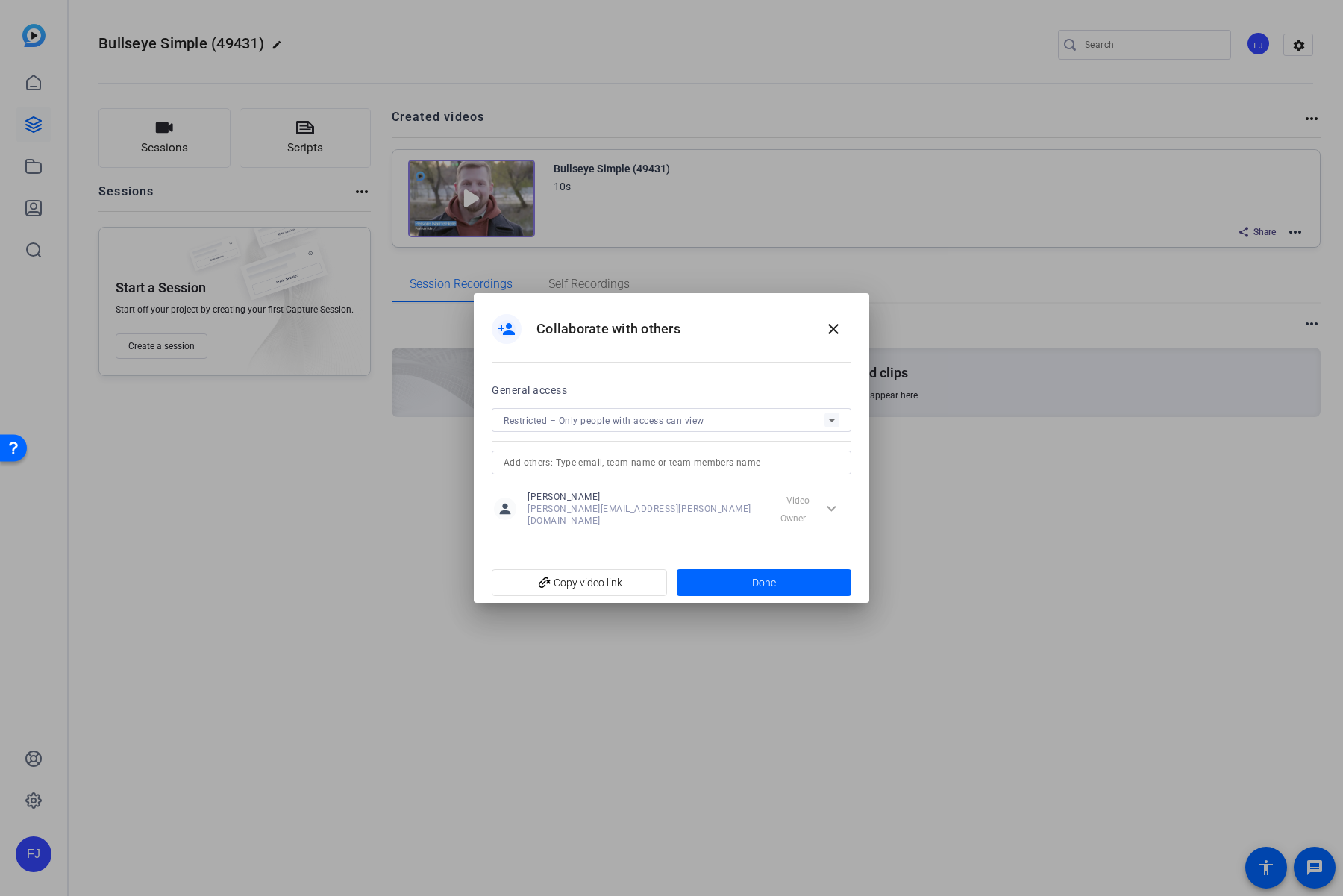
click at [790, 503] on div "expand_more Video Owner" at bounding box center [808, 508] width 81 height 27
click at [819, 515] on div "expand_more Video Owner" at bounding box center [808, 508] width 81 height 27
click at [820, 513] on div "expand_more Video Owner" at bounding box center [808, 508] width 81 height 27
click at [824, 510] on div "expand_more Video Owner" at bounding box center [808, 508] width 81 height 27
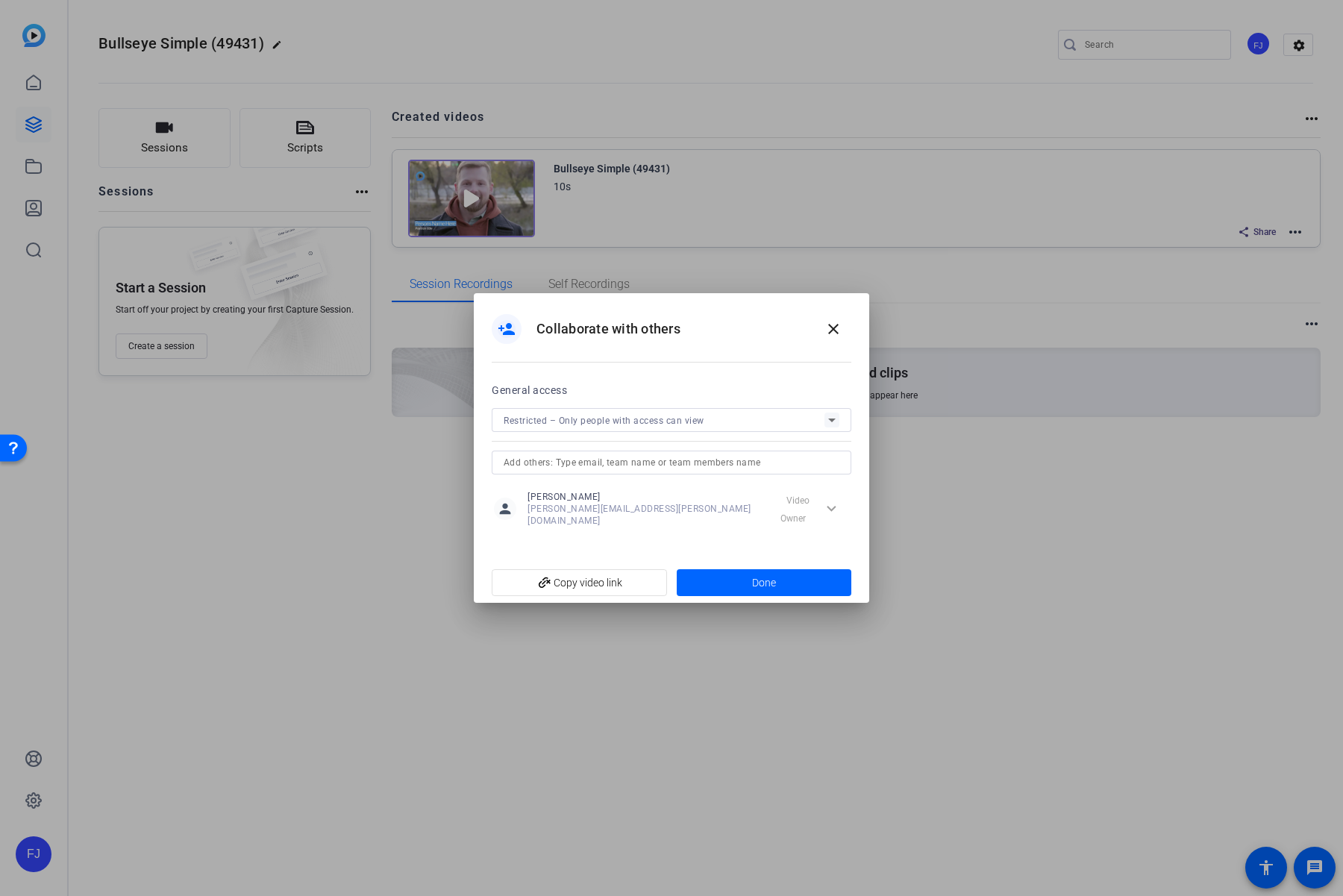
click at [712, 472] on input "text" at bounding box center [672, 462] width 336 height 18
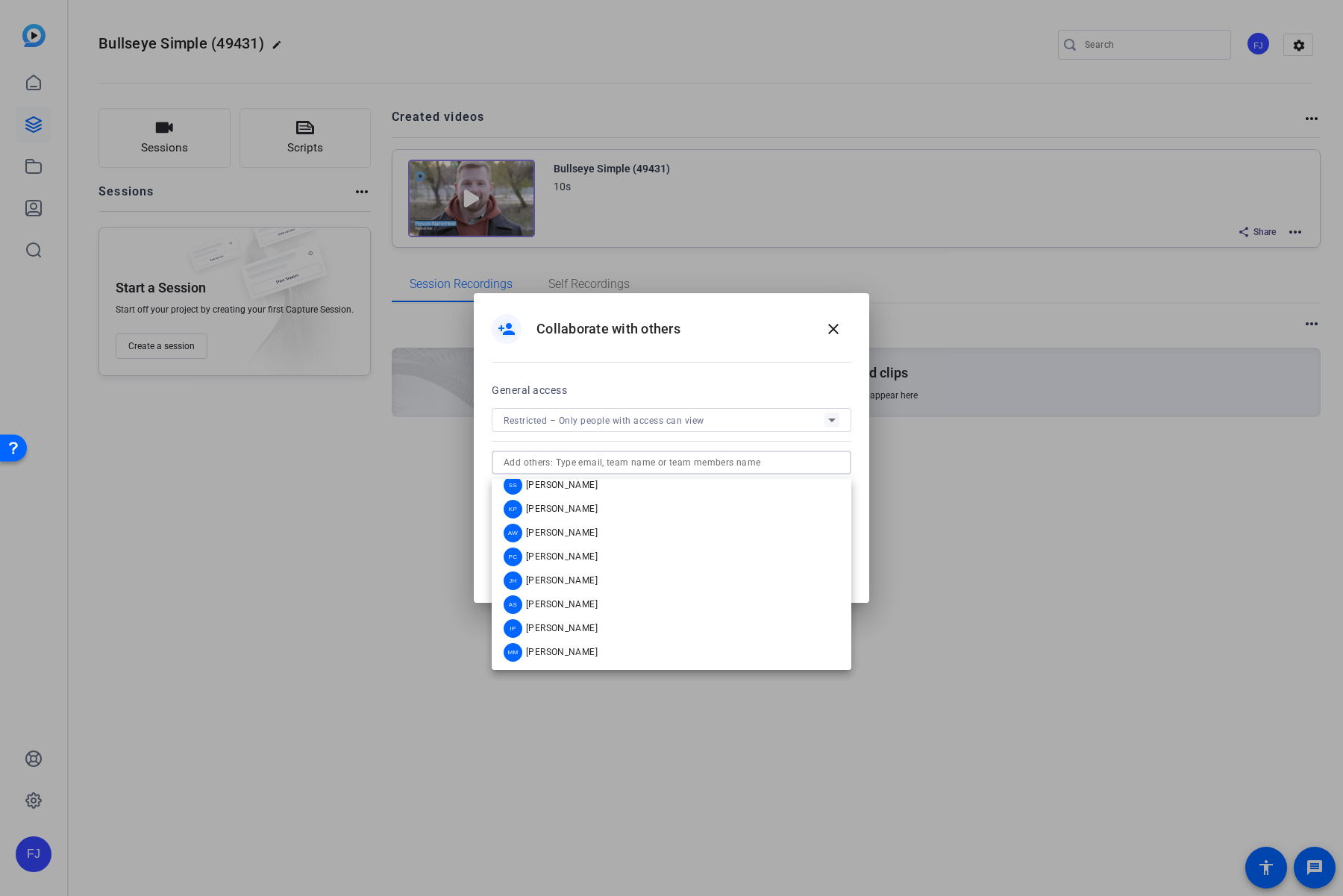
click at [672, 429] on div "Restricted – Only people with access can view" at bounding box center [664, 420] width 321 height 19
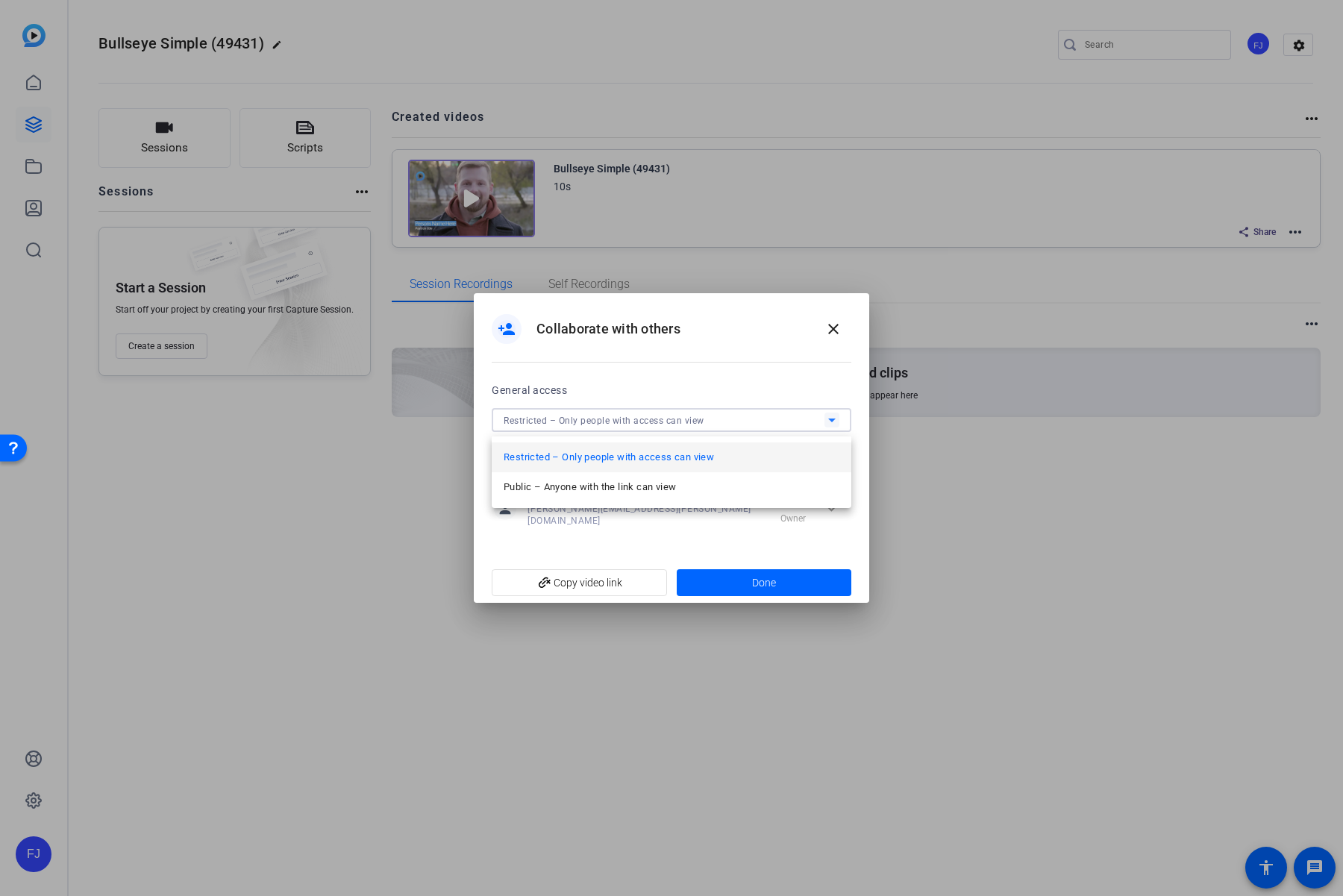
click at [837, 328] on div at bounding box center [672, 448] width 1343 height 896
click at [827, 331] on mat-icon "close" at bounding box center [832, 329] width 18 height 18
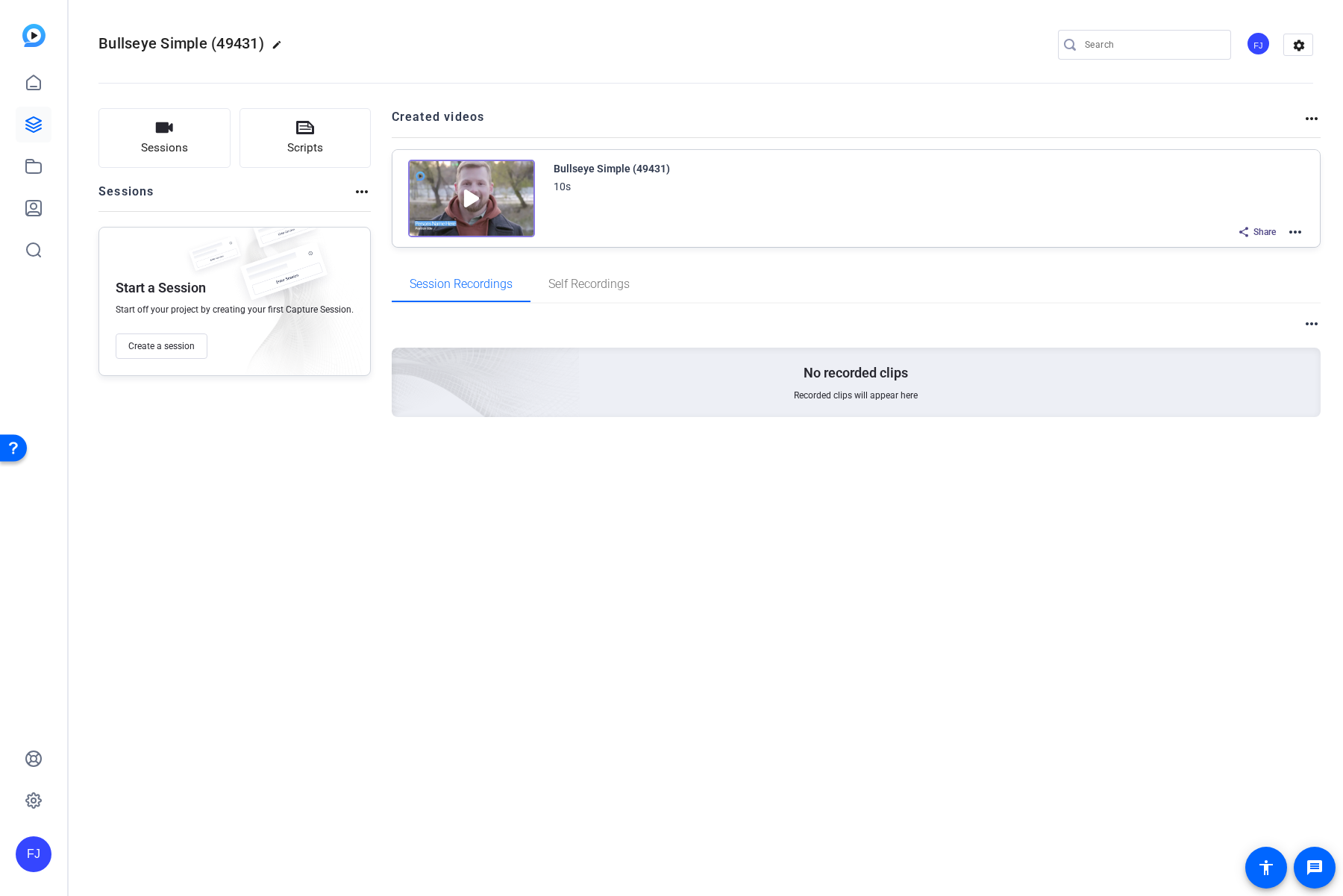
click at [1302, 233] on mat-icon "more_horiz" at bounding box center [1295, 232] width 18 height 18
click at [1027, 305] on div at bounding box center [672, 448] width 1343 height 896
click at [1290, 46] on mat-icon "settings" at bounding box center [1298, 46] width 30 height 22
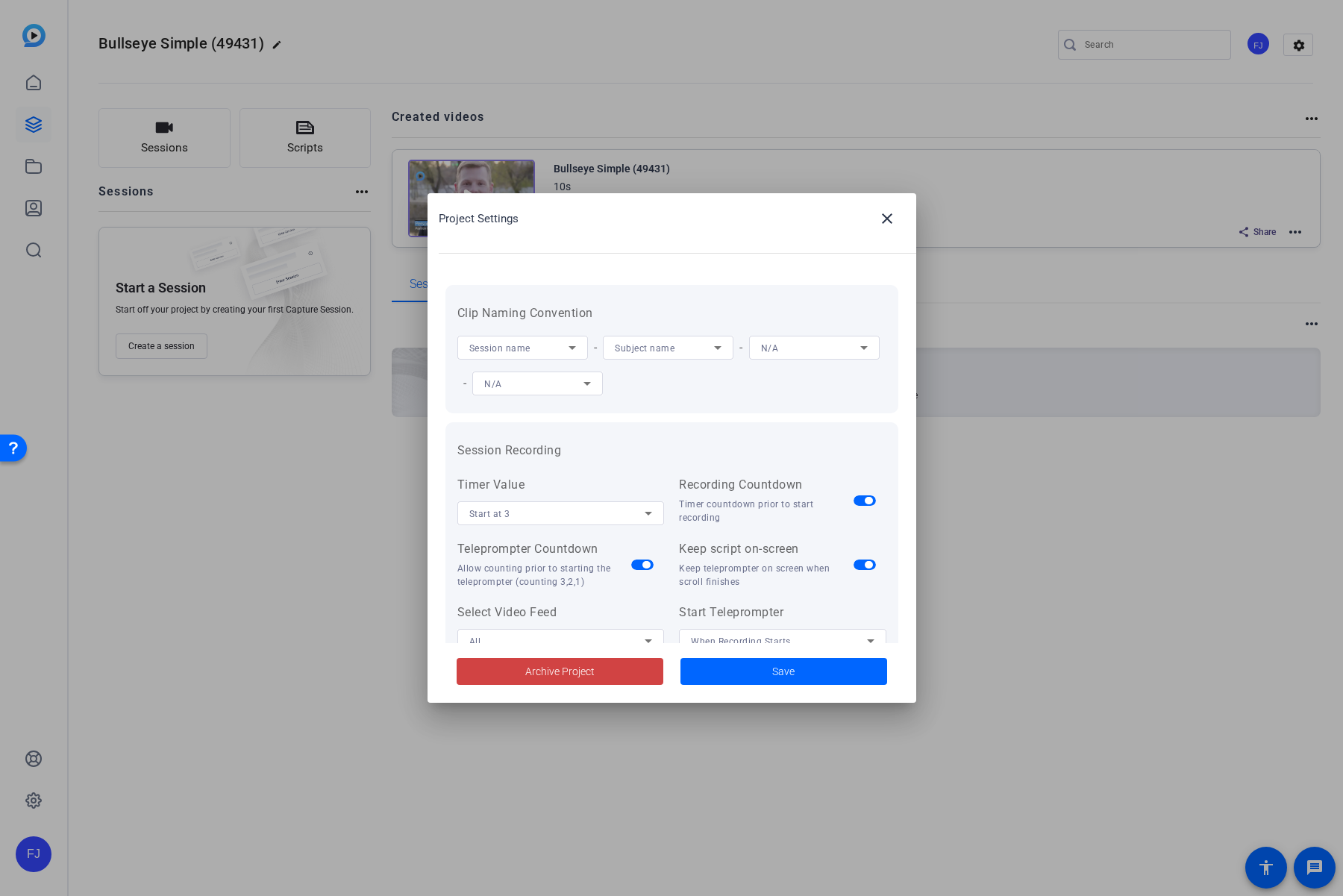
click at [1174, 114] on div at bounding box center [672, 448] width 1343 height 896
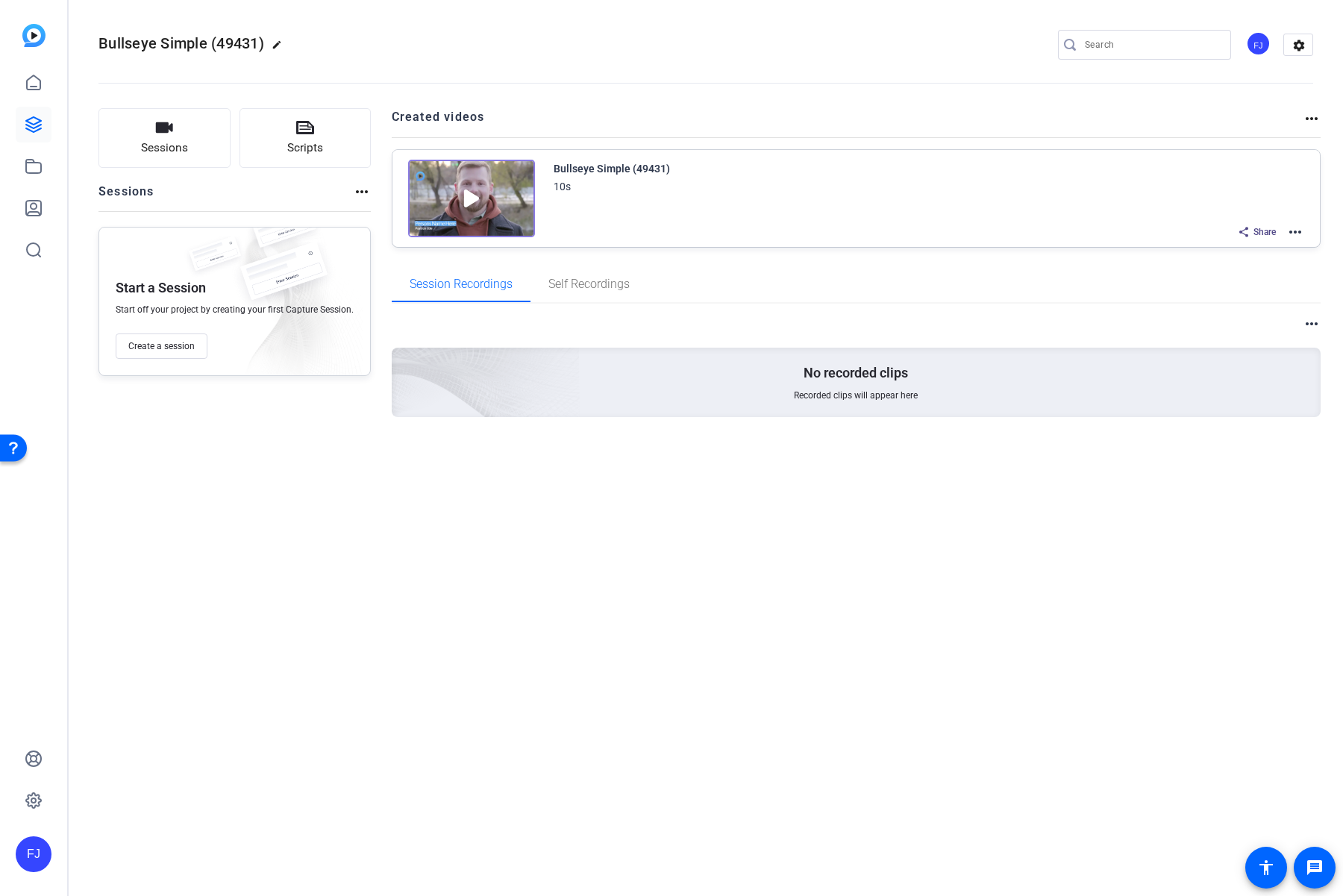
click at [574, 216] on div "Bullseye Simple (49431) 10s Share more_horiz" at bounding box center [929, 200] width 752 height 82
click at [356, 186] on mat-icon "more_horiz" at bounding box center [362, 191] width 18 height 18
